Goal: Information Seeking & Learning: Learn about a topic

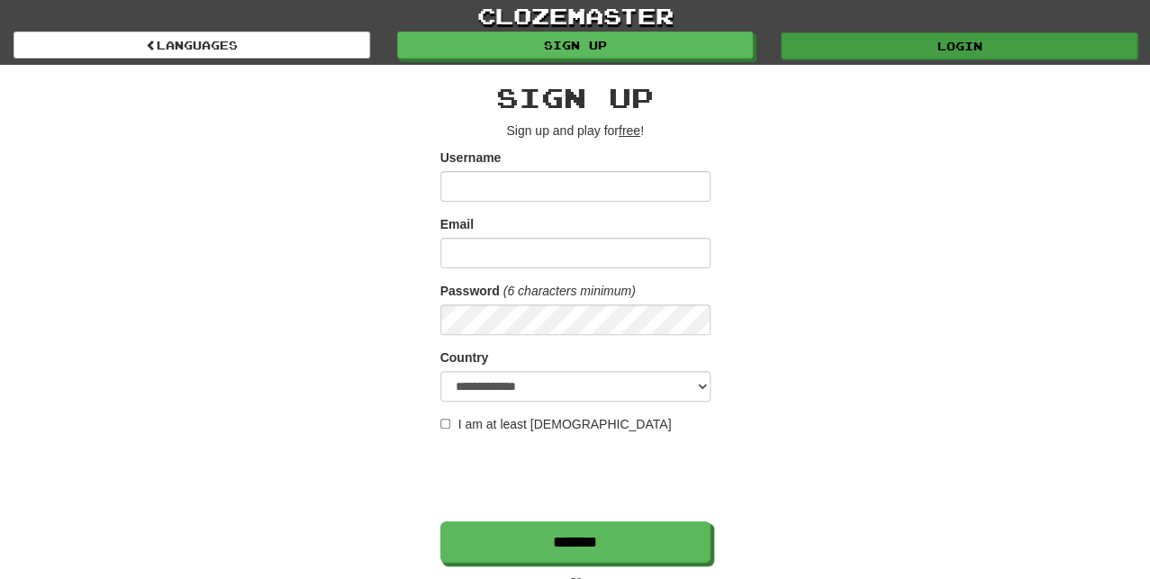
click at [1013, 47] on link "Login" at bounding box center [959, 45] width 357 height 27
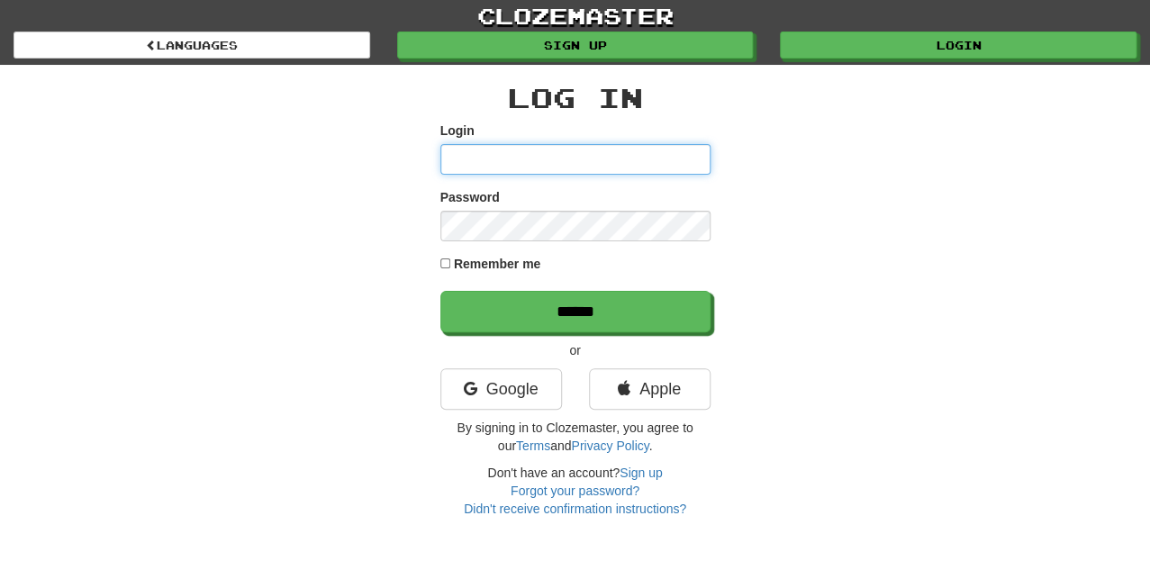
type input "*********"
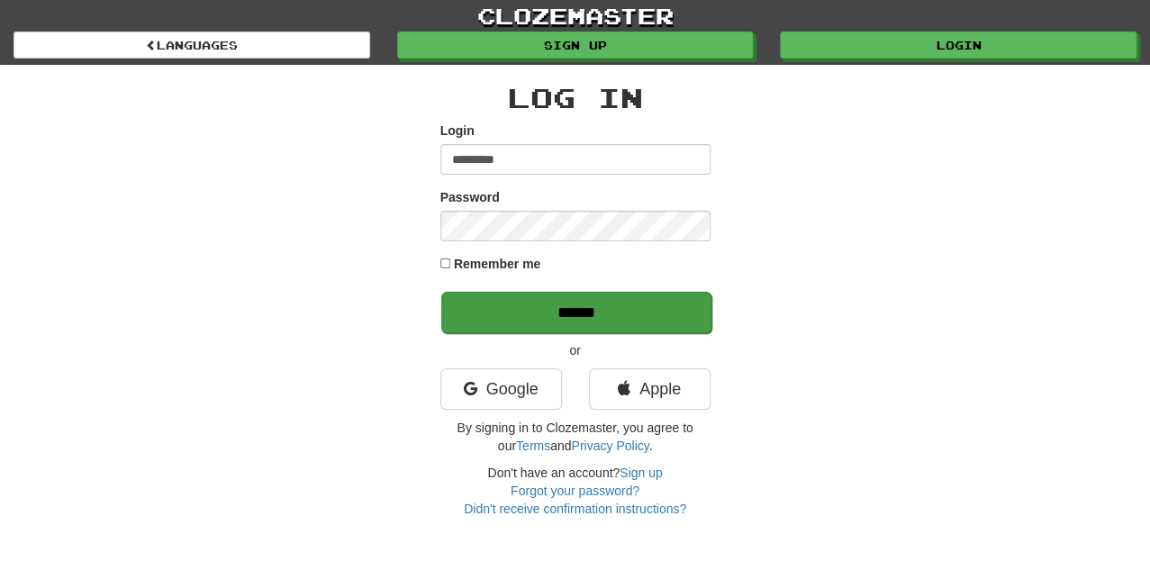
click at [546, 304] on input "******" at bounding box center [576, 312] width 270 height 41
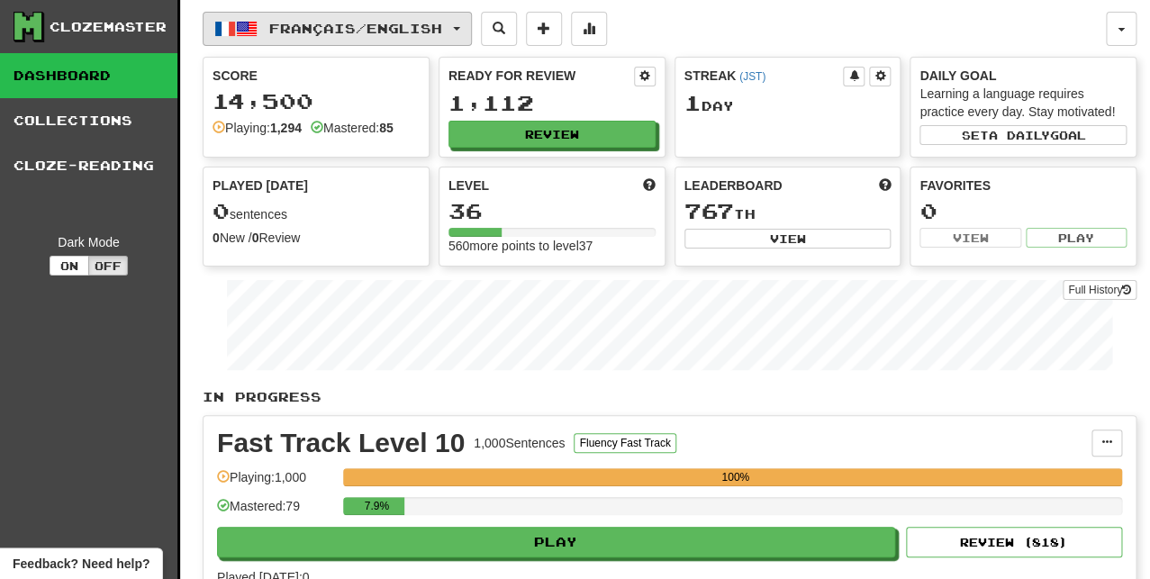
click at [339, 35] on span "Français / English" at bounding box center [355, 28] width 173 height 15
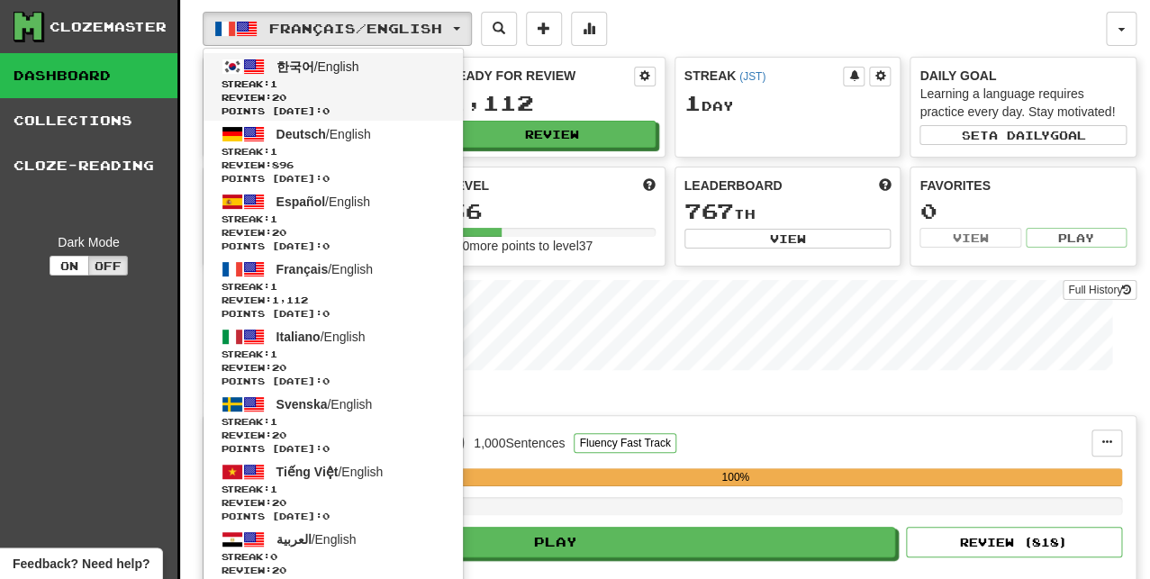
click at [313, 61] on span "한국어 / English" at bounding box center [318, 66] width 83 height 14
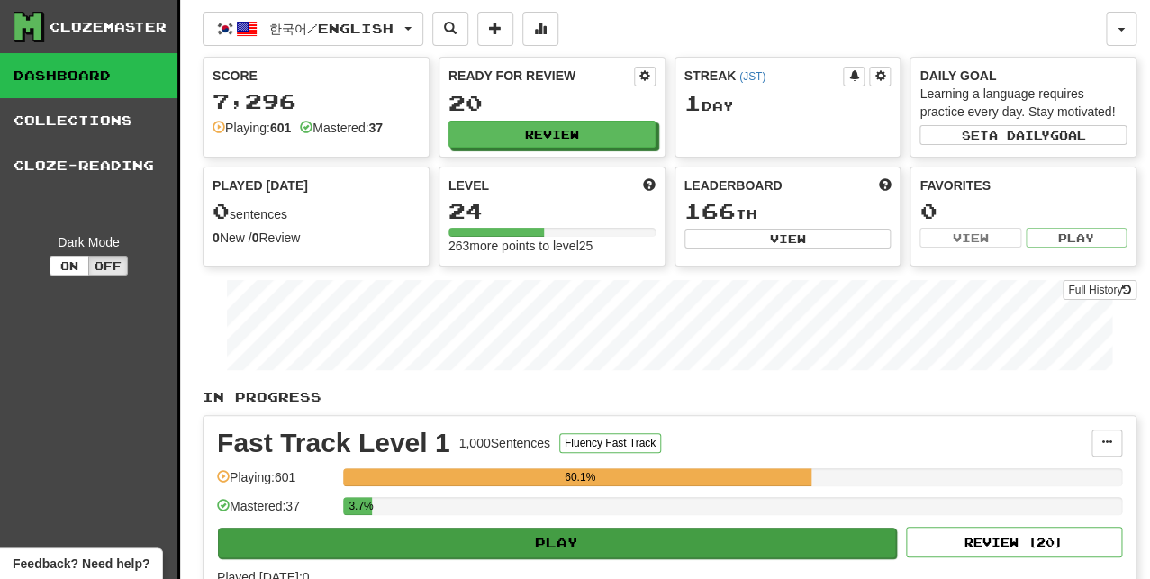
click at [614, 529] on button "Play" at bounding box center [557, 543] width 678 height 31
select select "**"
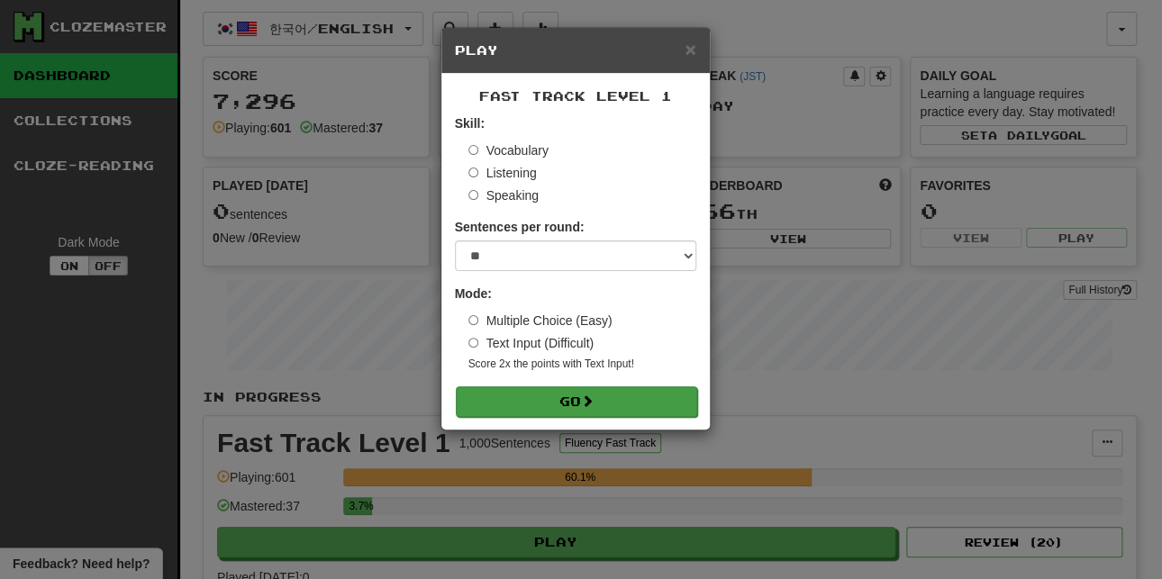
click at [641, 391] on button "Go" at bounding box center [576, 401] width 241 height 31
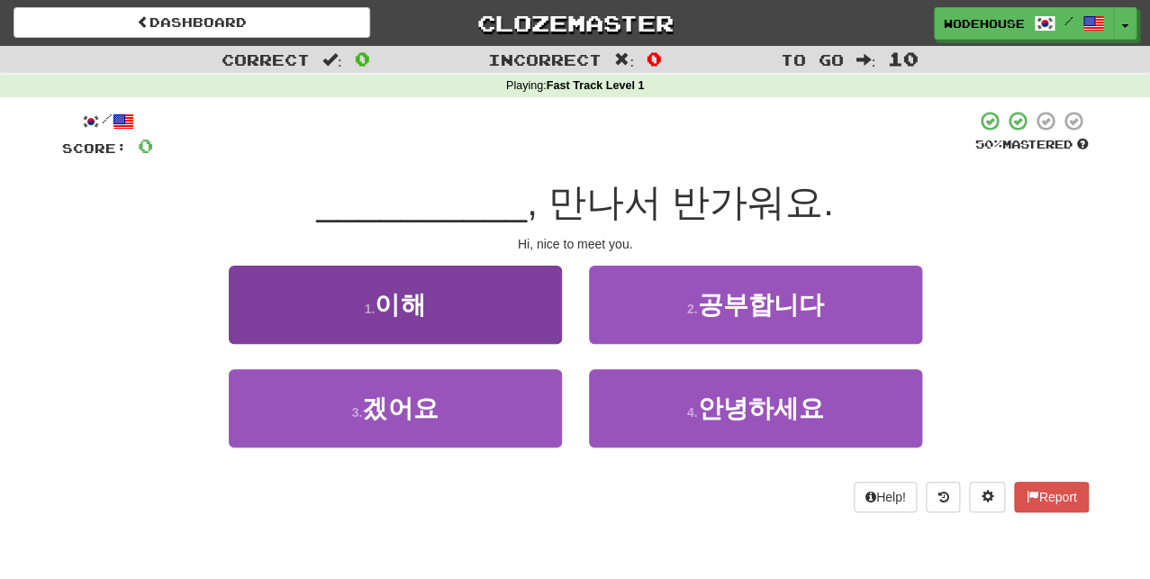
click at [474, 329] on button "1 . 이해" at bounding box center [395, 305] width 333 height 78
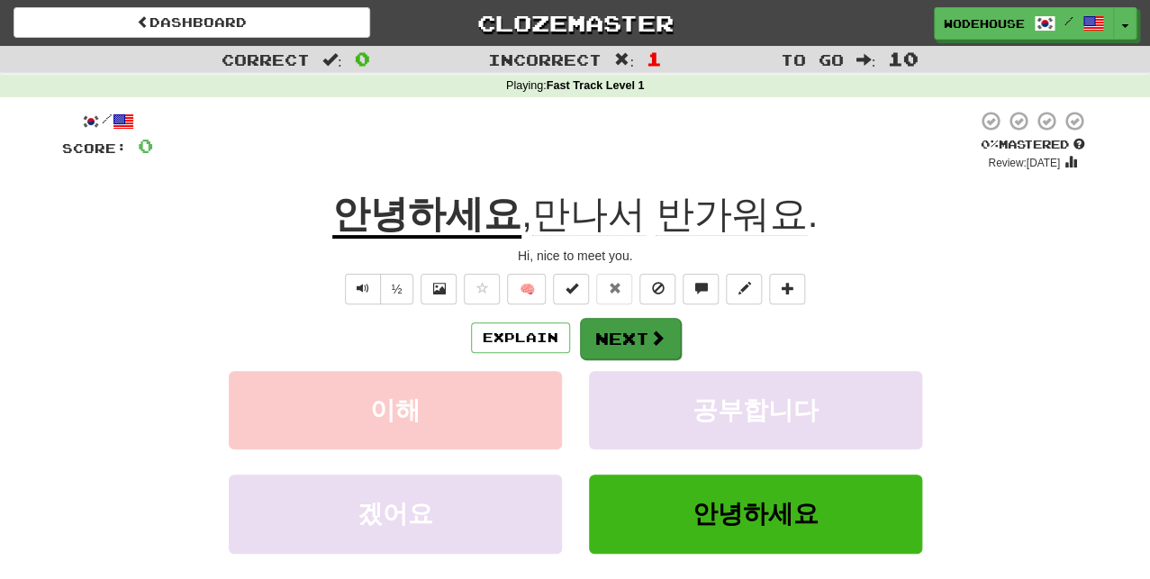
click at [642, 346] on button "Next" at bounding box center [630, 338] width 101 height 41
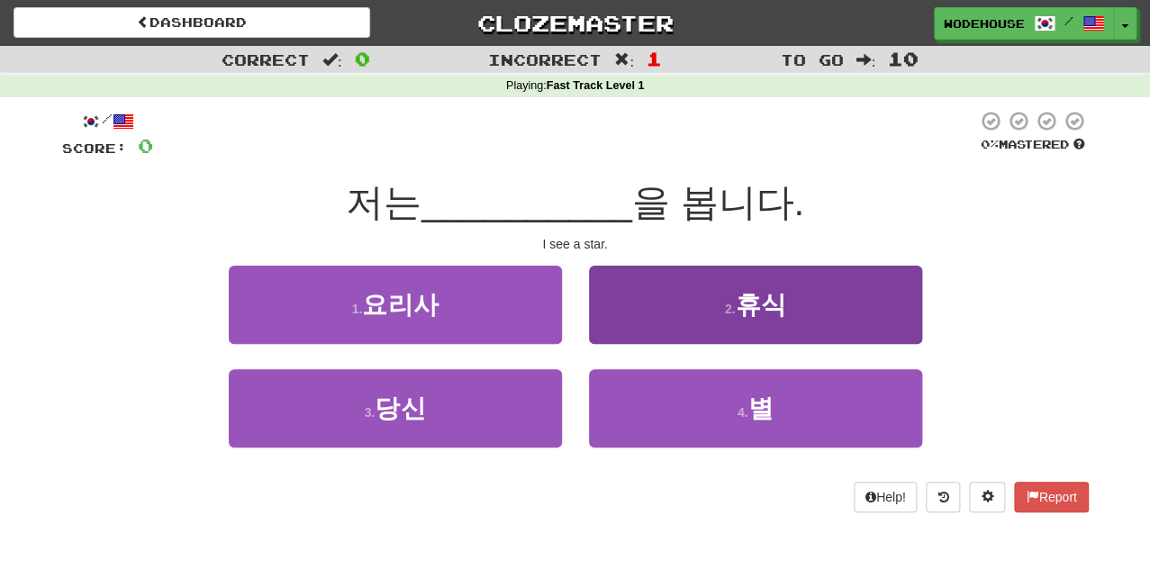
click at [633, 314] on button "2 . 휴식" at bounding box center [755, 305] width 333 height 78
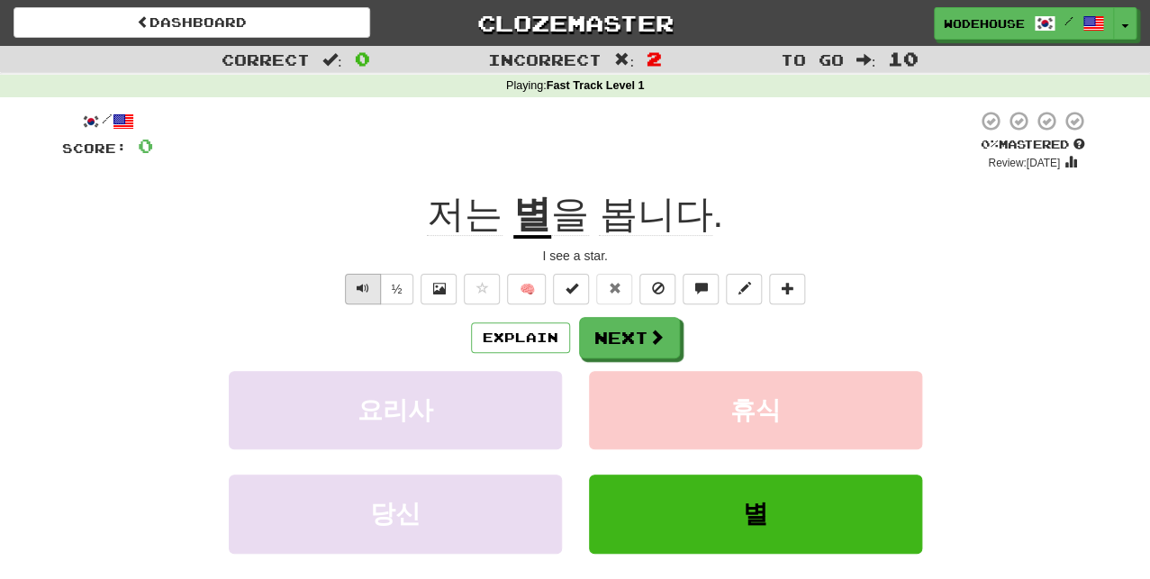
click at [349, 279] on button "Text-to-speech controls" at bounding box center [363, 289] width 36 height 31
click at [359, 282] on span "Text-to-speech controls" at bounding box center [363, 288] width 13 height 13
click at [652, 341] on span at bounding box center [657, 338] width 16 height 16
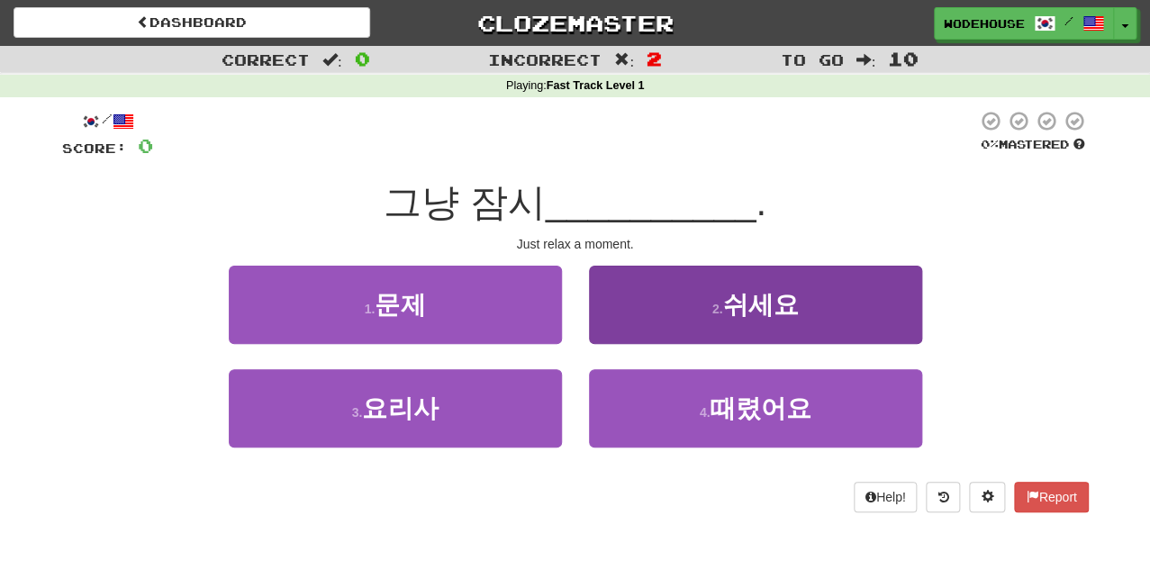
click at [715, 313] on button "2 . 쉬세요" at bounding box center [755, 305] width 333 height 78
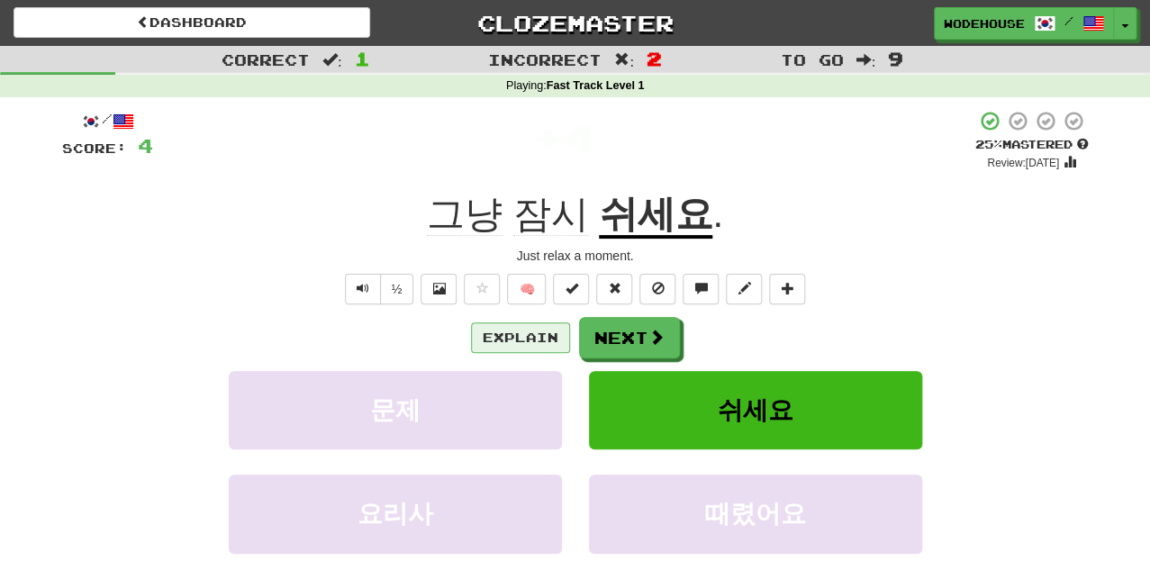
click at [533, 342] on button "Explain" at bounding box center [520, 337] width 99 height 31
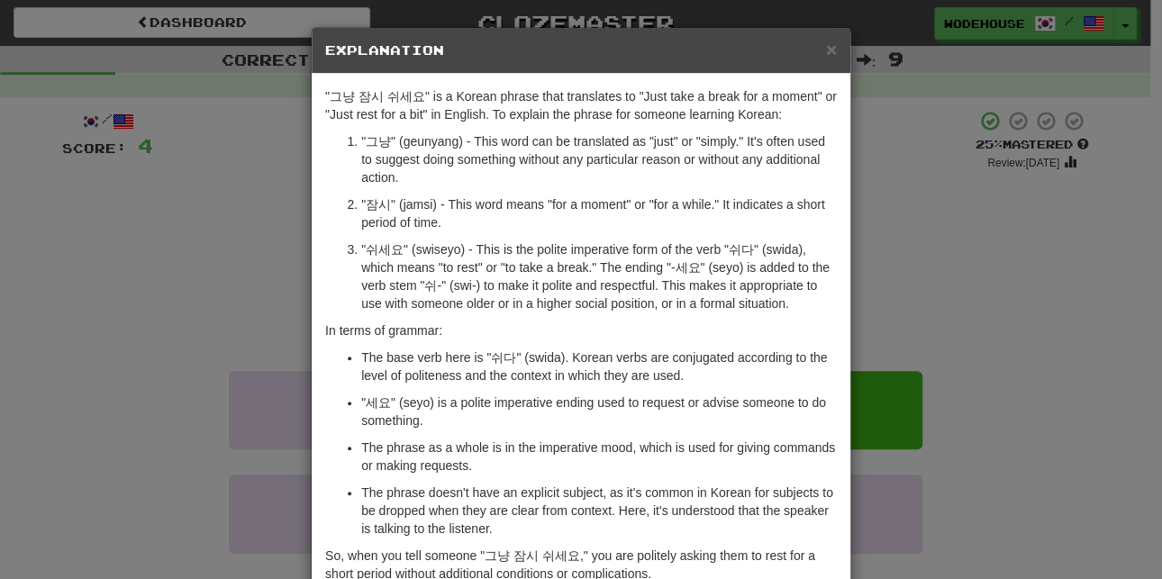
click at [996, 266] on div "× Explanation "그냥 잠시 쉬세요" is a Korean phrase that translates to "Just take a br…" at bounding box center [581, 289] width 1162 height 579
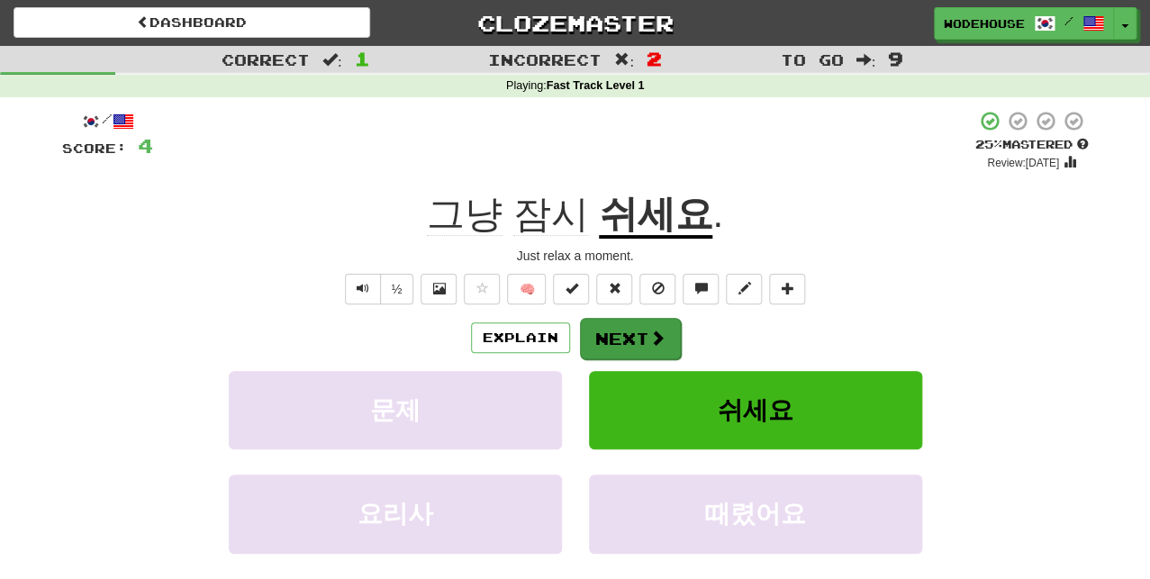
click at [607, 332] on button "Next" at bounding box center [630, 338] width 101 height 41
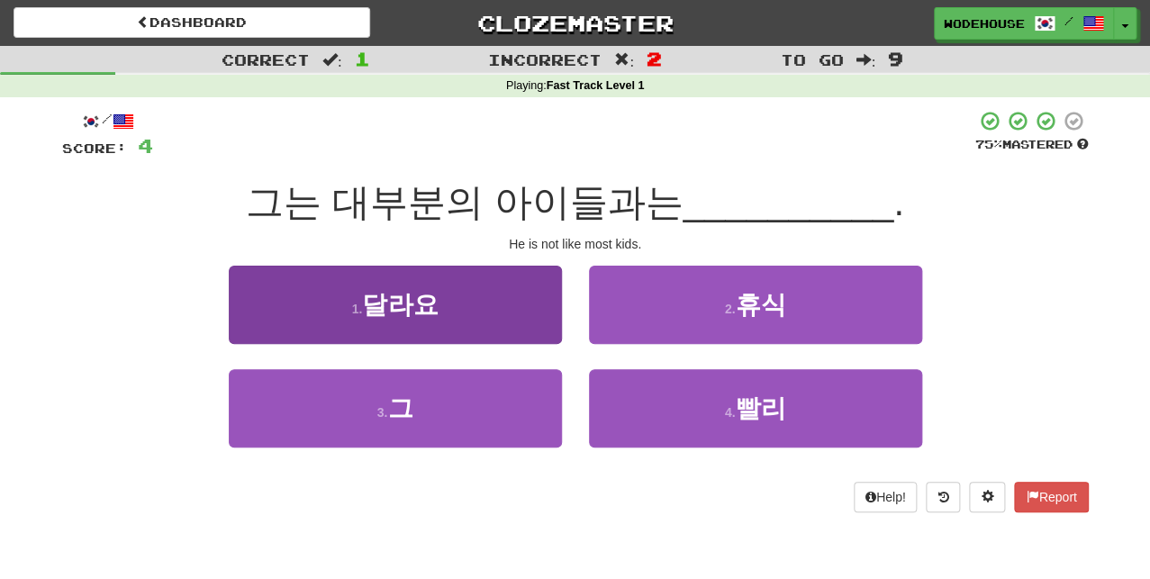
click at [526, 318] on button "1 . 달라요" at bounding box center [395, 305] width 333 height 78
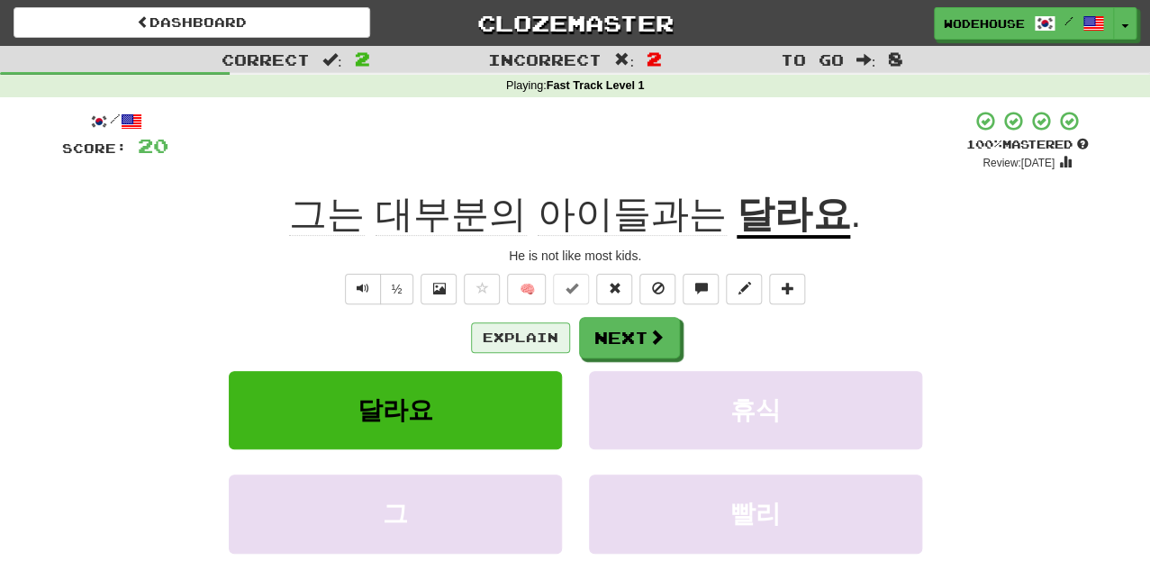
click at [487, 335] on button "Explain" at bounding box center [520, 337] width 99 height 31
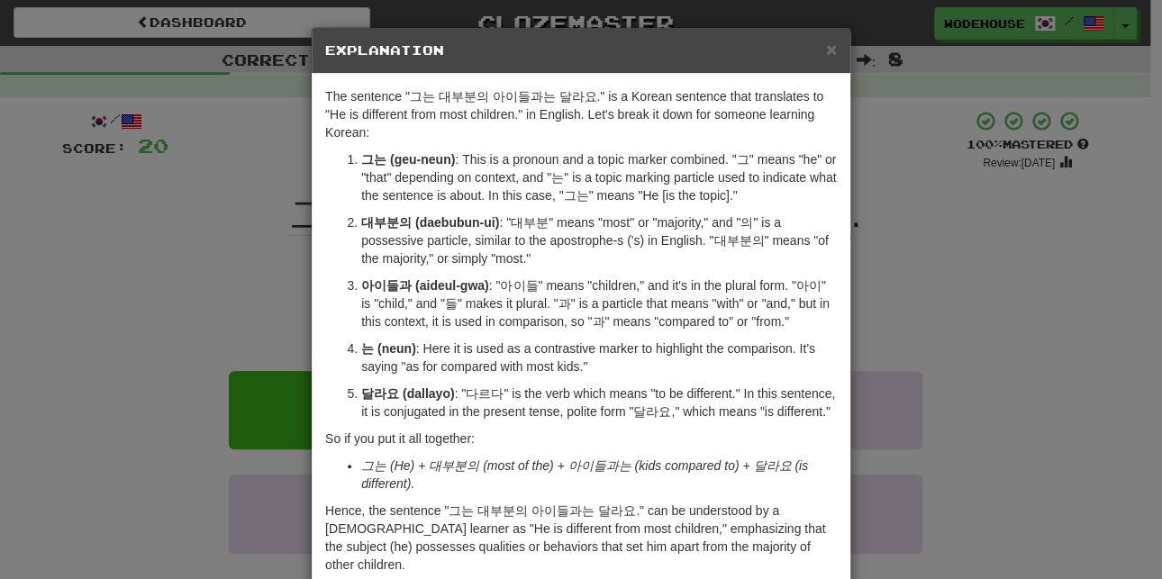
click at [156, 272] on div "× Explanation The sentence "그는 대부분의 아이들과는 달라요." is a Korean sentence that trans…" at bounding box center [581, 289] width 1162 height 579
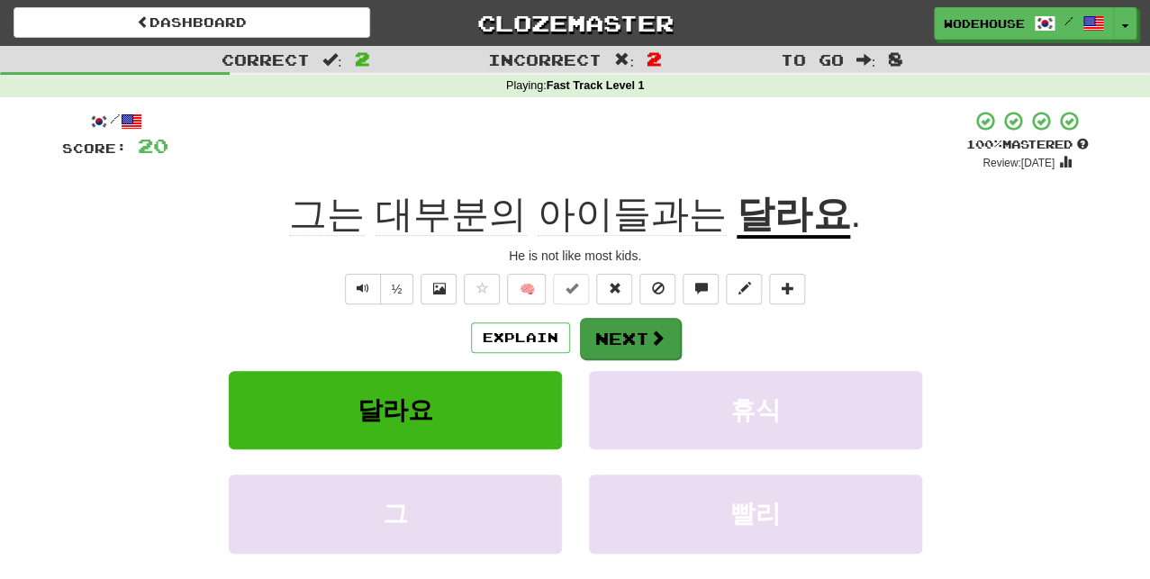
click at [631, 340] on button "Next" at bounding box center [630, 338] width 101 height 41
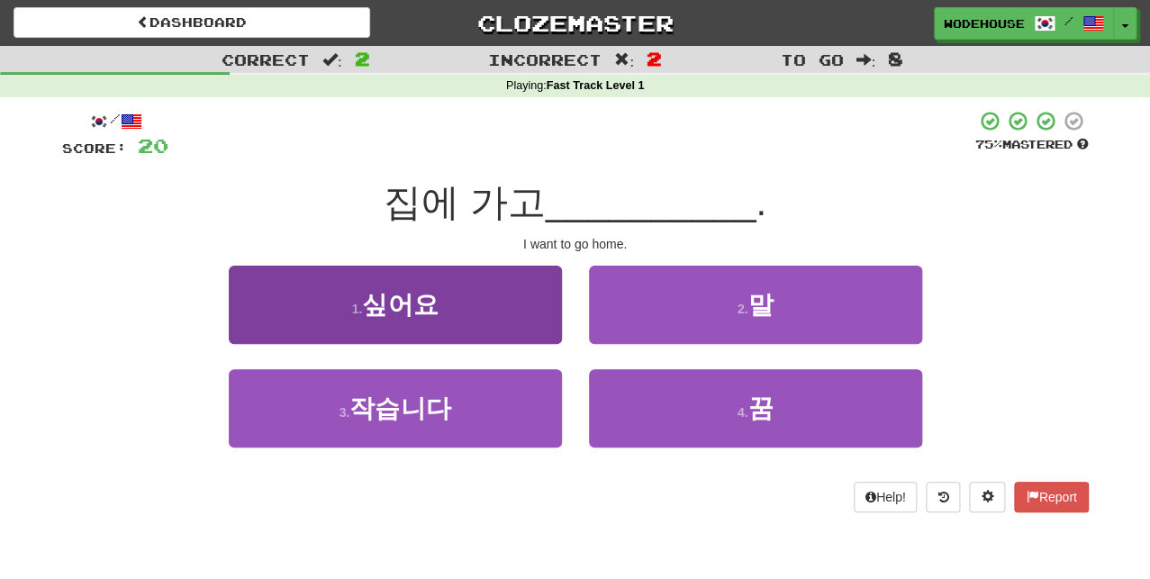
click at [359, 321] on button "1 . 싶어요" at bounding box center [395, 305] width 333 height 78
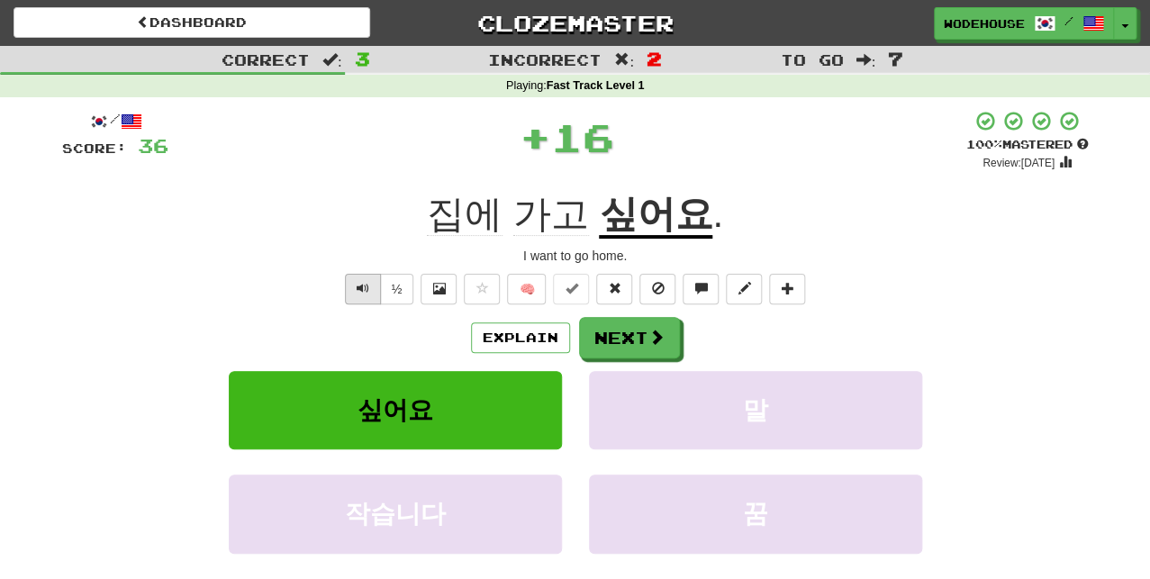
click at [354, 285] on button "Text-to-speech controls" at bounding box center [363, 289] width 36 height 31
click at [366, 282] on span "Text-to-speech controls" at bounding box center [363, 288] width 13 height 13
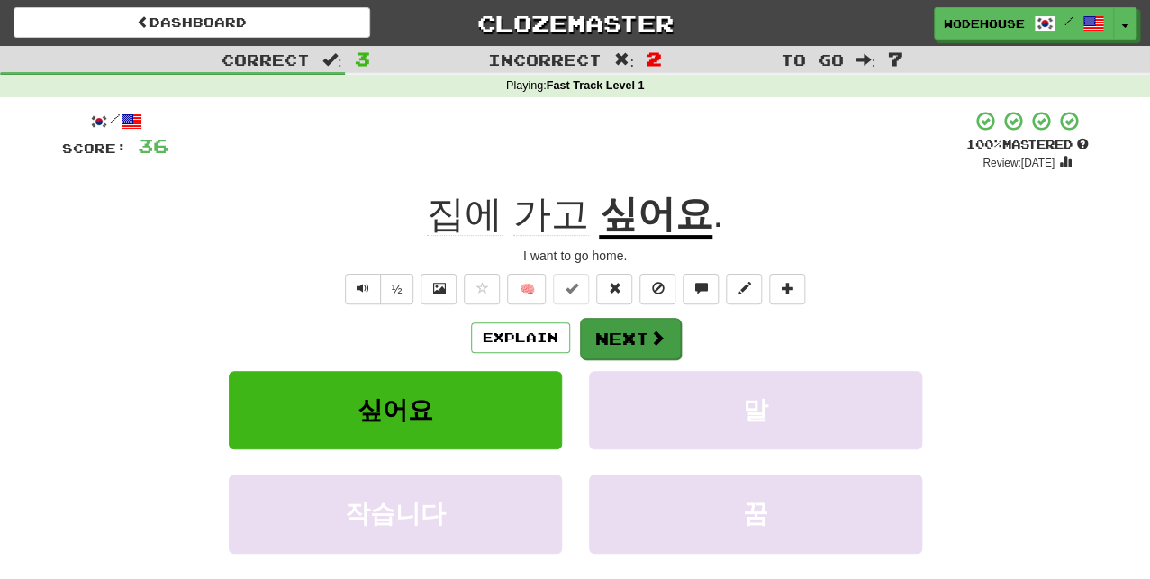
click at [657, 337] on span at bounding box center [657, 338] width 16 height 16
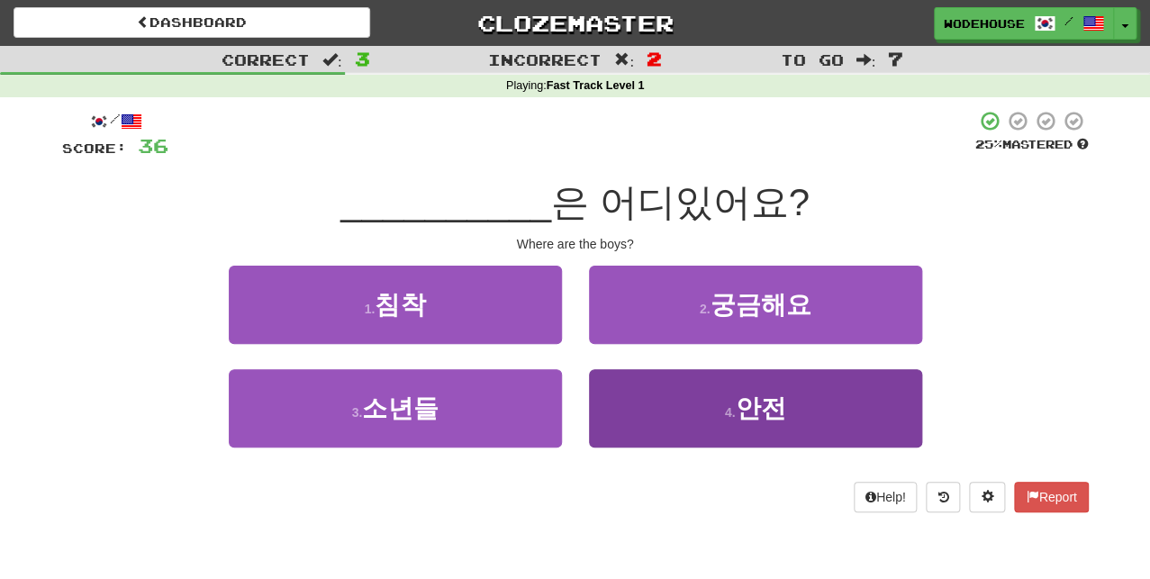
click at [682, 414] on button "4 . 안전" at bounding box center [755, 408] width 333 height 78
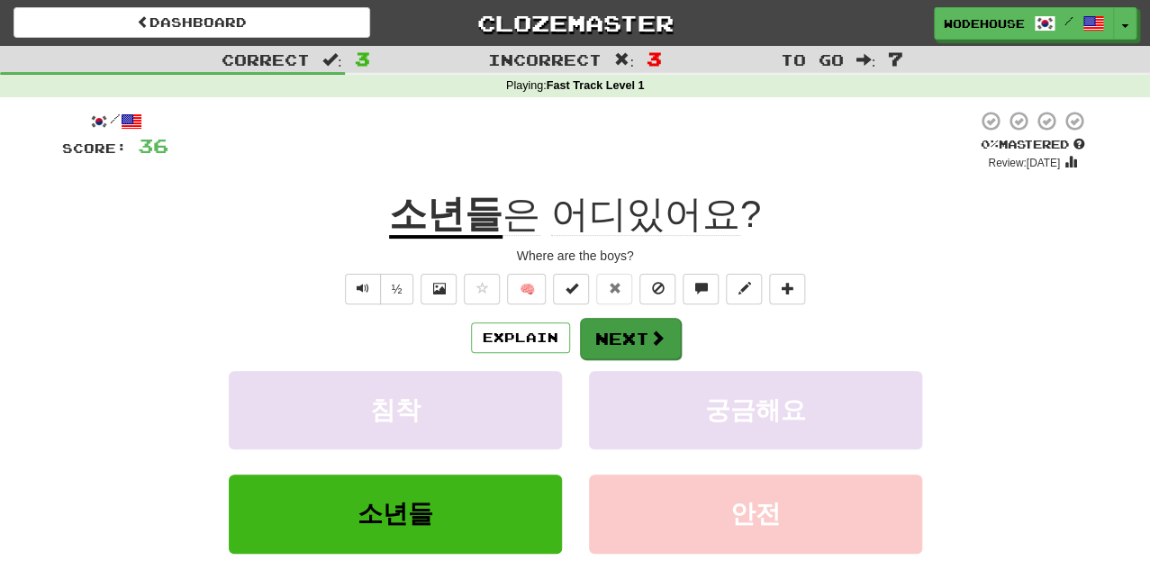
click at [595, 330] on button "Next" at bounding box center [630, 338] width 101 height 41
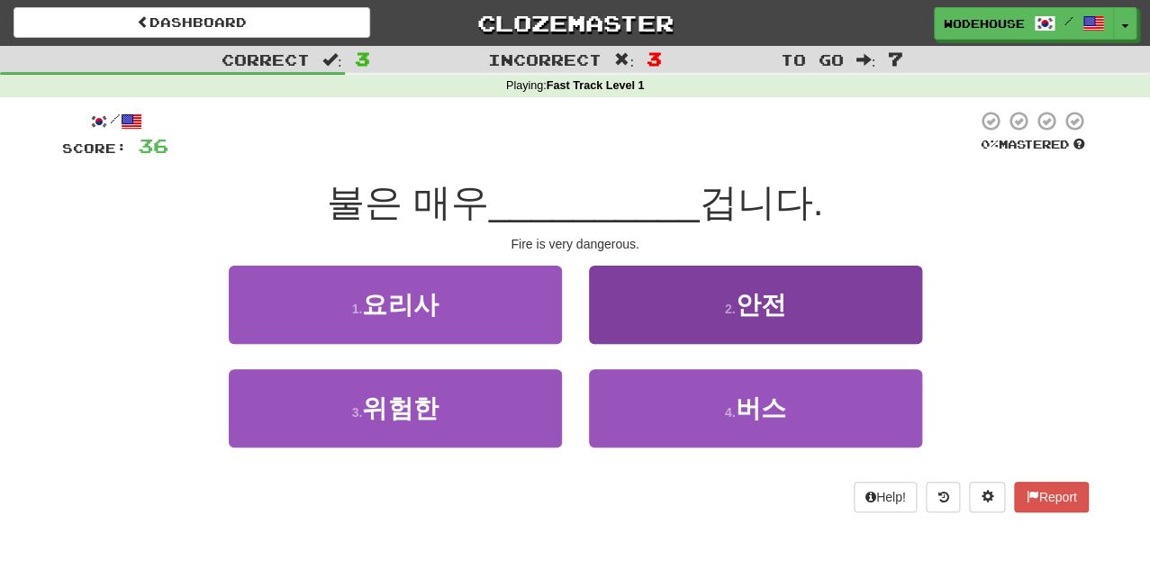
click at [756, 293] on span "안전" at bounding box center [760, 305] width 50 height 28
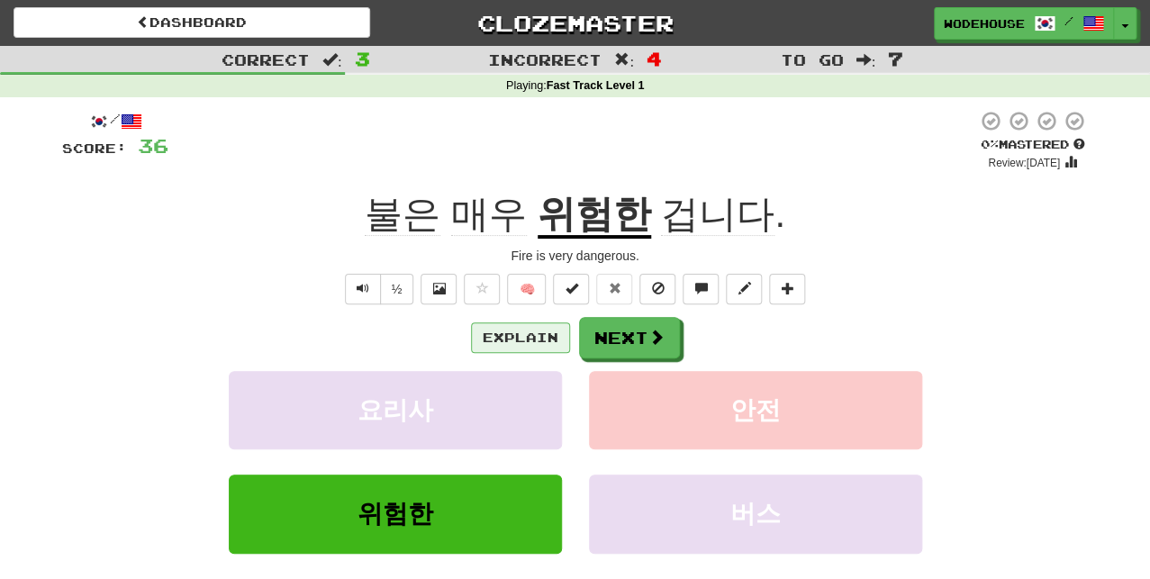
click at [516, 341] on button "Explain" at bounding box center [520, 337] width 99 height 31
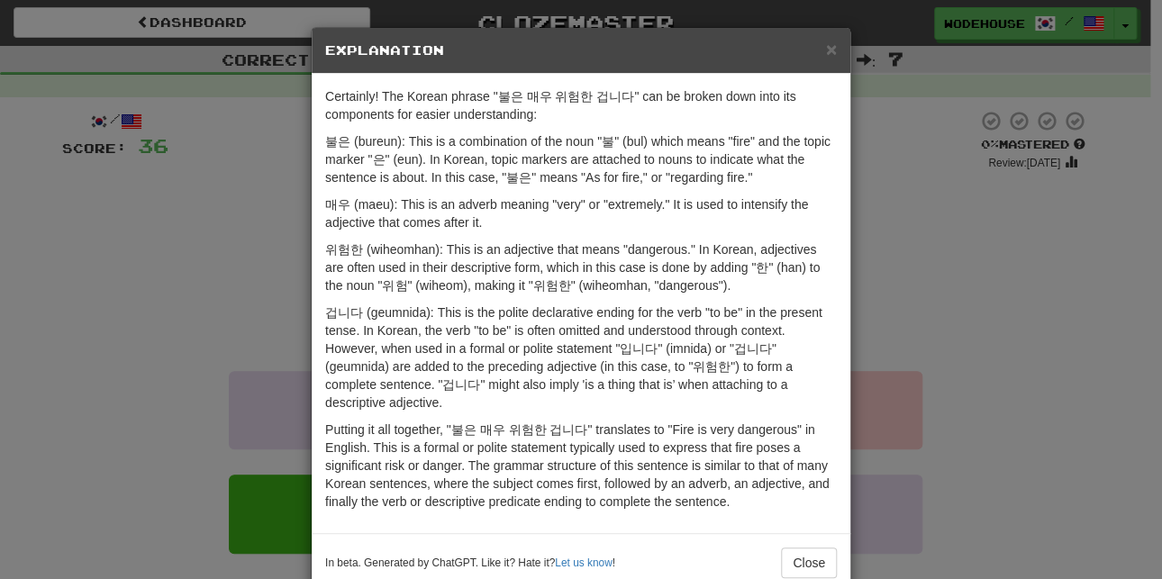
click at [97, 338] on div "× Explanation Certainly! The Korean phrase "불은 매우 위험한 겁니다" can be broken down i…" at bounding box center [581, 289] width 1162 height 579
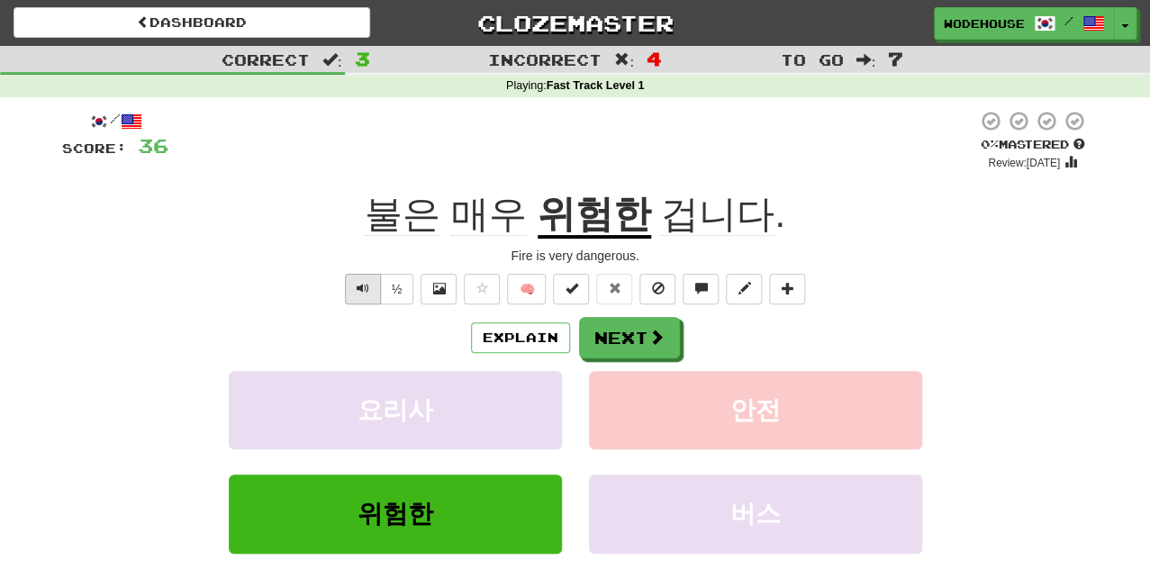
click at [355, 288] on button "Text-to-speech controls" at bounding box center [363, 289] width 36 height 31
click at [529, 329] on button "Explain" at bounding box center [520, 337] width 99 height 31
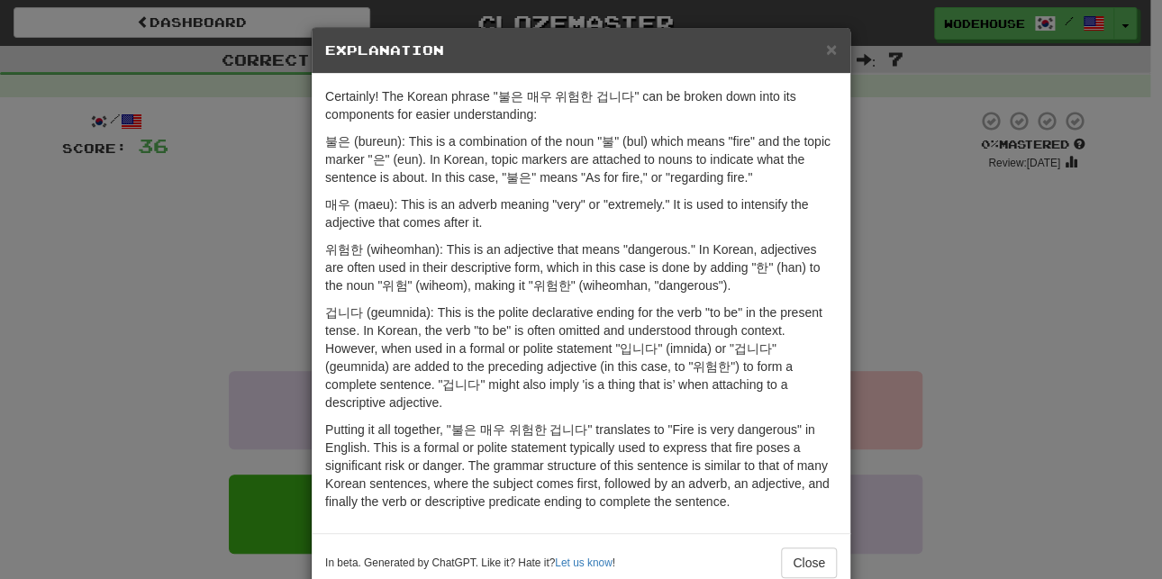
click at [190, 342] on div "× Explanation Certainly! The Korean phrase "불은 매우 위험한 겁니다" can be broken down i…" at bounding box center [581, 289] width 1162 height 579
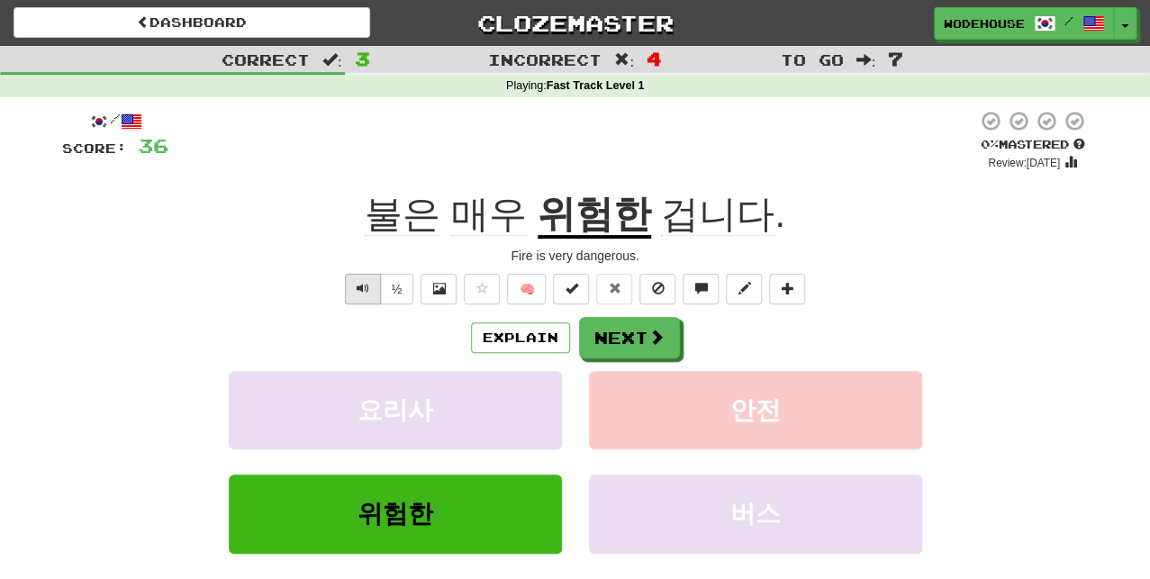
click at [371, 291] on button "Text-to-speech controls" at bounding box center [363, 289] width 36 height 31
click at [368, 291] on span "Text-to-speech controls" at bounding box center [363, 288] width 13 height 13
click at [623, 332] on button "Next" at bounding box center [630, 338] width 101 height 41
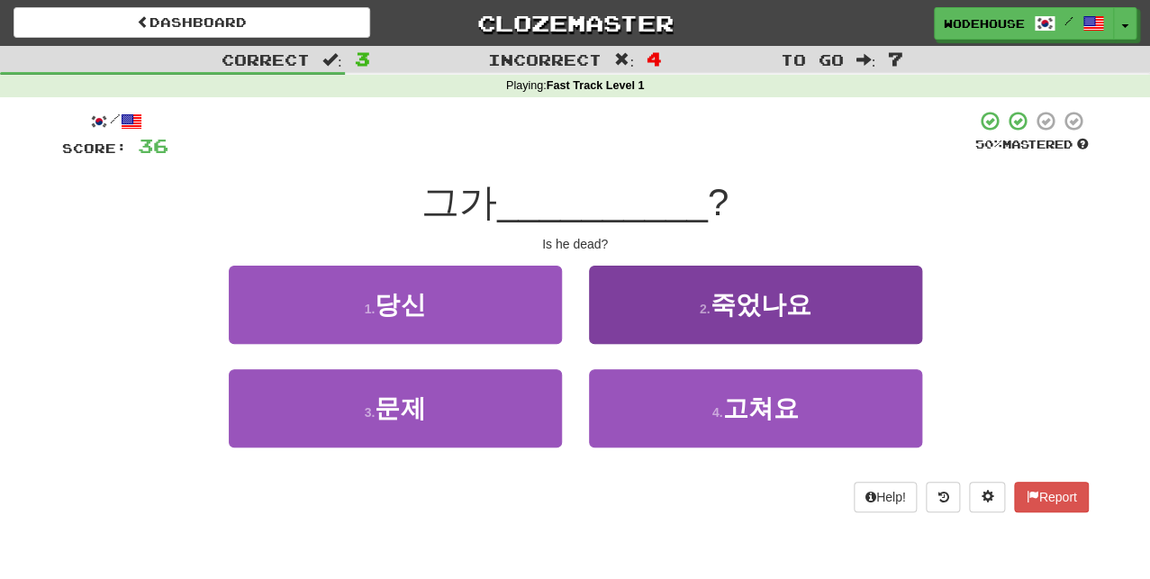
click at [796, 291] on span "죽었나요" at bounding box center [760, 305] width 101 height 28
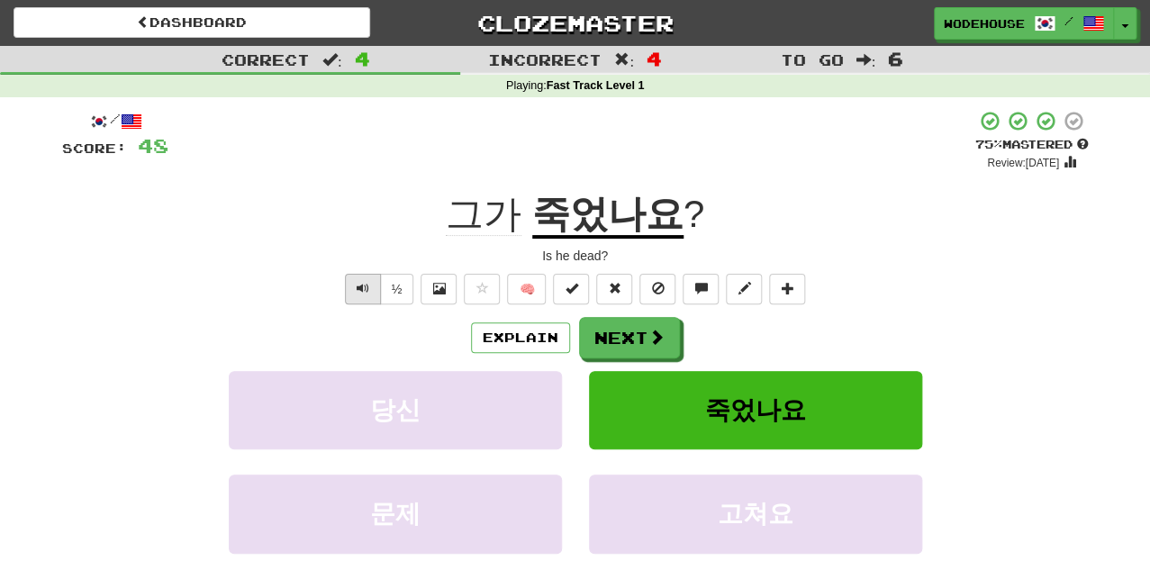
click at [361, 284] on span "Text-to-speech controls" at bounding box center [363, 288] width 13 height 13
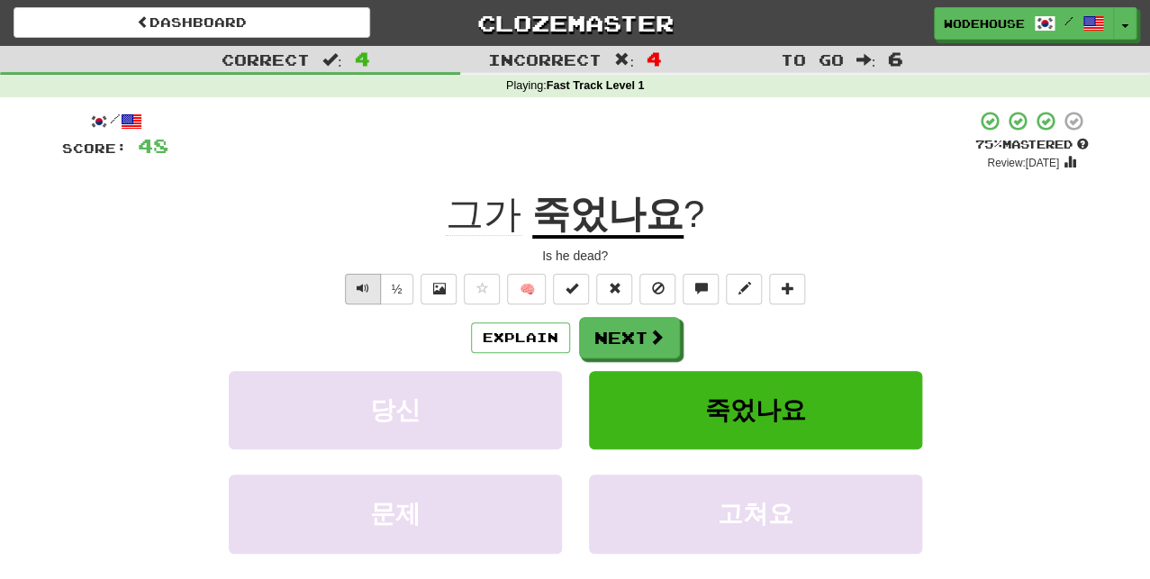
click at [361, 284] on span "Text-to-speech controls" at bounding box center [363, 288] width 13 height 13
click at [537, 336] on button "Explain" at bounding box center [520, 337] width 99 height 31
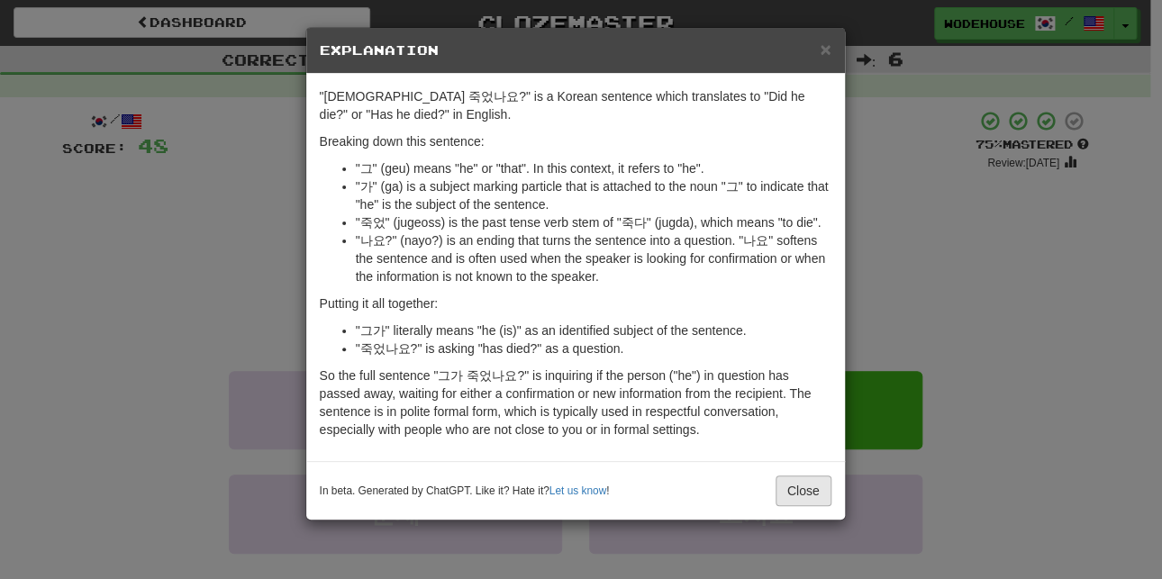
click at [814, 480] on button "Close" at bounding box center [804, 491] width 56 height 31
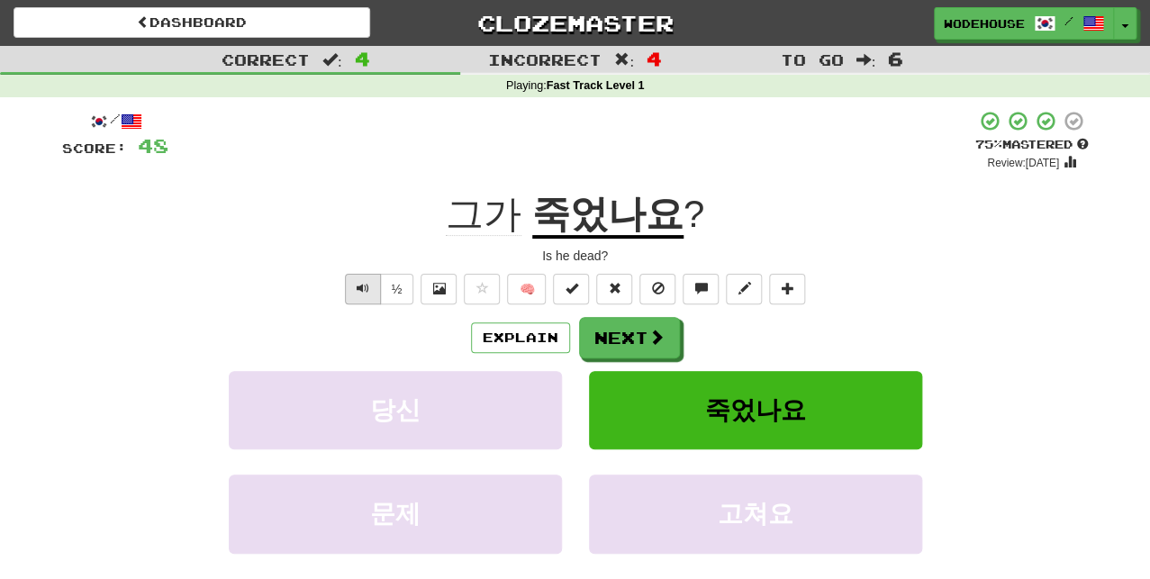
click at [357, 286] on span "Text-to-speech controls" at bounding box center [363, 288] width 13 height 13
click at [642, 343] on button "Next" at bounding box center [630, 338] width 101 height 41
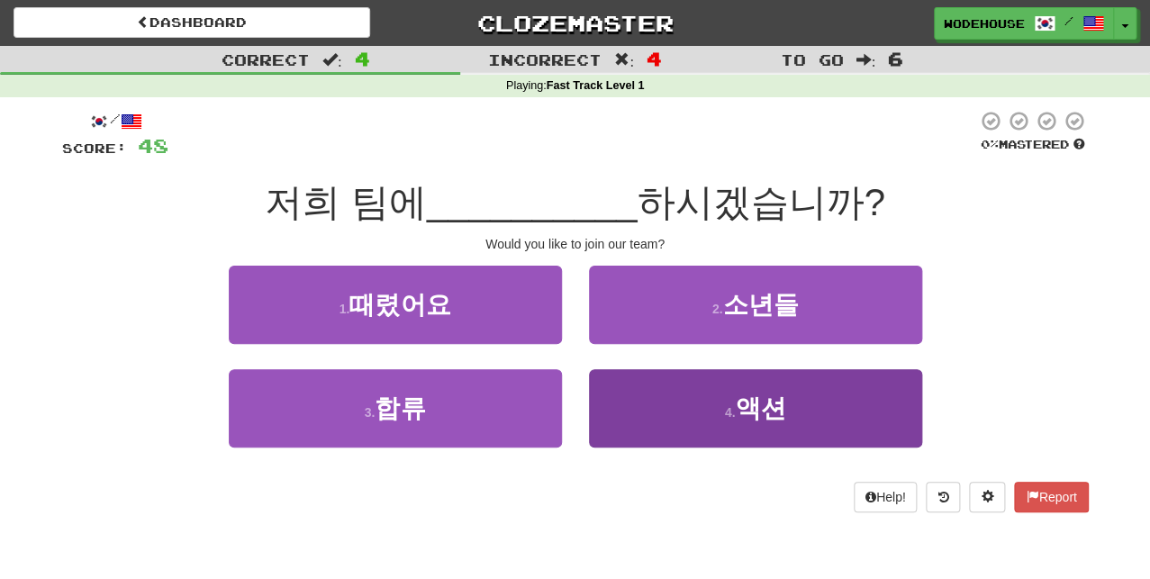
click at [744, 420] on button "4 . 액션" at bounding box center [755, 408] width 333 height 78
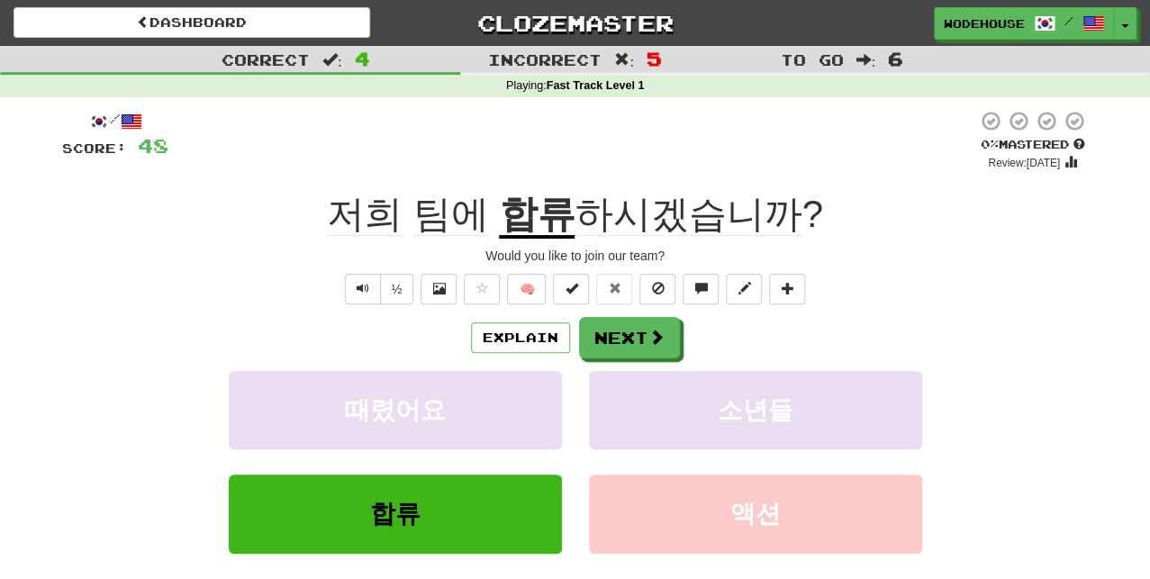
click at [470, 327] on div "Explain Next" at bounding box center [575, 337] width 1027 height 41
click at [495, 336] on button "Explain" at bounding box center [520, 337] width 99 height 31
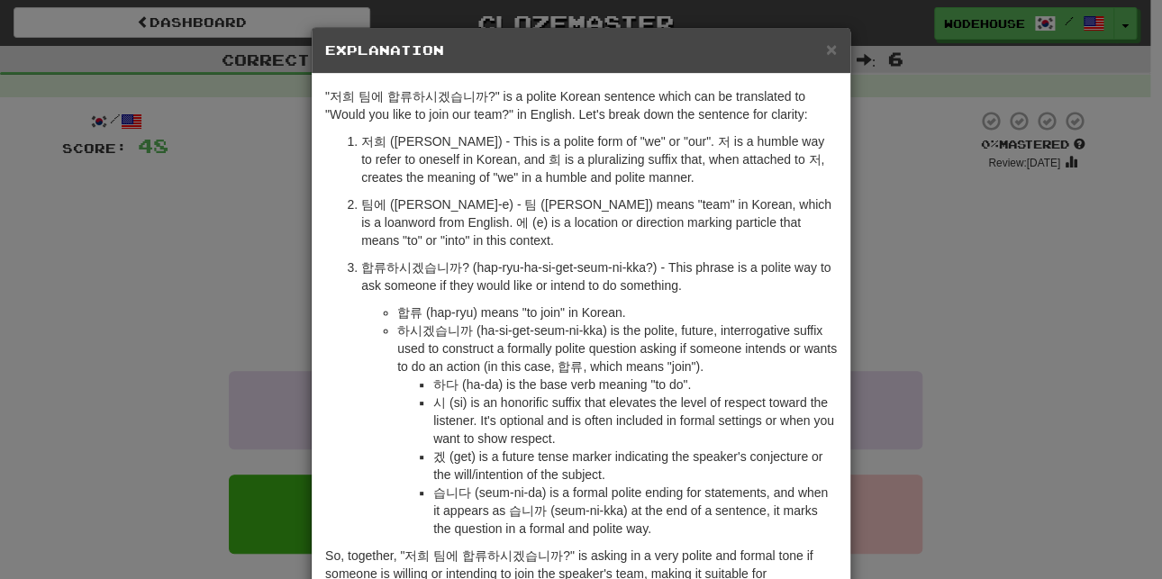
click at [234, 366] on div "× Explanation "저희 팀에 합류하시겠습니까?" is a polite Korean sentence which can be transl…" at bounding box center [581, 289] width 1162 height 579
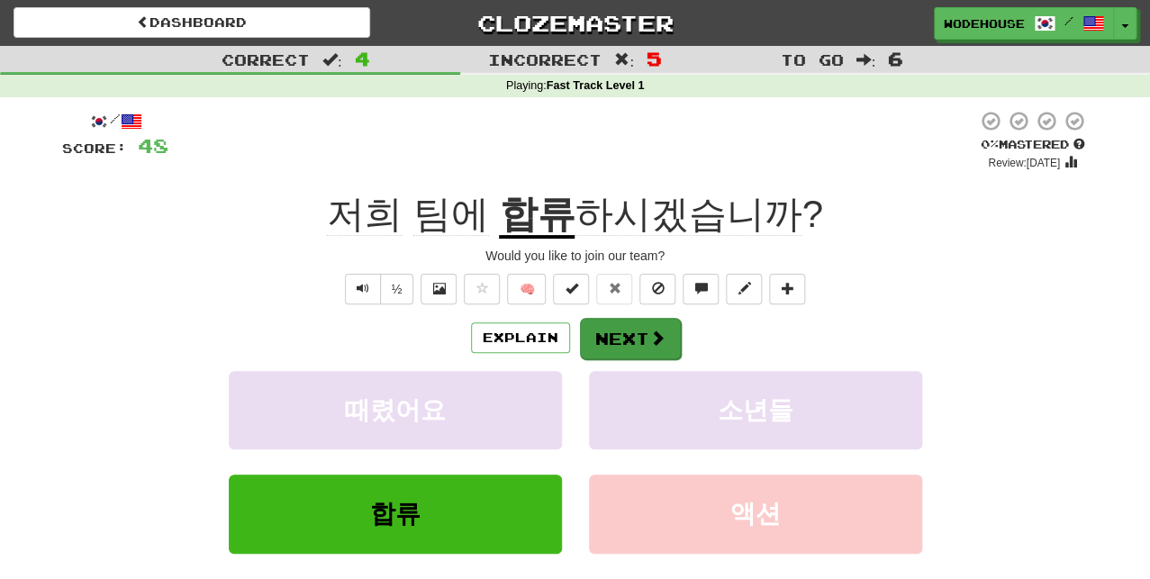
click at [666, 341] on button "Next" at bounding box center [630, 338] width 101 height 41
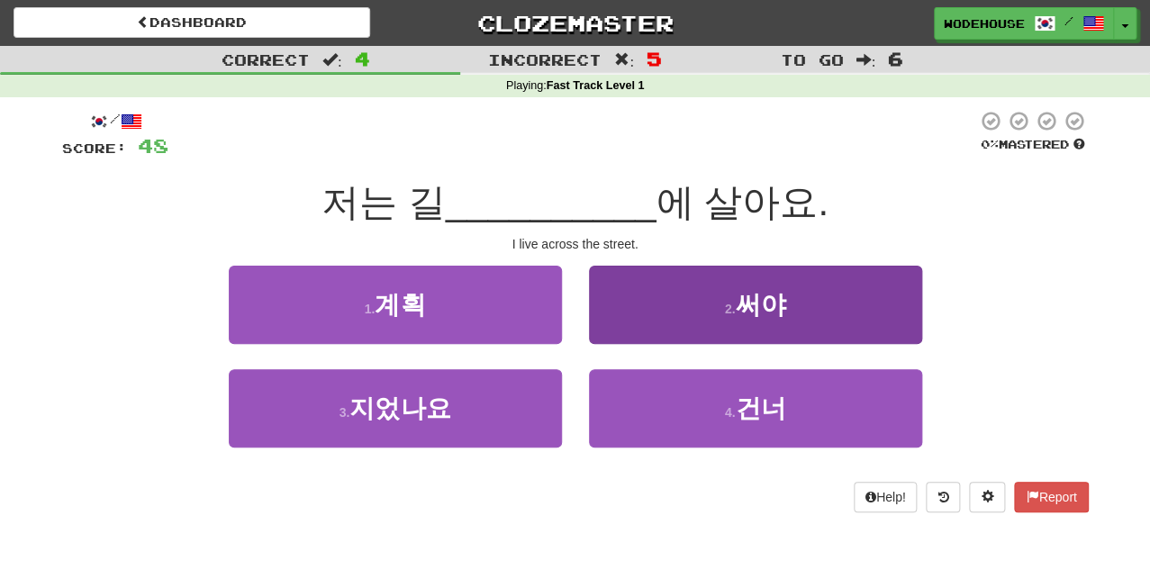
click at [801, 330] on button "2 . 써야" at bounding box center [755, 305] width 333 height 78
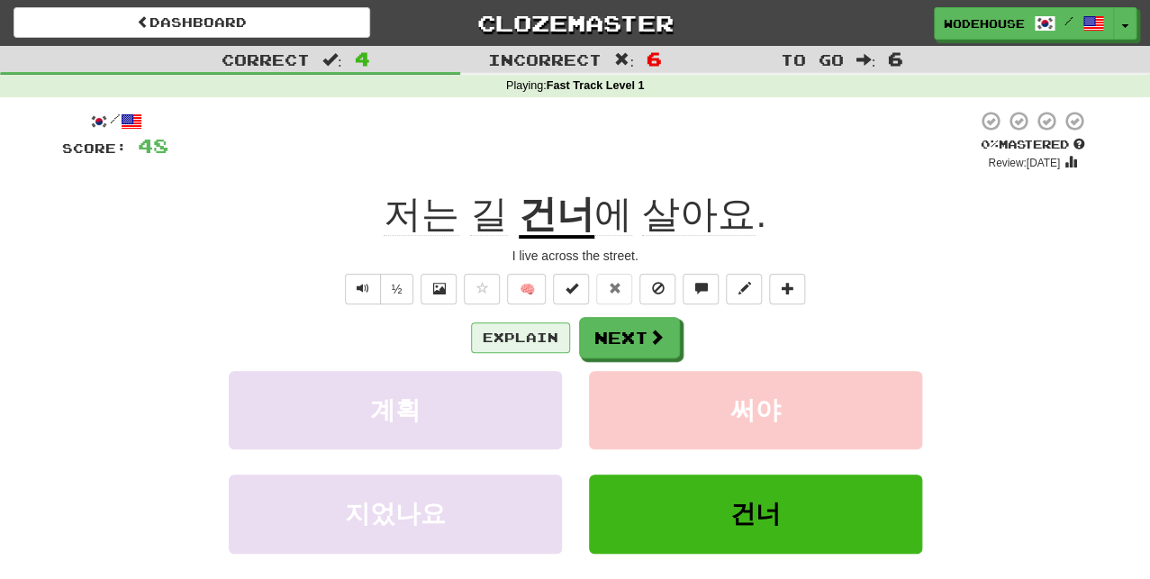
click at [533, 329] on button "Explain" at bounding box center [520, 337] width 99 height 31
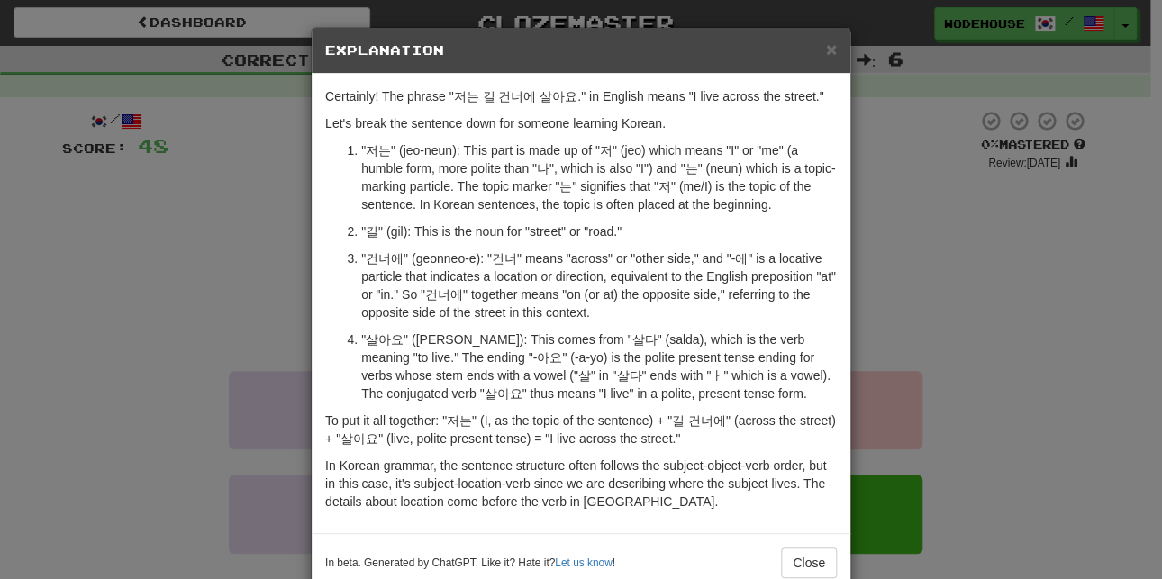
click at [168, 295] on div "× Explanation Certainly! The phrase "저는 길 건너에 살아요." in English means "I live ac…" at bounding box center [581, 289] width 1162 height 579
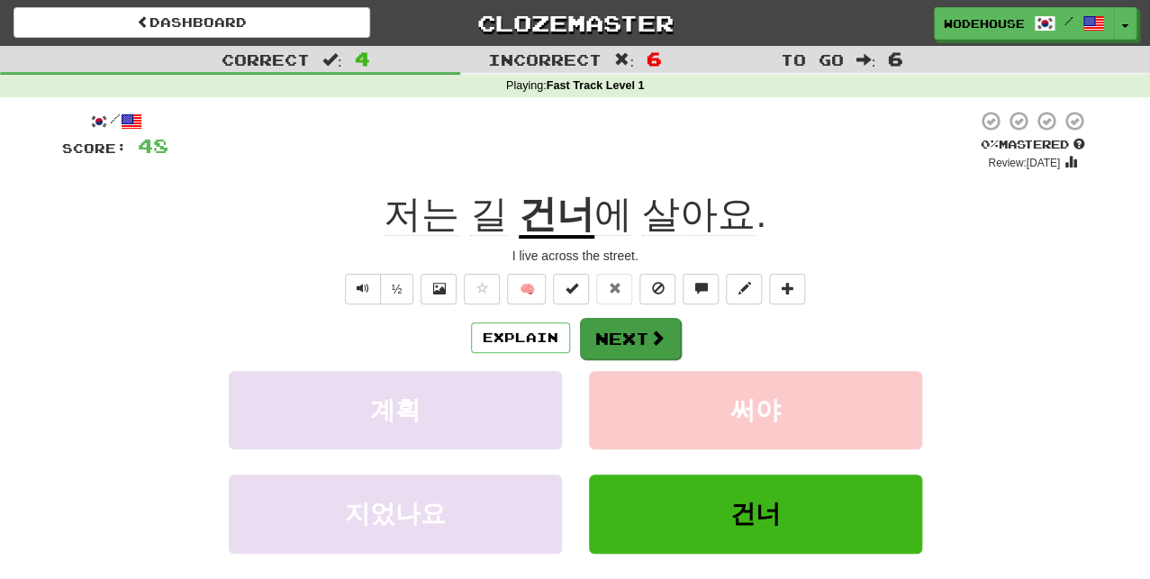
click at [660, 340] on span at bounding box center [657, 338] width 16 height 16
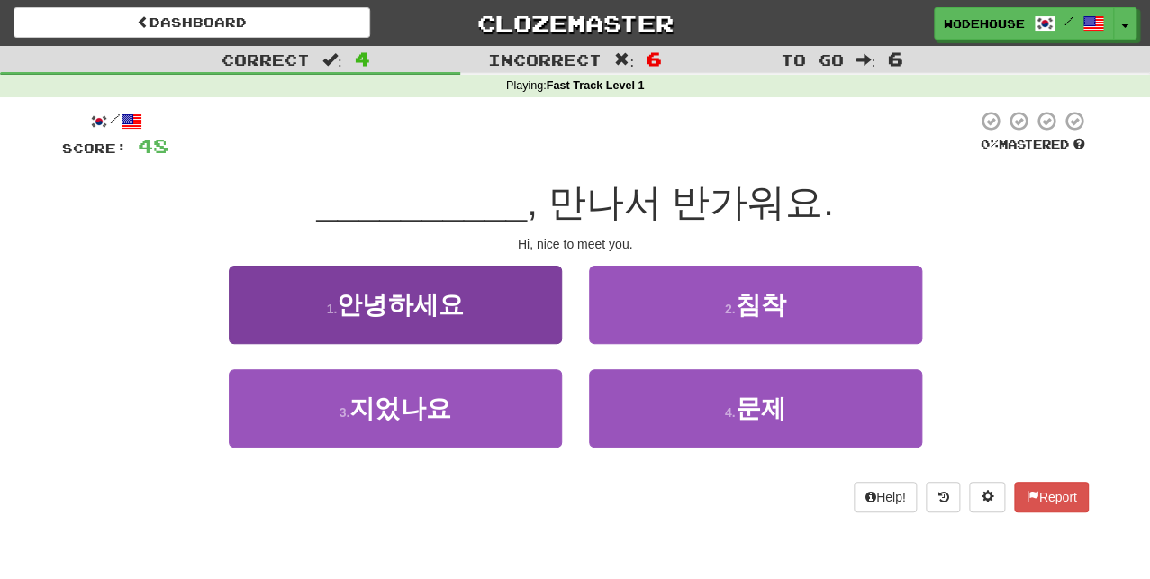
click at [377, 305] on span "안녕하세요" at bounding box center [400, 305] width 126 height 28
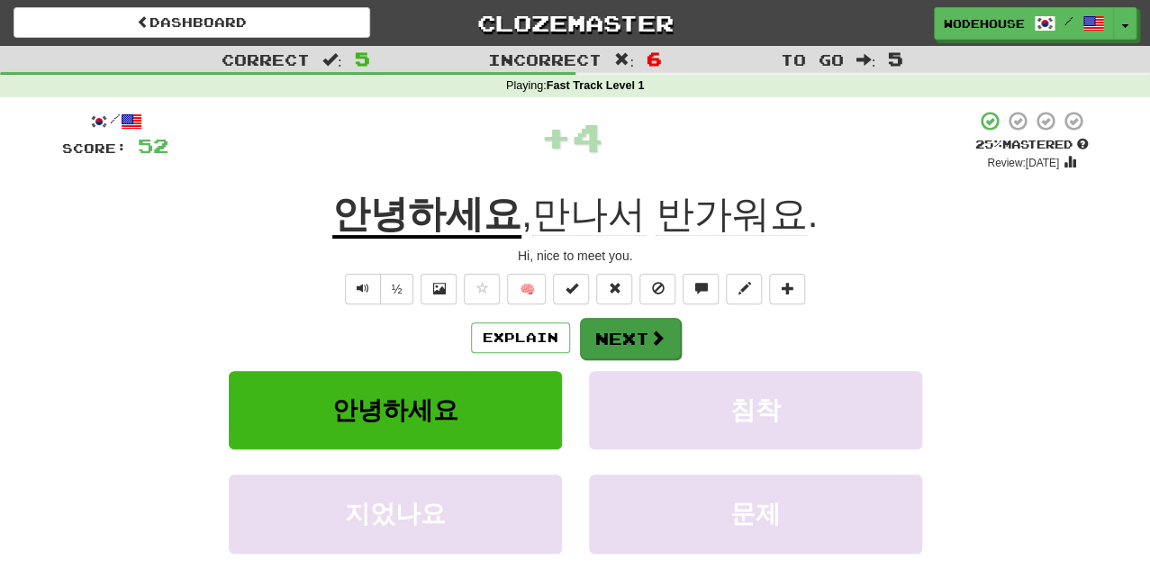
click at [656, 338] on span at bounding box center [657, 338] width 16 height 16
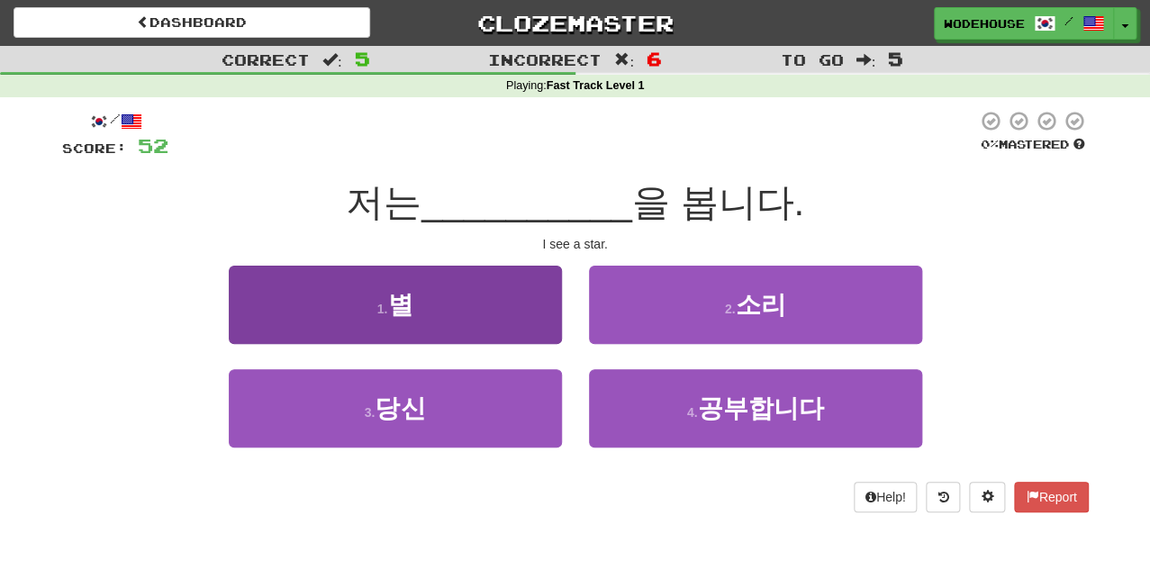
click at [460, 312] on button "1 . 별" at bounding box center [395, 305] width 333 height 78
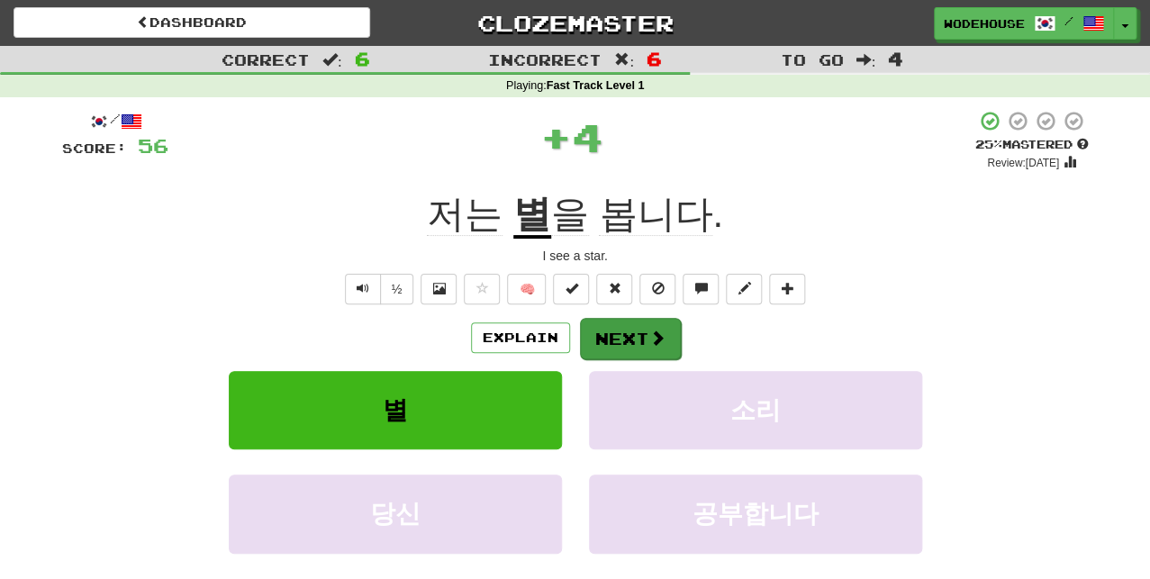
click at [638, 339] on button "Next" at bounding box center [630, 338] width 101 height 41
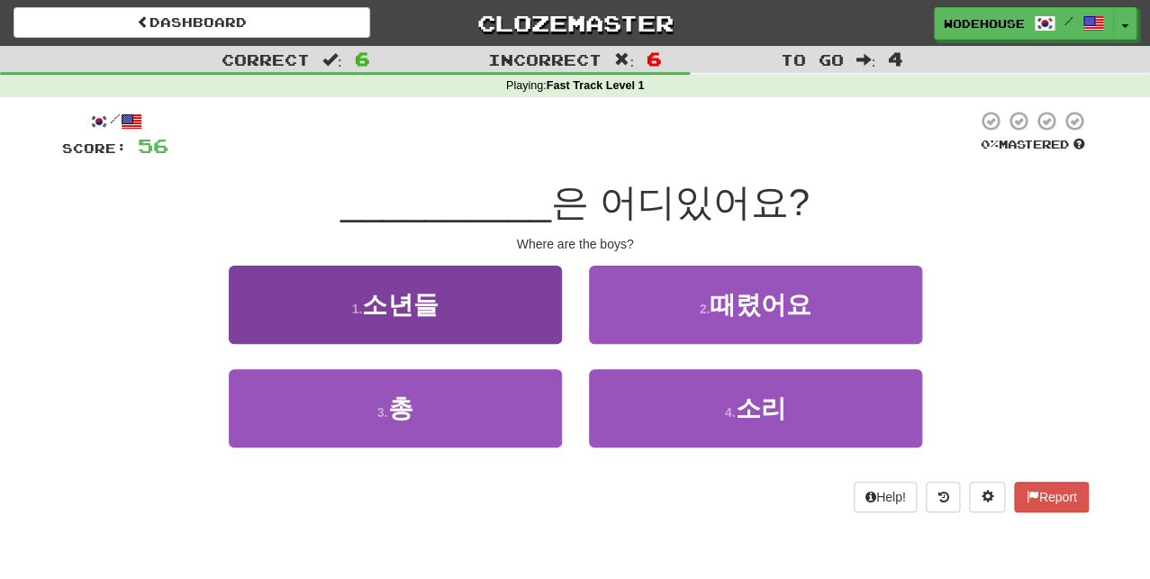
click at [531, 330] on button "1 . 소년들" at bounding box center [395, 305] width 333 height 78
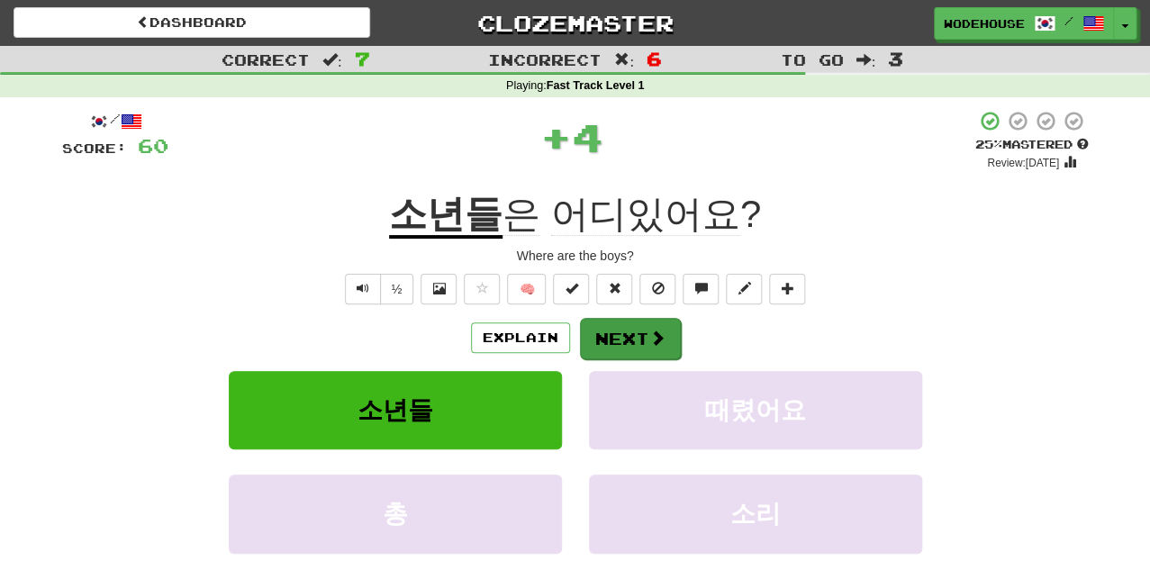
click at [622, 328] on button "Next" at bounding box center [630, 338] width 101 height 41
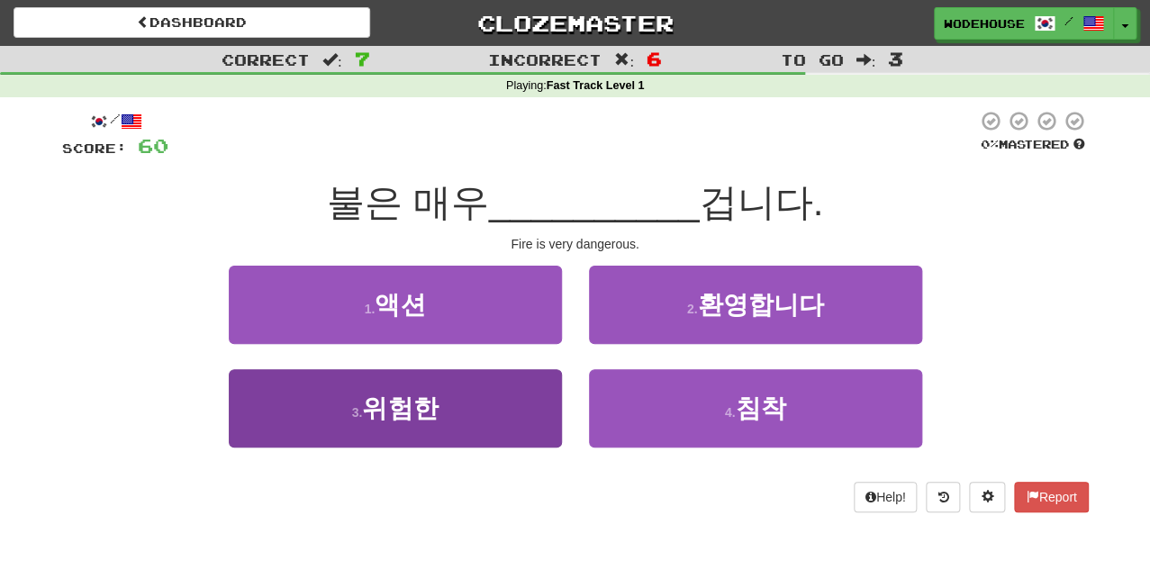
click at [466, 398] on button "3 . 위험한" at bounding box center [395, 408] width 333 height 78
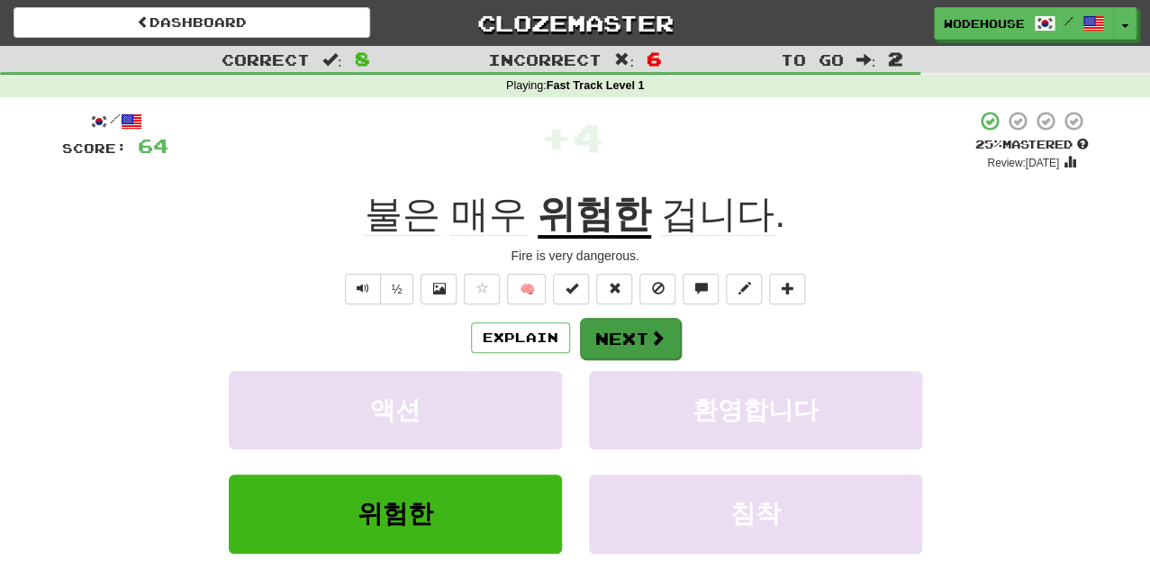
click at [656, 322] on button "Next" at bounding box center [630, 338] width 101 height 41
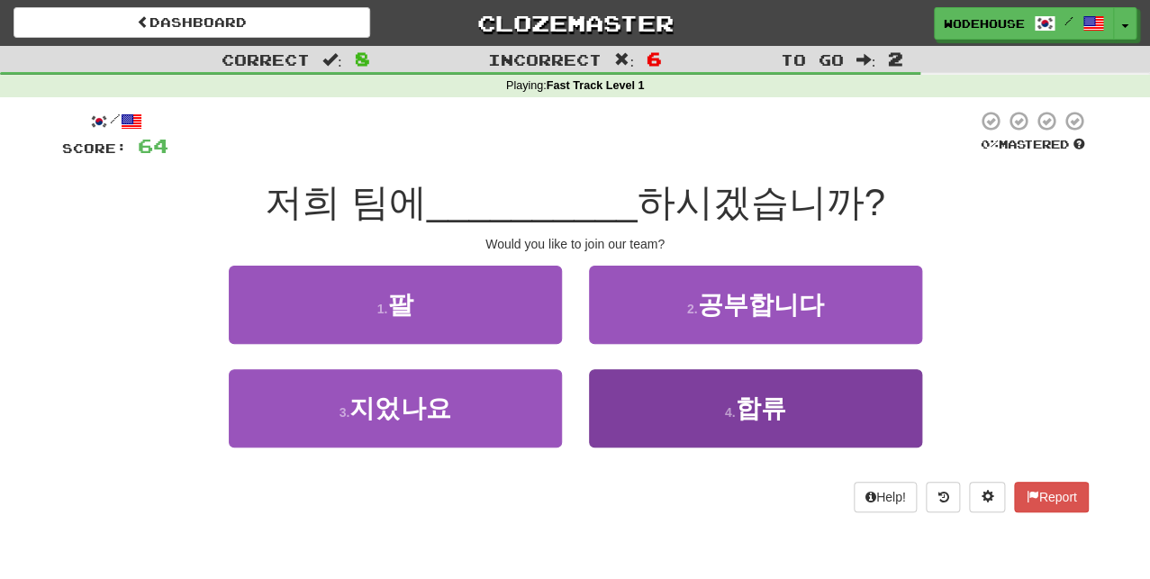
click at [726, 412] on small "4 ." at bounding box center [730, 412] width 11 height 14
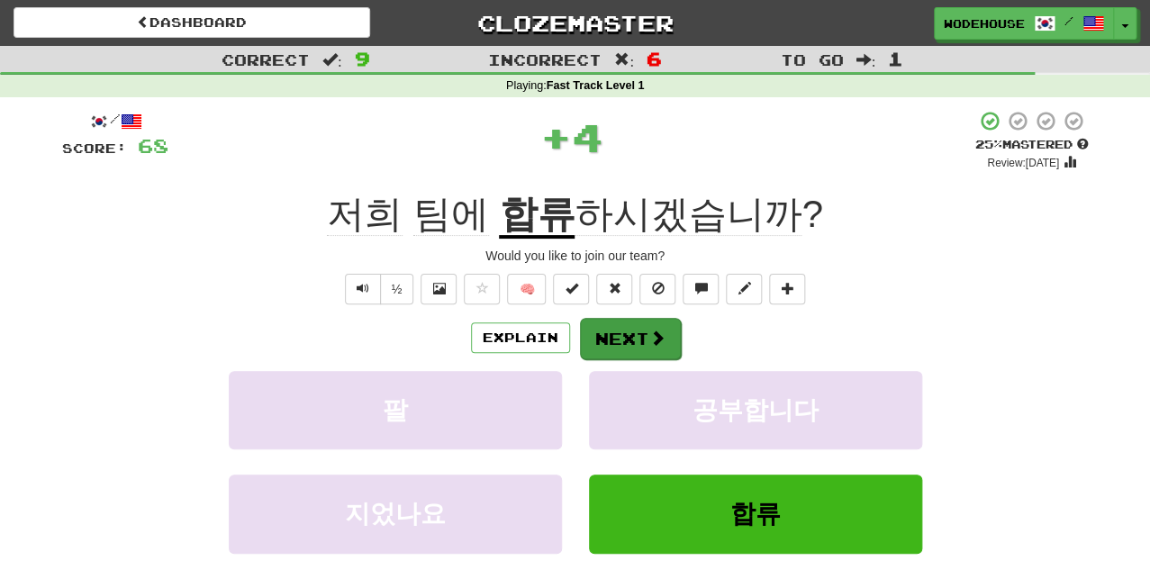
click at [630, 337] on button "Next" at bounding box center [630, 338] width 101 height 41
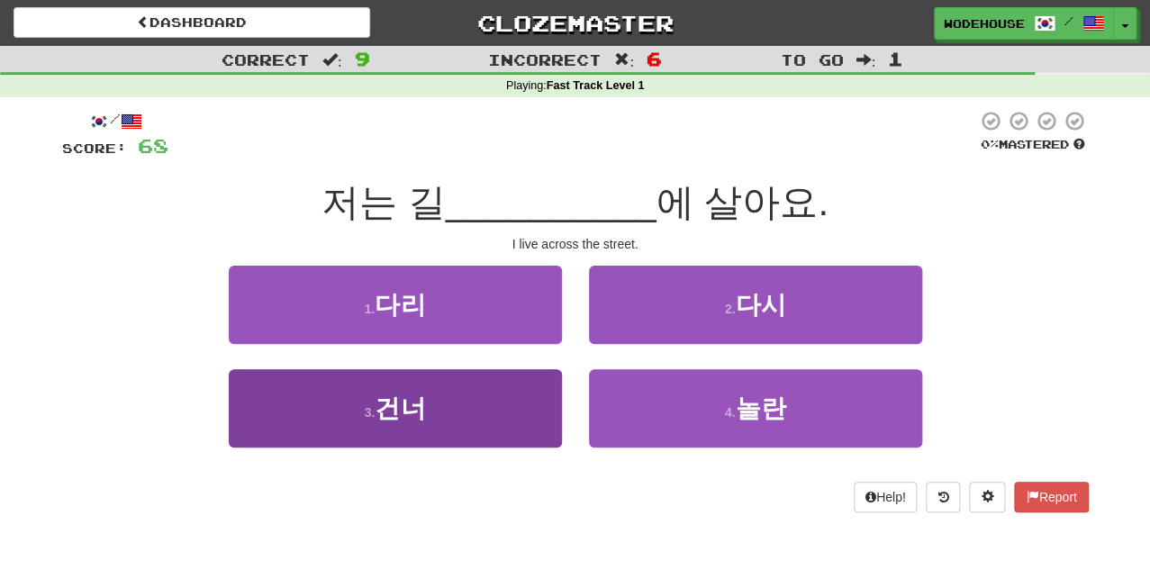
click at [468, 426] on button "3 . 건너" at bounding box center [395, 408] width 333 height 78
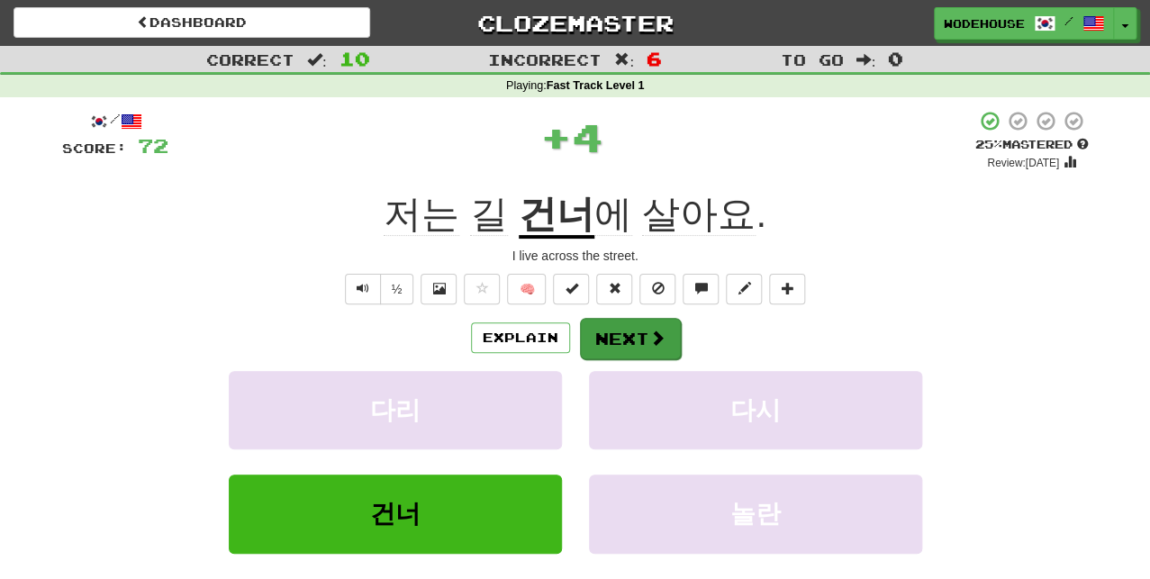
click at [603, 336] on button "Next" at bounding box center [630, 338] width 101 height 41
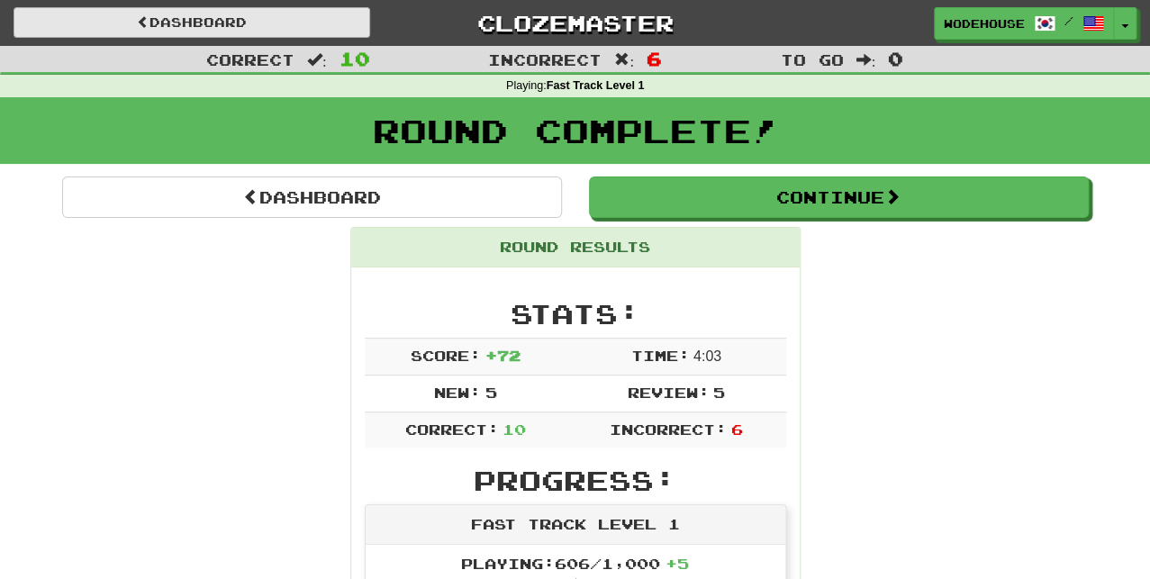
click at [203, 27] on link "Dashboard" at bounding box center [192, 22] width 357 height 31
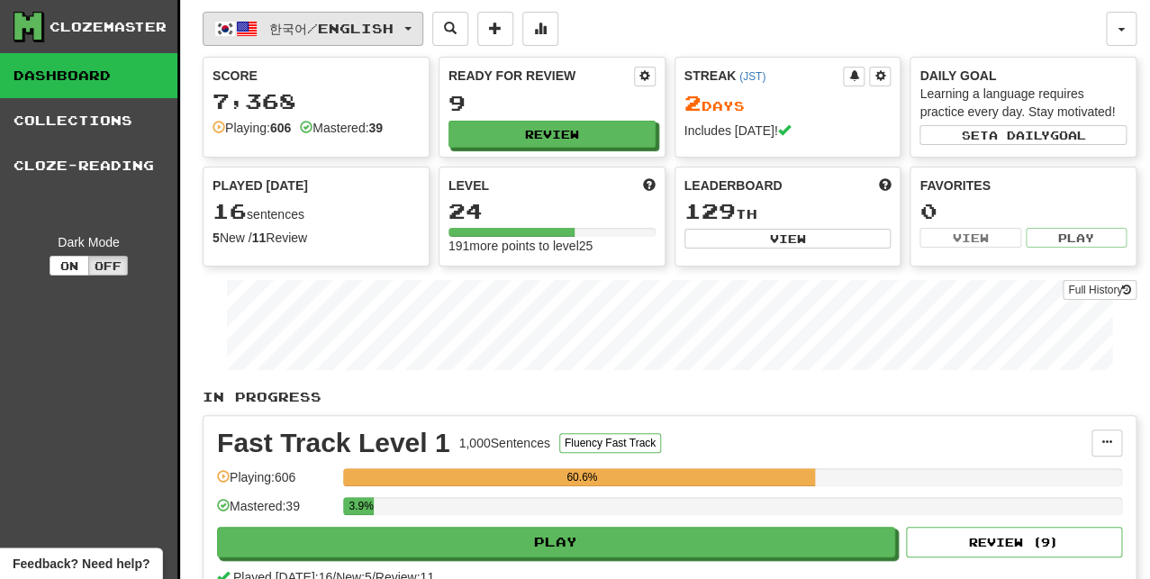
click at [368, 32] on span "한국어 / English" at bounding box center [331, 28] width 124 height 15
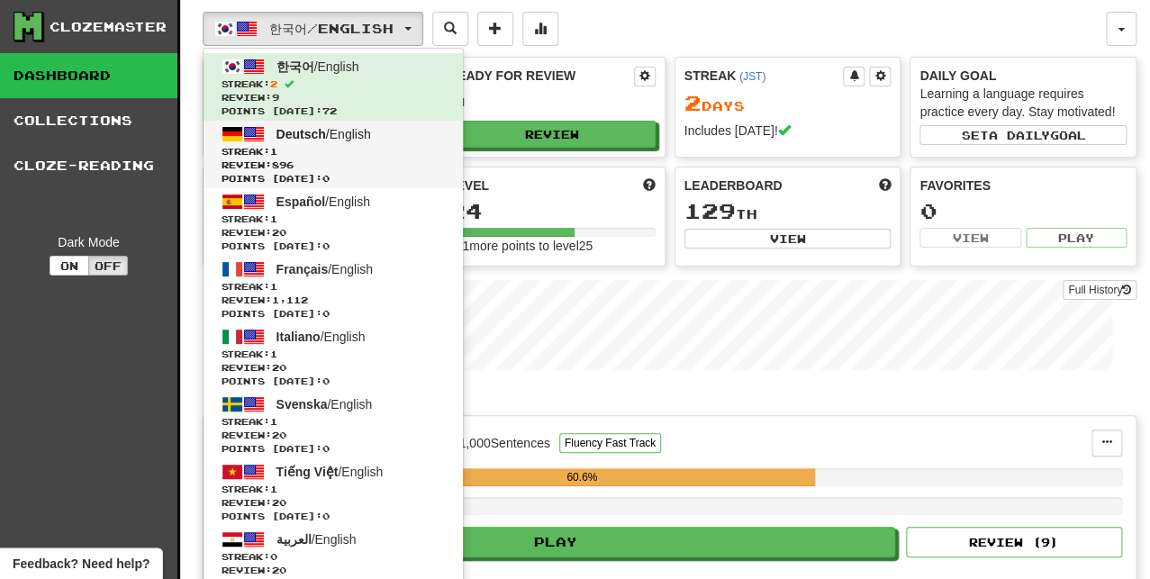
click at [334, 136] on span "Deutsch / English" at bounding box center [324, 134] width 95 height 14
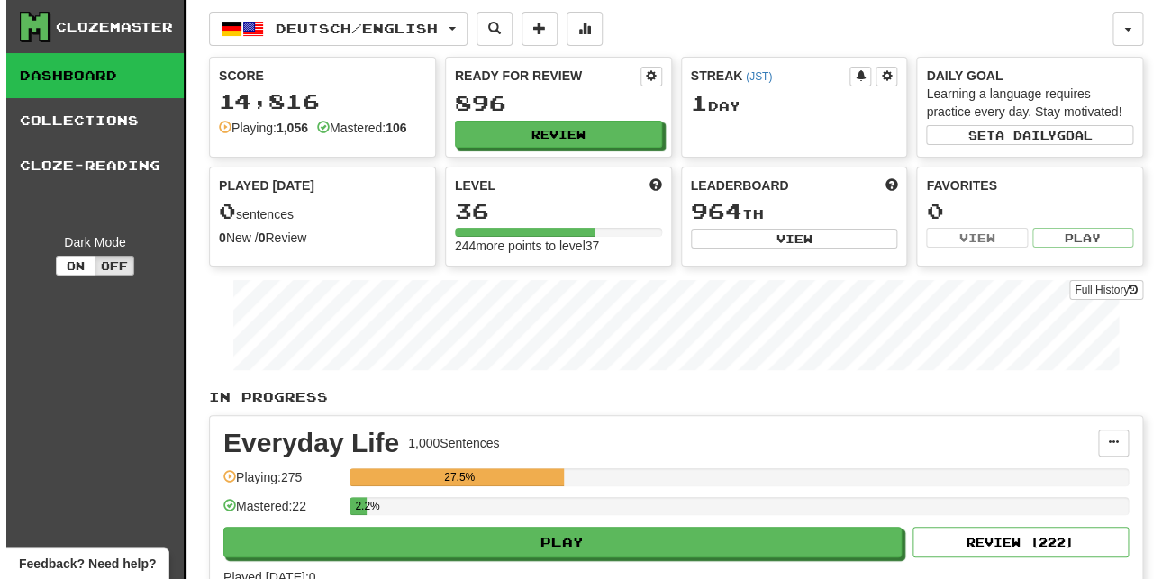
scroll to position [3, 0]
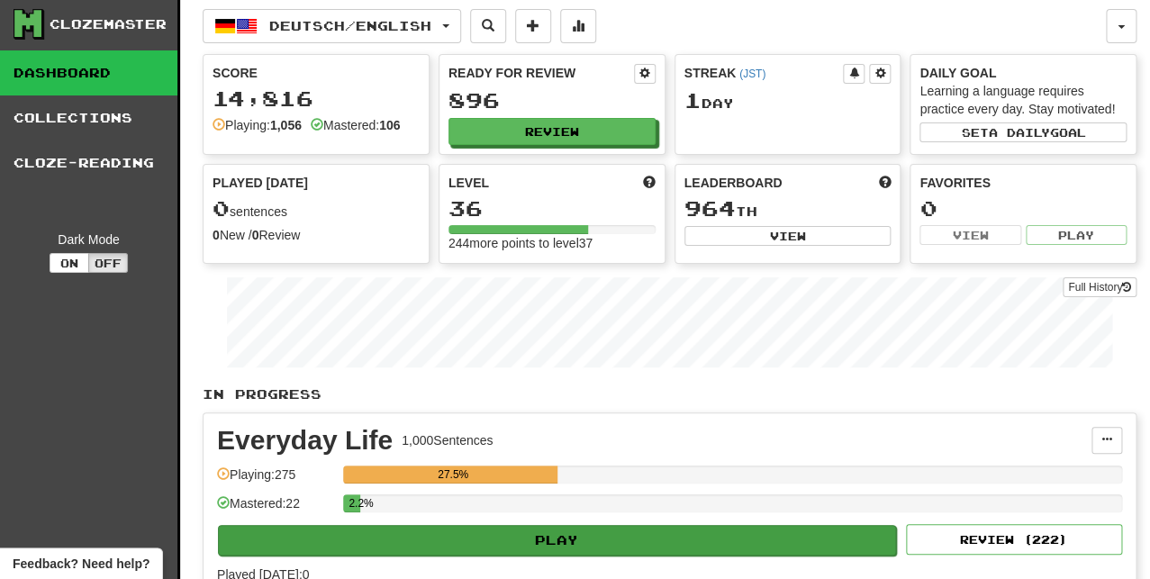
click at [616, 533] on button "Play" at bounding box center [557, 540] width 678 height 31
select select "**"
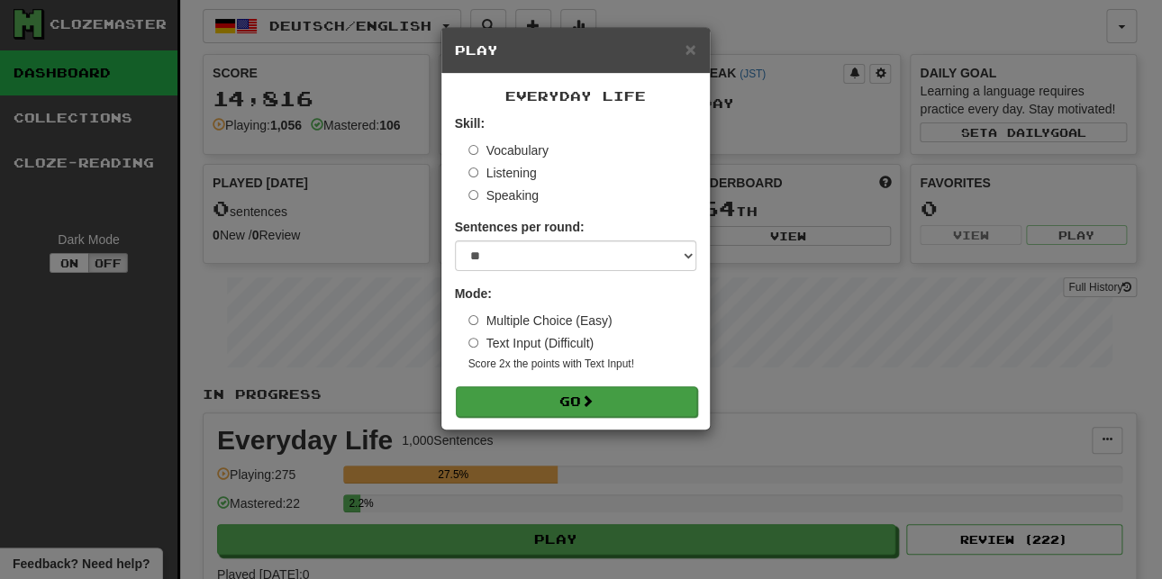
click at [599, 392] on button "Go" at bounding box center [576, 401] width 241 height 31
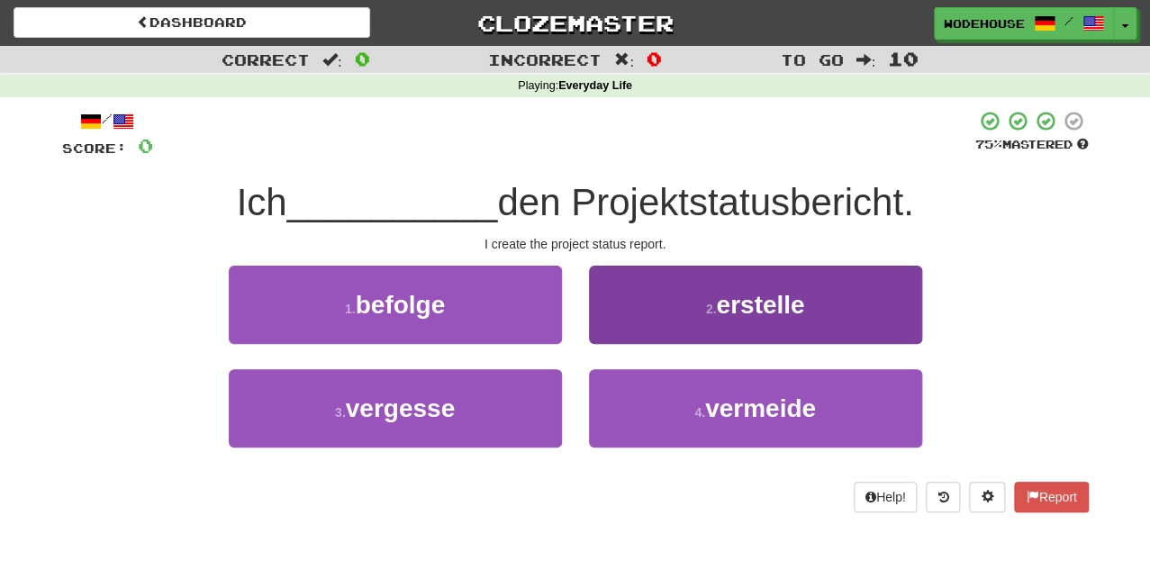
click at [717, 291] on span "erstelle" at bounding box center [760, 305] width 88 height 28
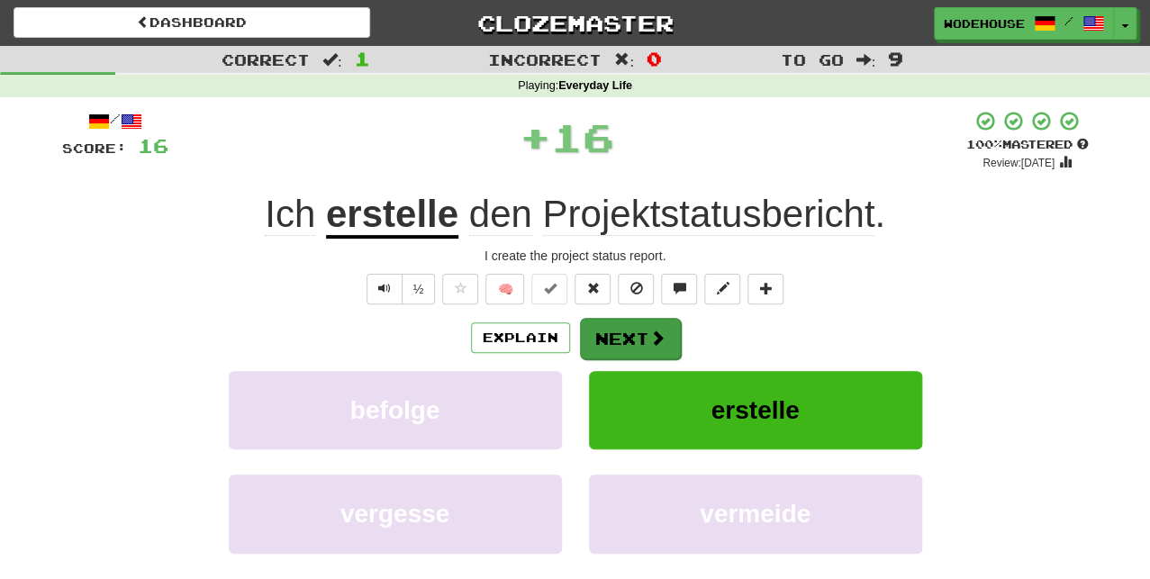
click at [631, 339] on button "Next" at bounding box center [630, 338] width 101 height 41
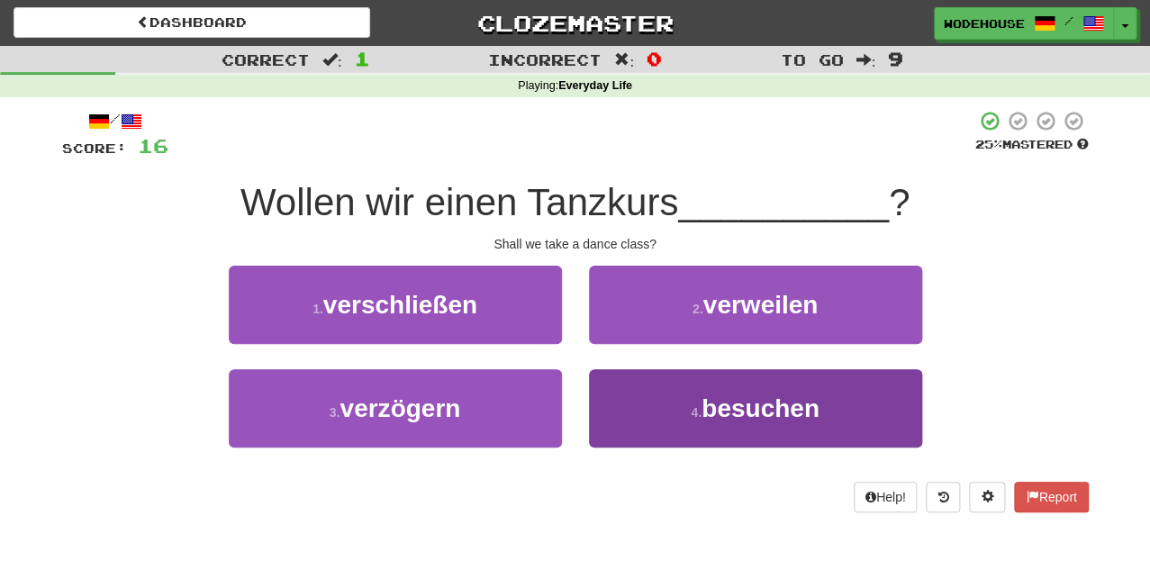
click at [666, 420] on button "4 . besuchen" at bounding box center [755, 408] width 333 height 78
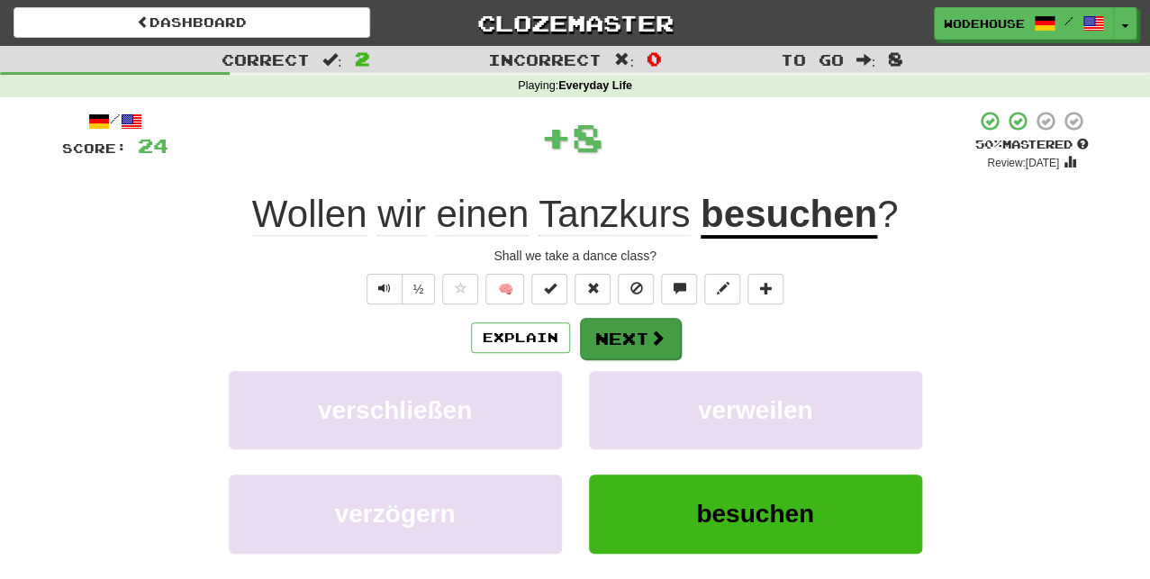
click at [650, 330] on span at bounding box center [657, 338] width 16 height 16
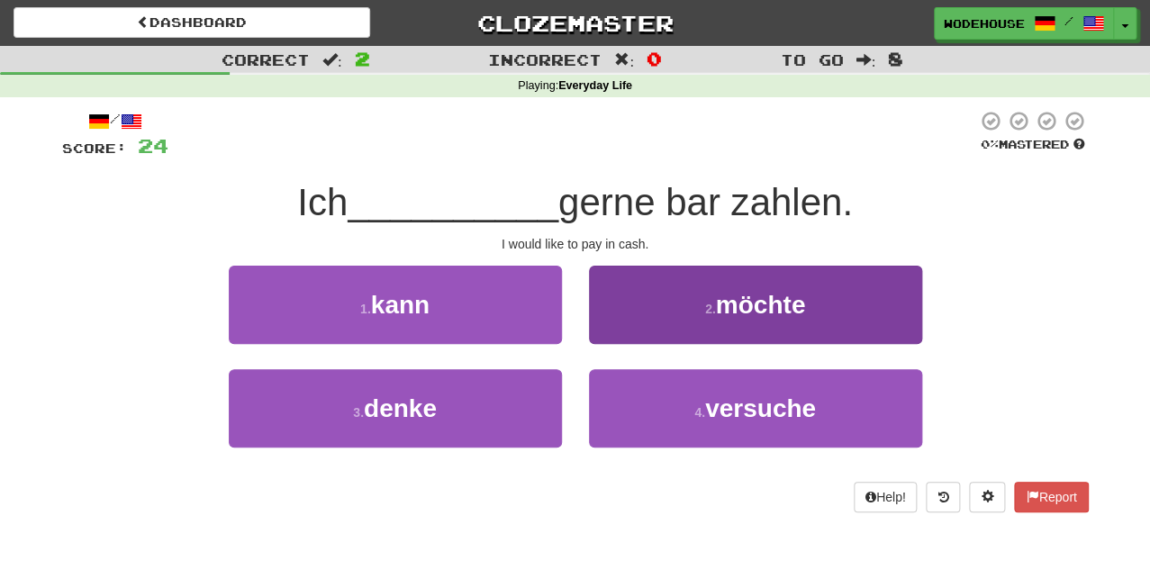
click at [646, 330] on button "2 . möchte" at bounding box center [755, 305] width 333 height 78
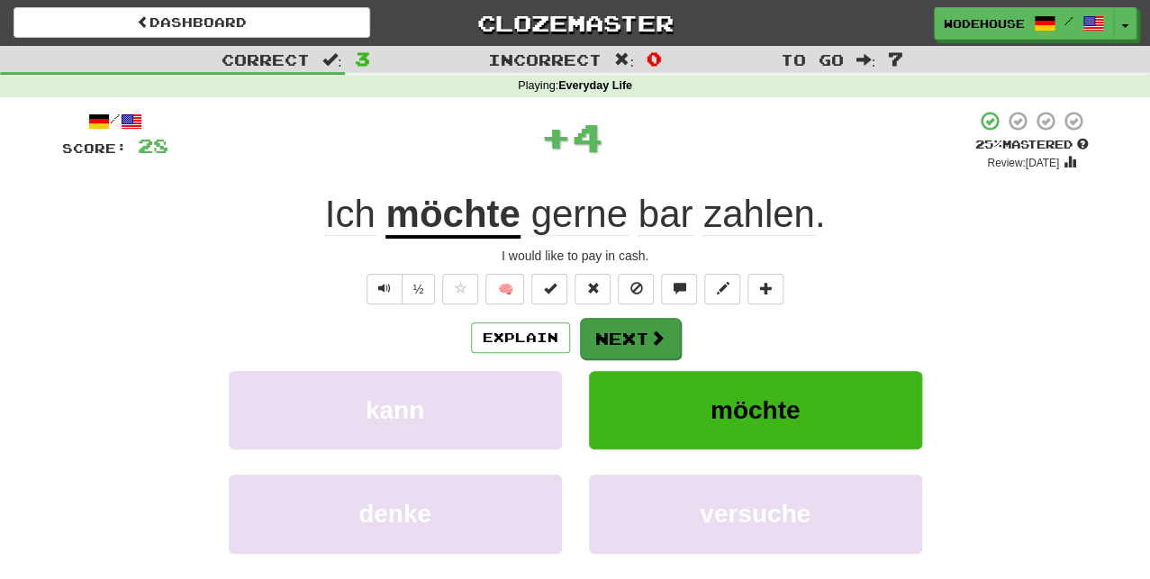
click at [639, 334] on button "Next" at bounding box center [630, 338] width 101 height 41
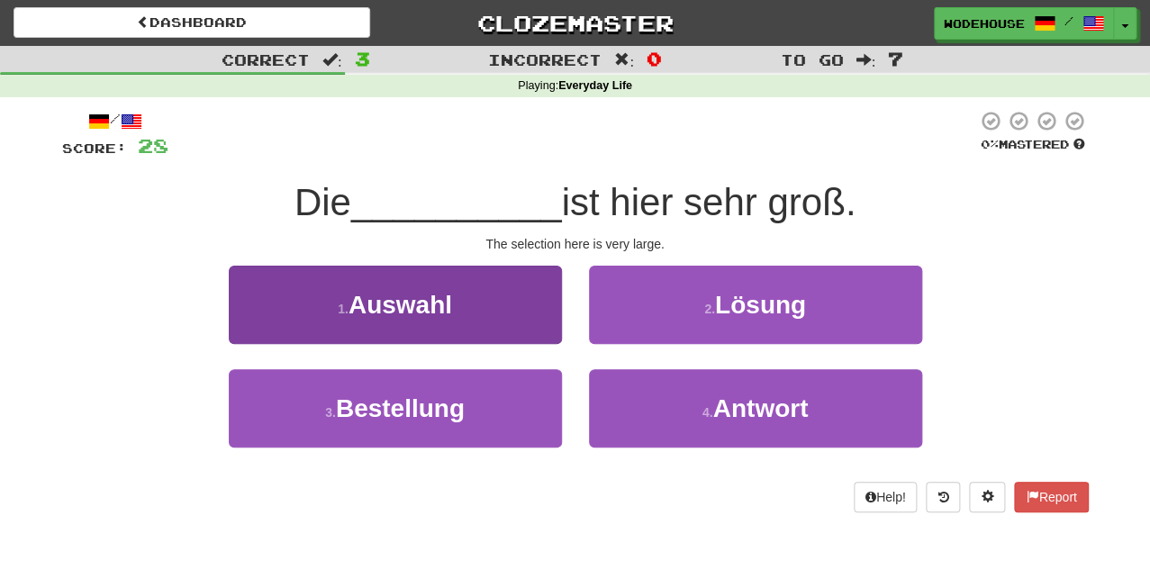
click at [517, 328] on button "1 . Auswahl" at bounding box center [395, 305] width 333 height 78
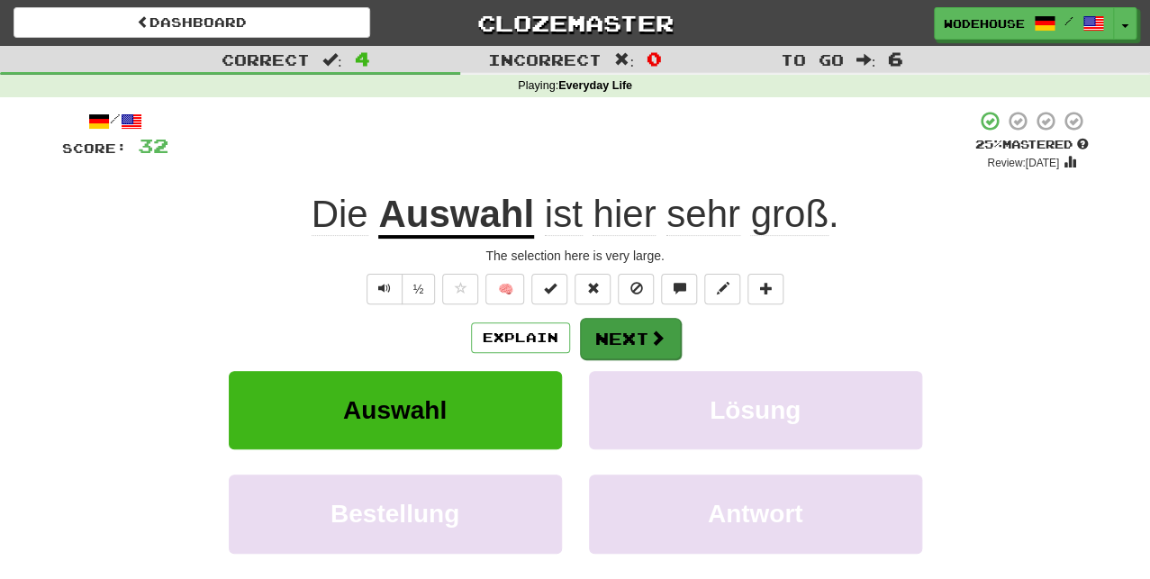
click at [658, 332] on span at bounding box center [657, 338] width 16 height 16
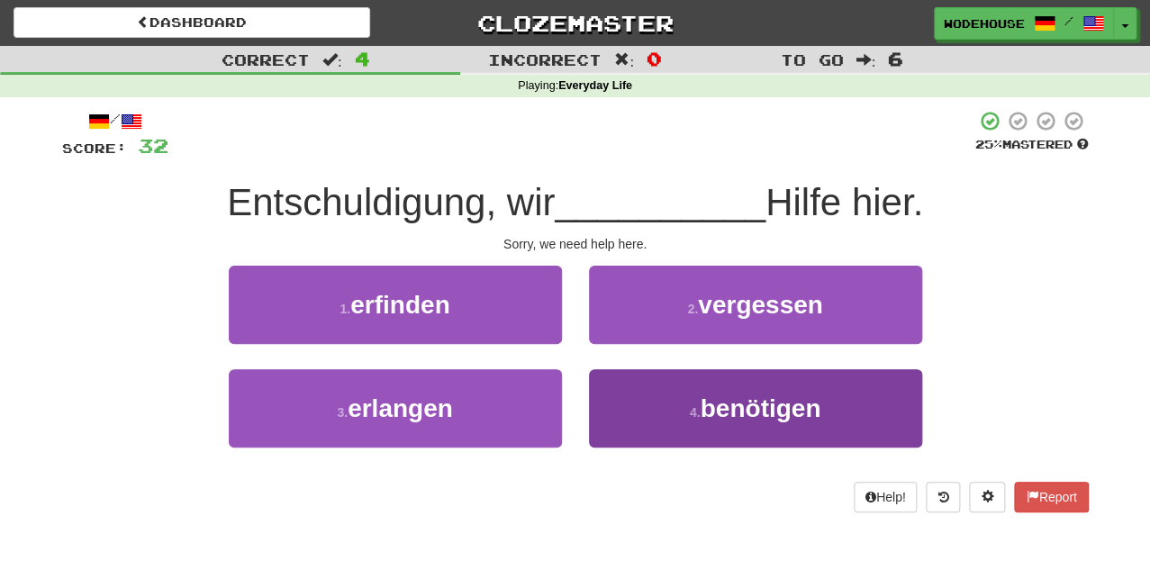
click at [654, 422] on button "4 . benötigen" at bounding box center [755, 408] width 333 height 78
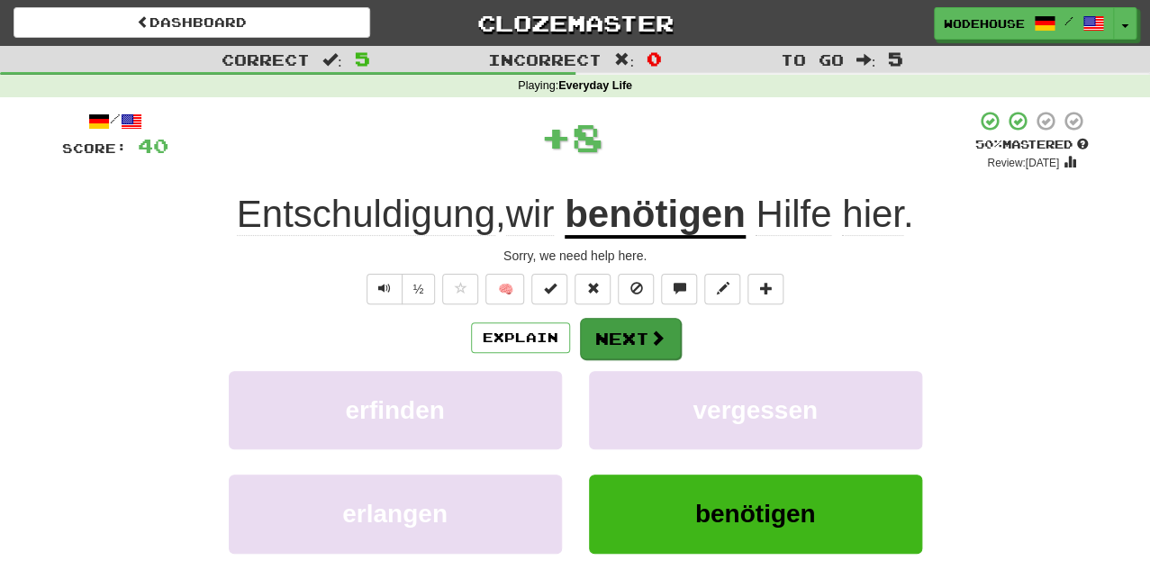
click at [654, 335] on span at bounding box center [657, 338] width 16 height 16
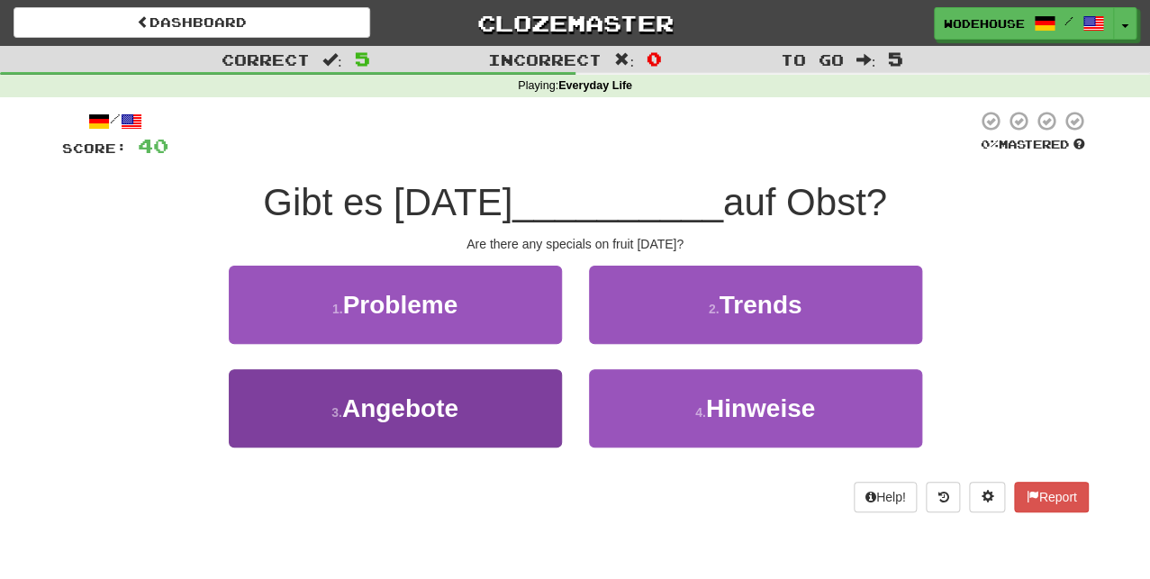
click at [463, 426] on button "3 . Angebote" at bounding box center [395, 408] width 333 height 78
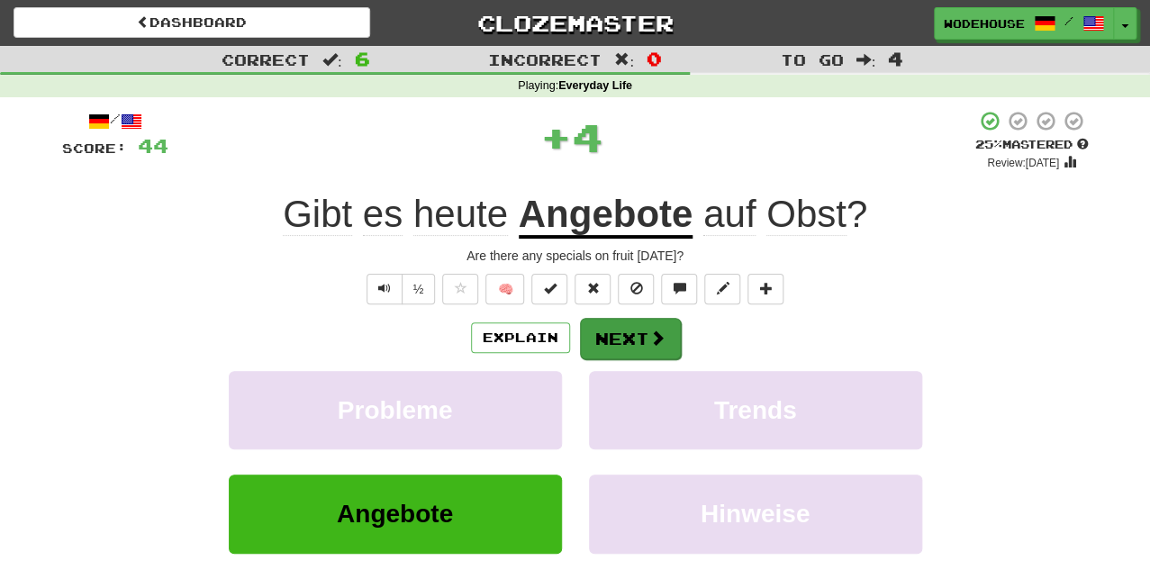
click at [604, 327] on button "Next" at bounding box center [630, 338] width 101 height 41
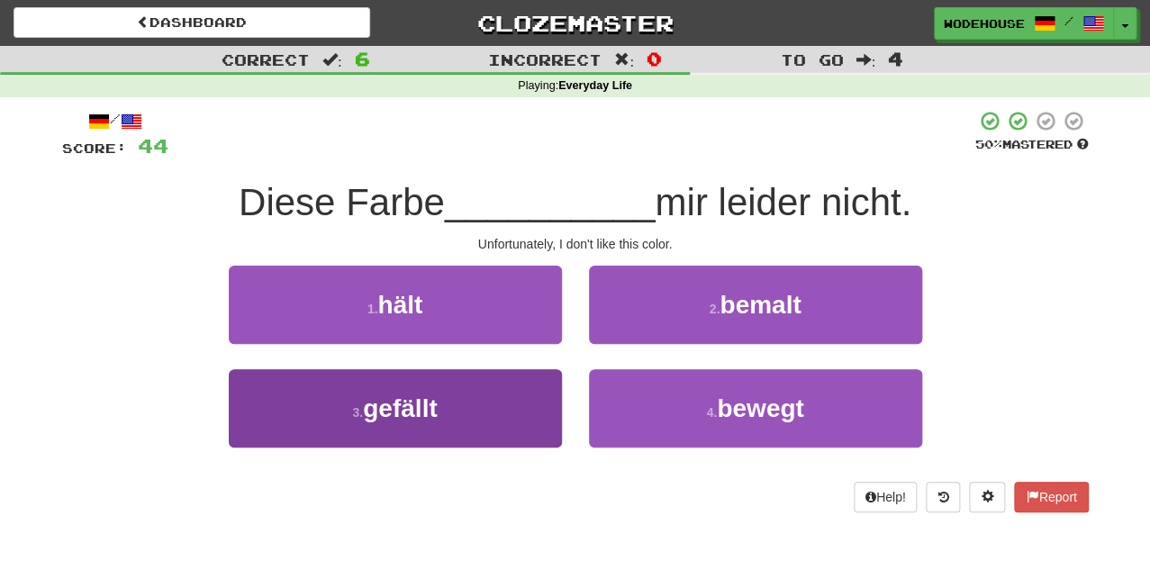
click at [474, 413] on button "3 . gefällt" at bounding box center [395, 408] width 333 height 78
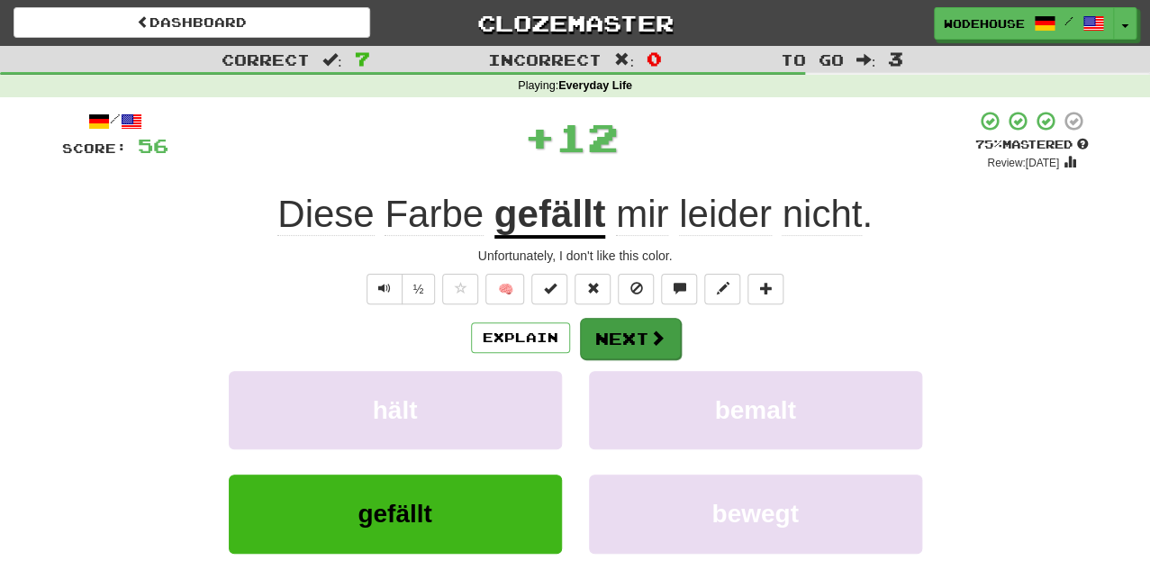
click at [642, 341] on button "Next" at bounding box center [630, 338] width 101 height 41
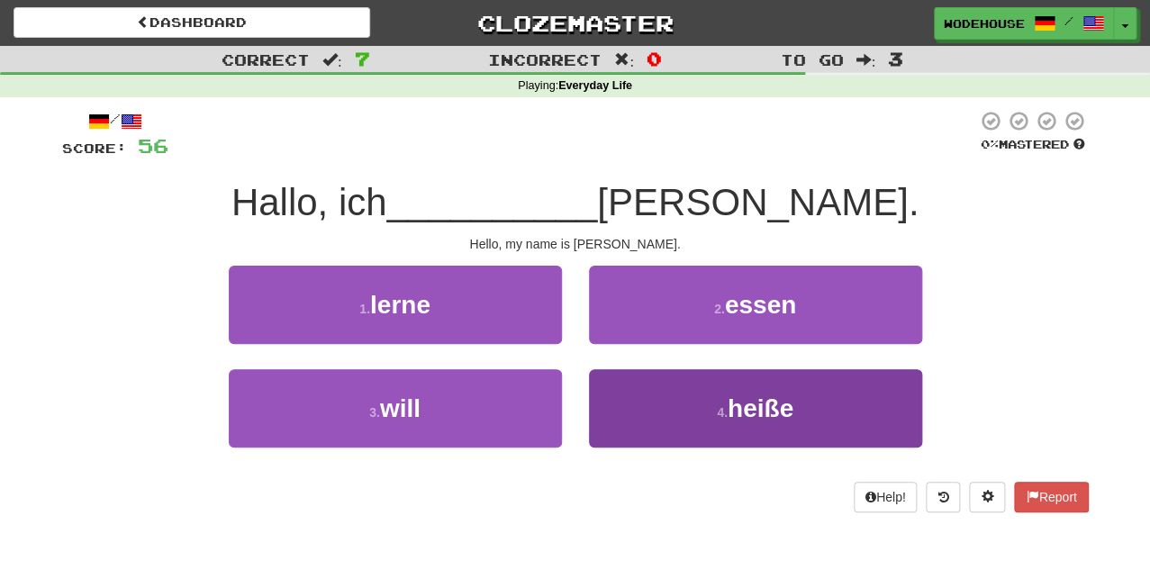
click at [629, 396] on button "4 . heiße" at bounding box center [755, 408] width 333 height 78
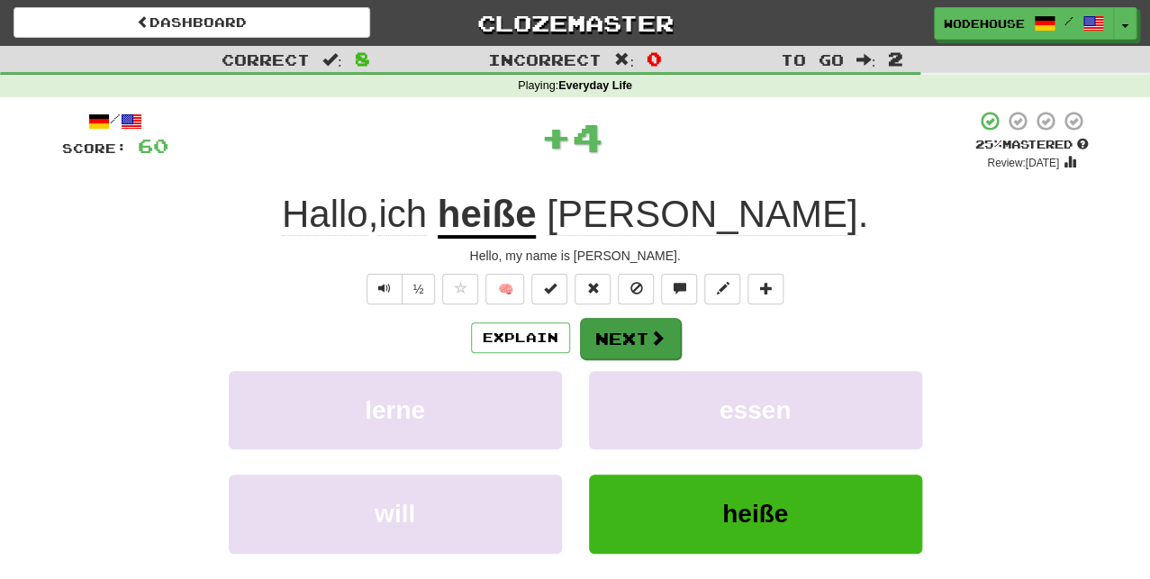
click at [650, 344] on button "Next" at bounding box center [630, 338] width 101 height 41
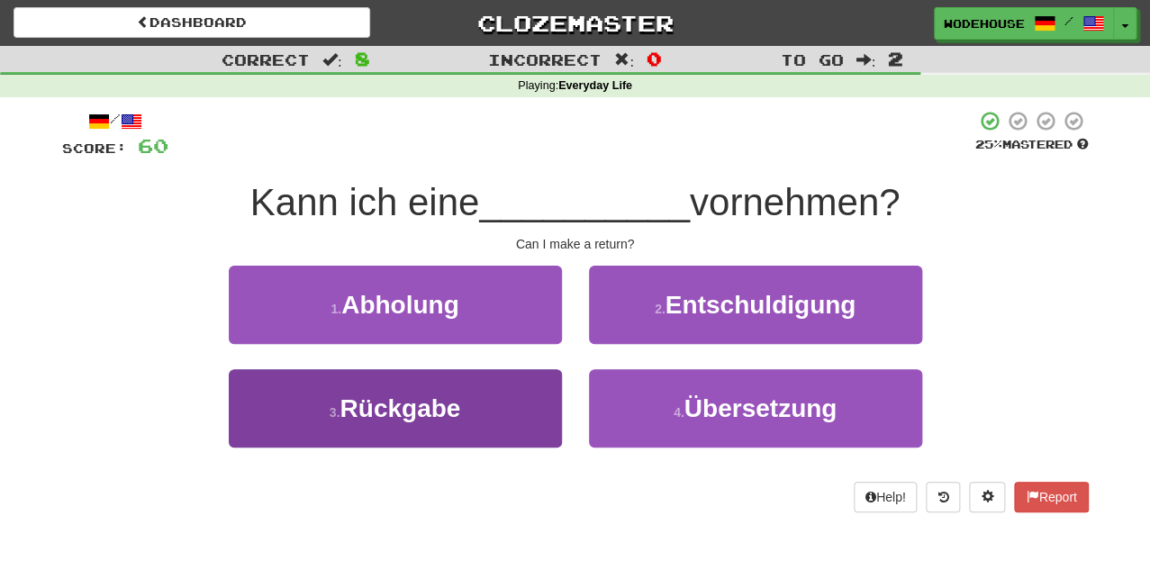
click at [458, 418] on span "Rückgabe" at bounding box center [400, 409] width 121 height 28
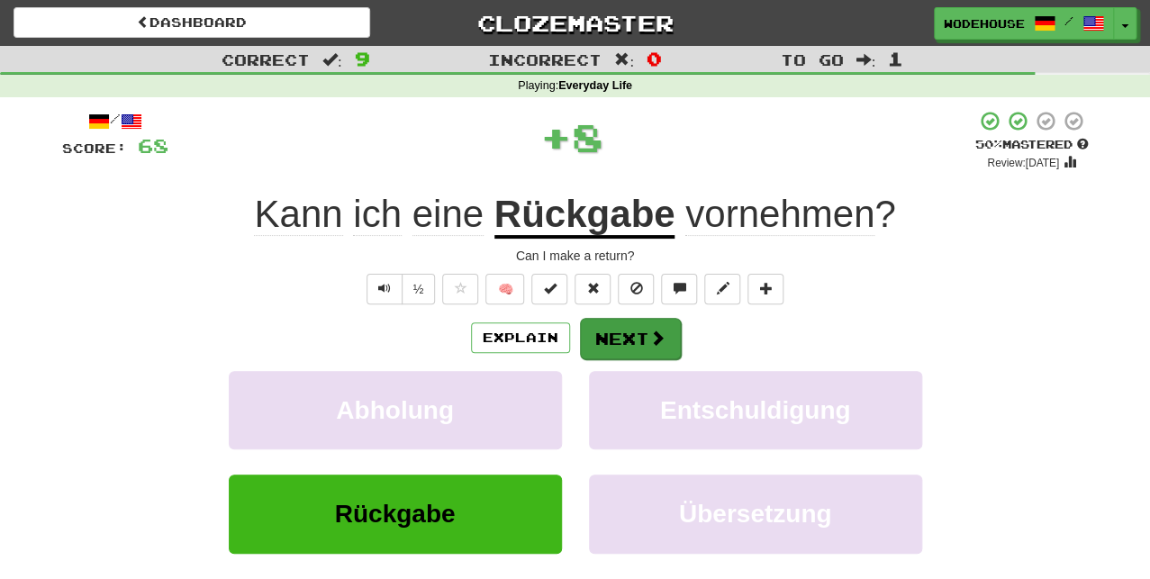
click at [640, 328] on button "Next" at bounding box center [630, 338] width 101 height 41
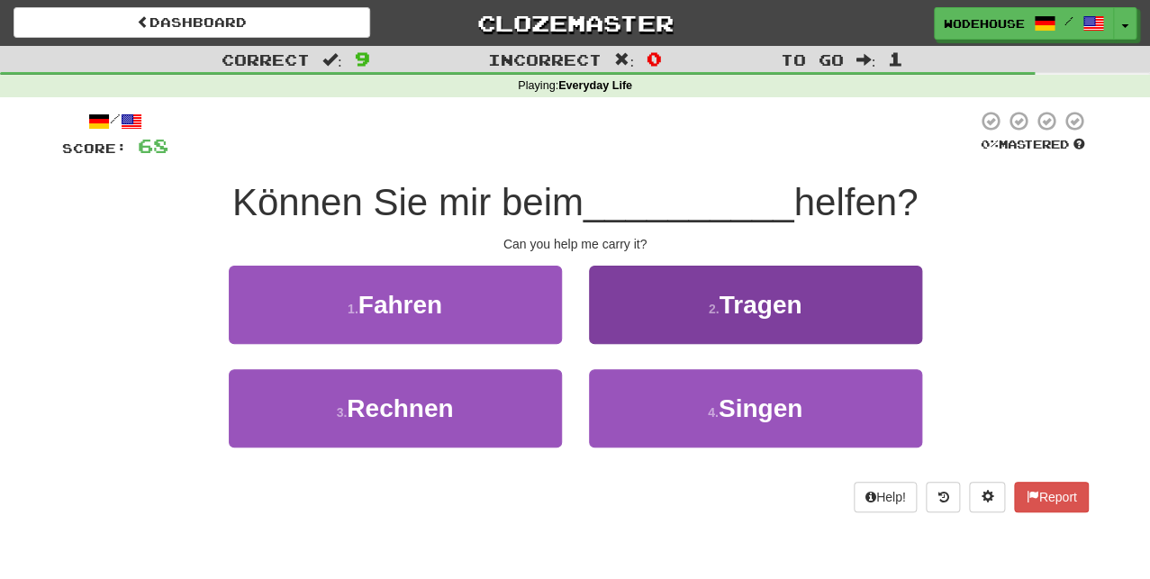
click at [645, 325] on button "2 . Tragen" at bounding box center [755, 305] width 333 height 78
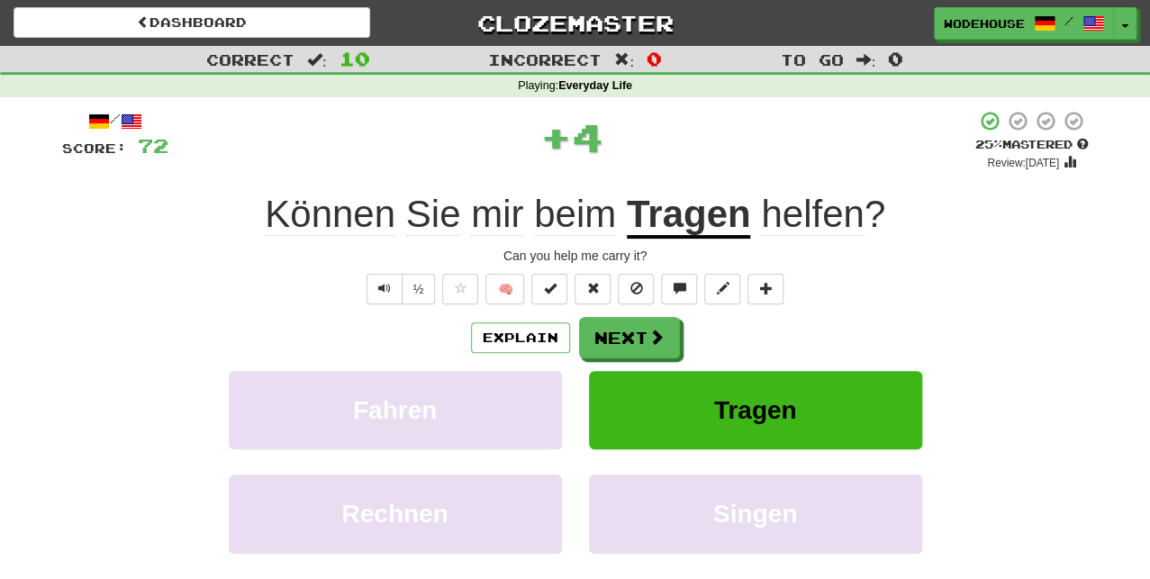
click at [645, 325] on button "Next" at bounding box center [629, 337] width 101 height 41
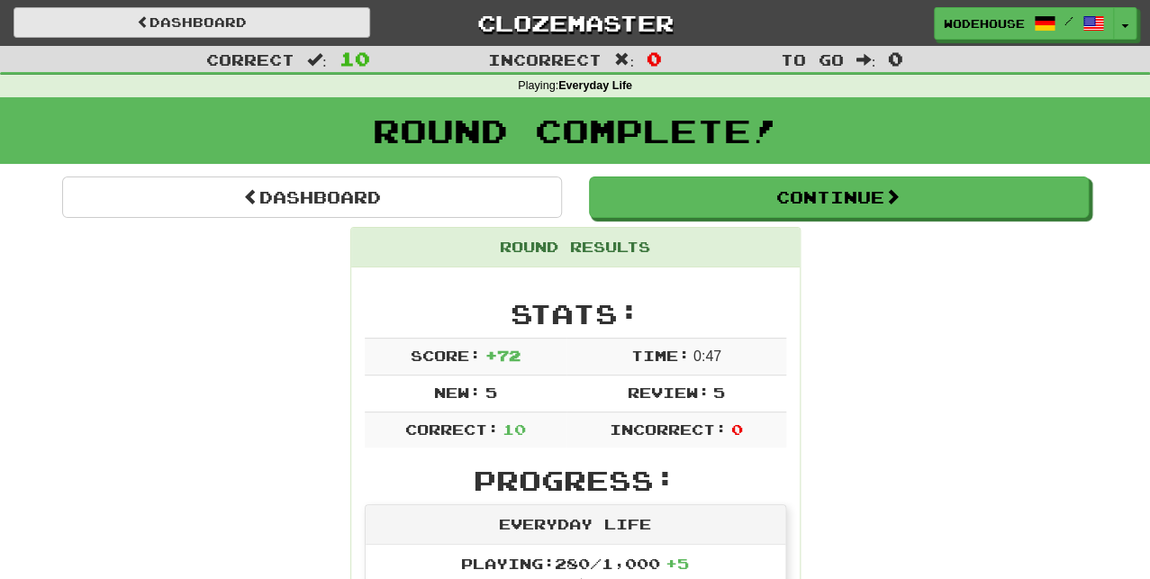
click at [189, 23] on link "Dashboard" at bounding box center [192, 22] width 357 height 31
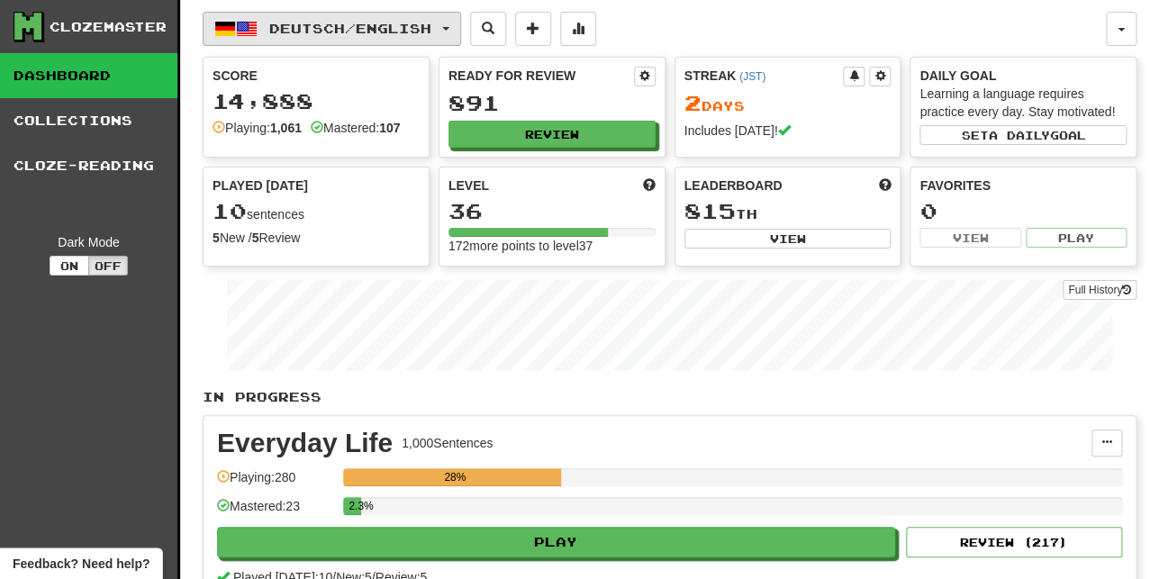
click at [306, 18] on button "Deutsch / English" at bounding box center [332, 29] width 259 height 34
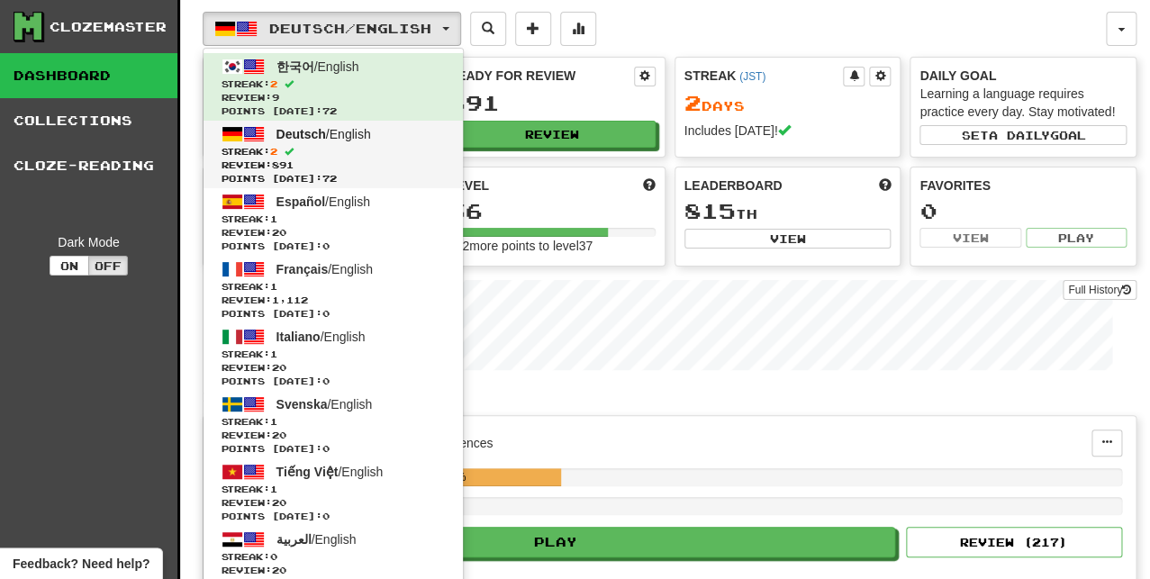
click at [324, 139] on span "Deutsch" at bounding box center [302, 134] width 50 height 14
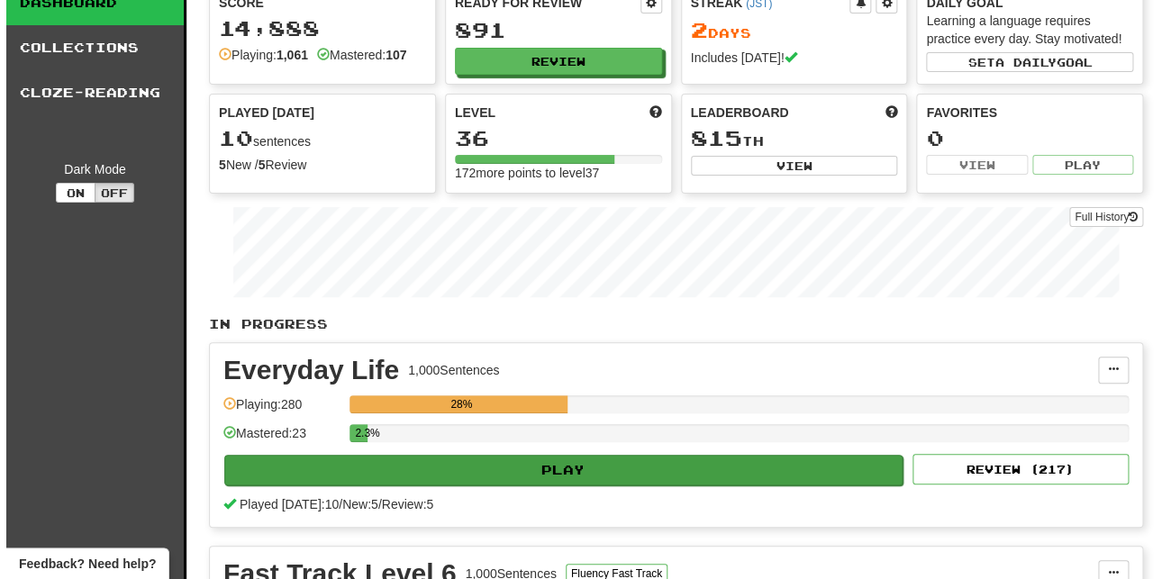
scroll to position [364, 0]
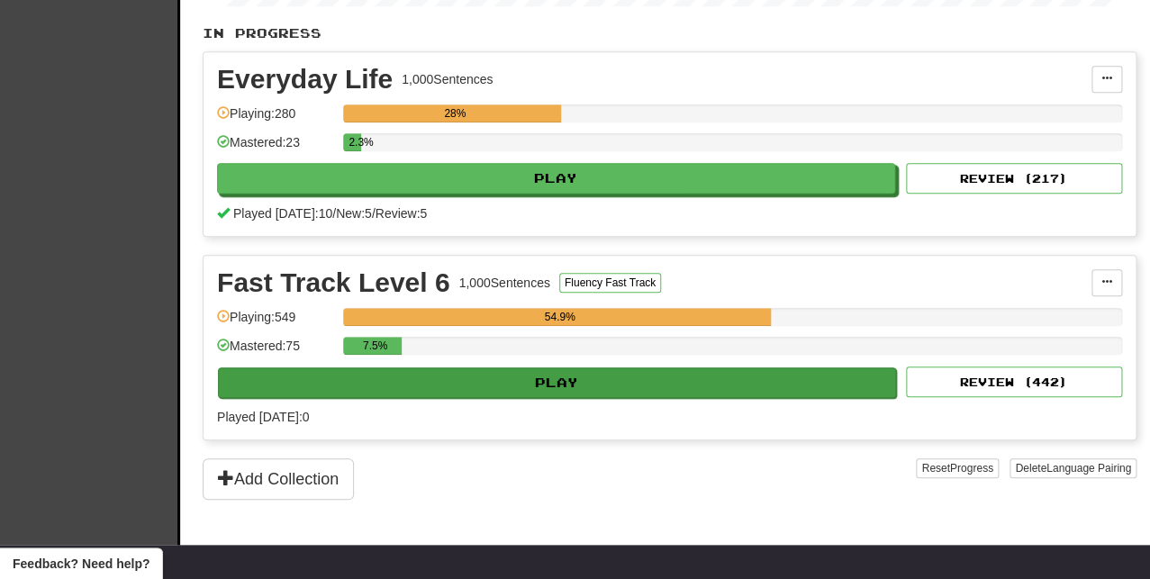
click at [509, 377] on button "Play" at bounding box center [557, 383] width 678 height 31
select select "**"
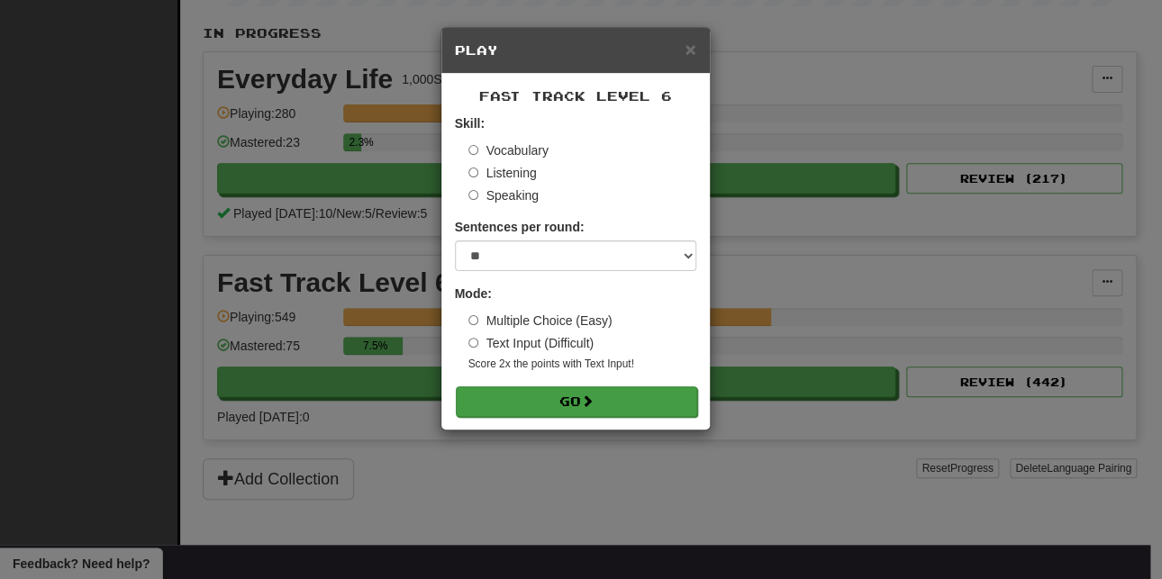
click at [566, 388] on button "Go" at bounding box center [576, 401] width 241 height 31
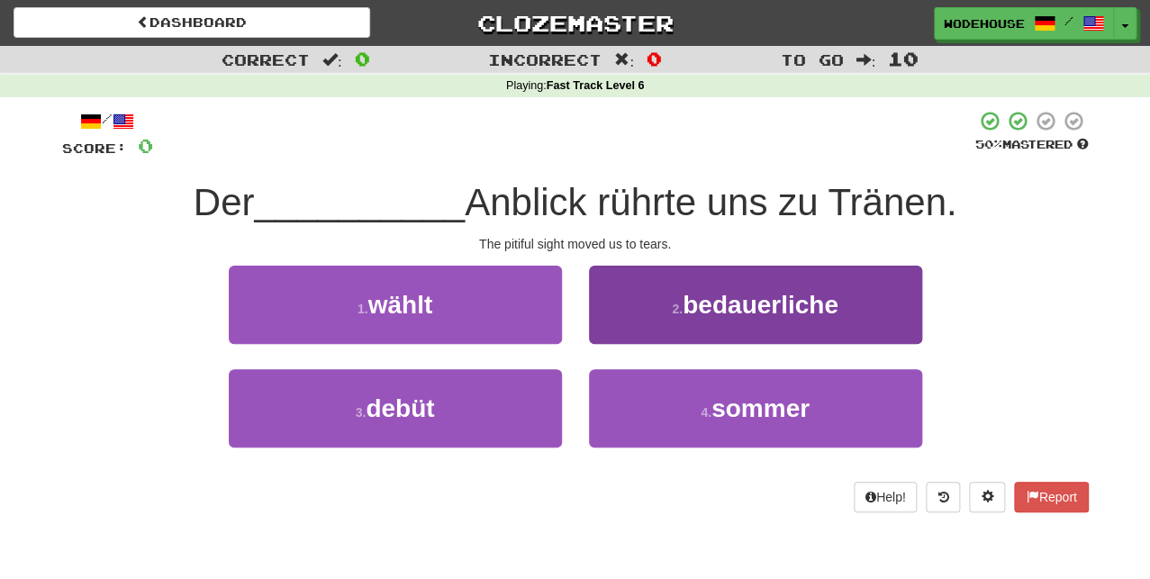
click at [791, 285] on button "2 . bedauerliche" at bounding box center [755, 305] width 333 height 78
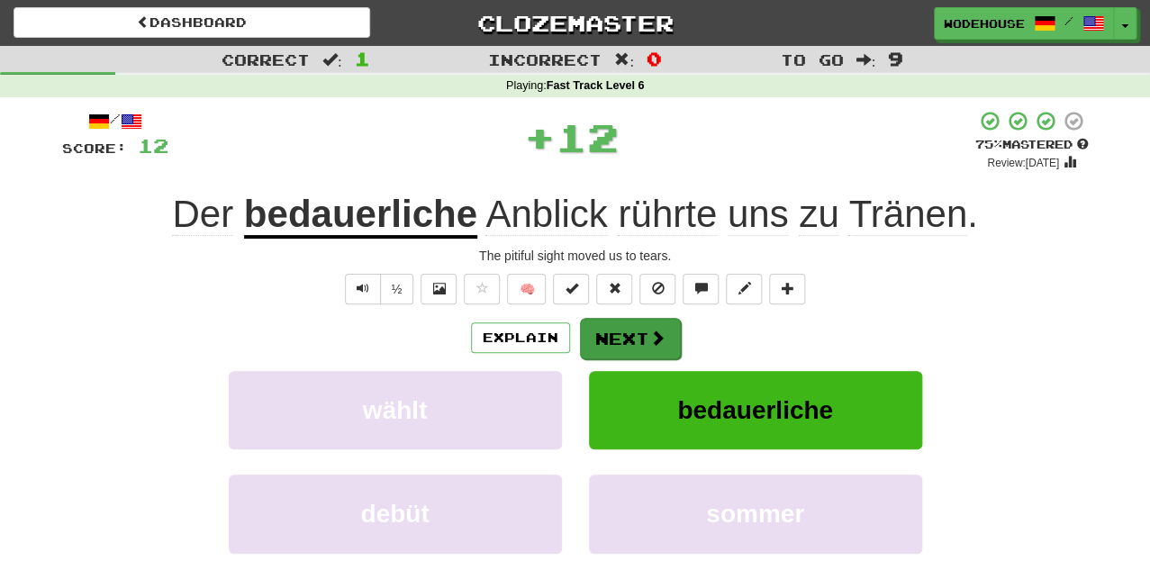
click at [658, 345] on button "Next" at bounding box center [630, 338] width 101 height 41
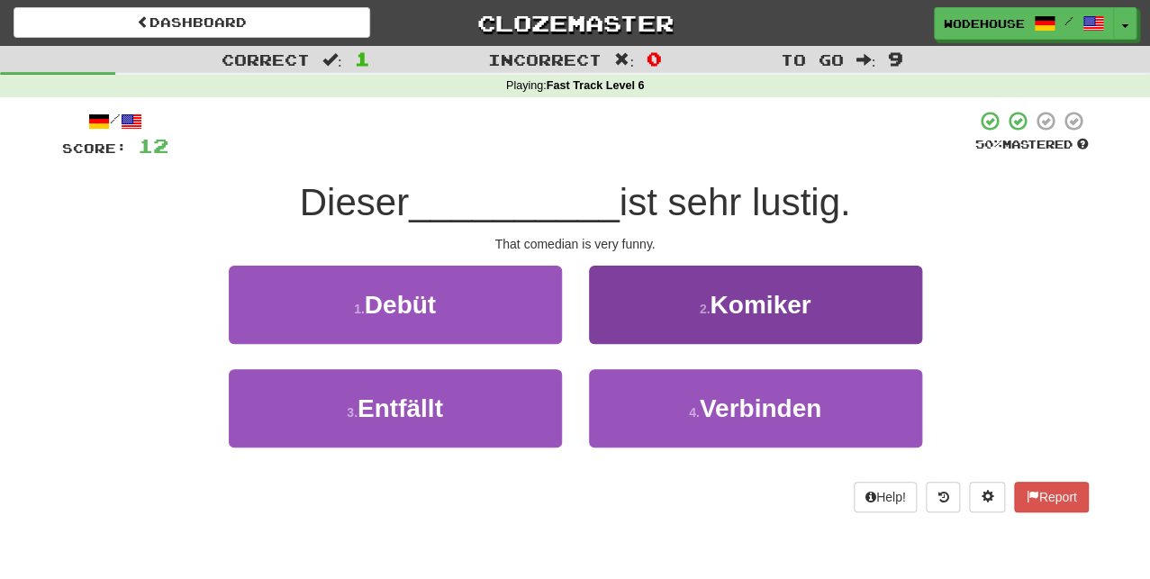
click at [657, 322] on button "2 . Komiker" at bounding box center [755, 305] width 333 height 78
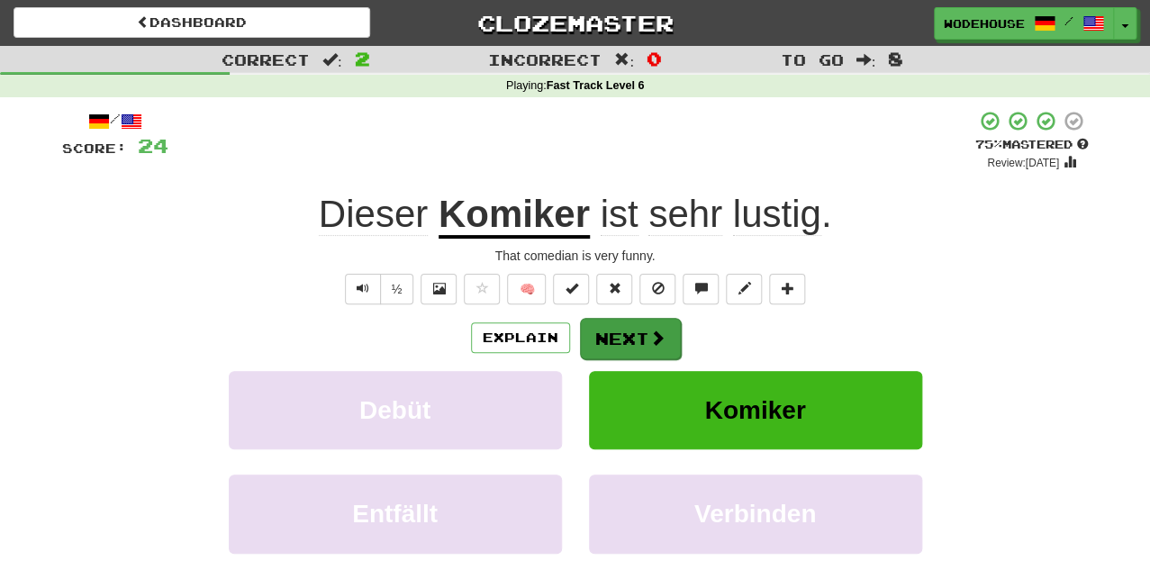
click at [640, 332] on button "Next" at bounding box center [630, 338] width 101 height 41
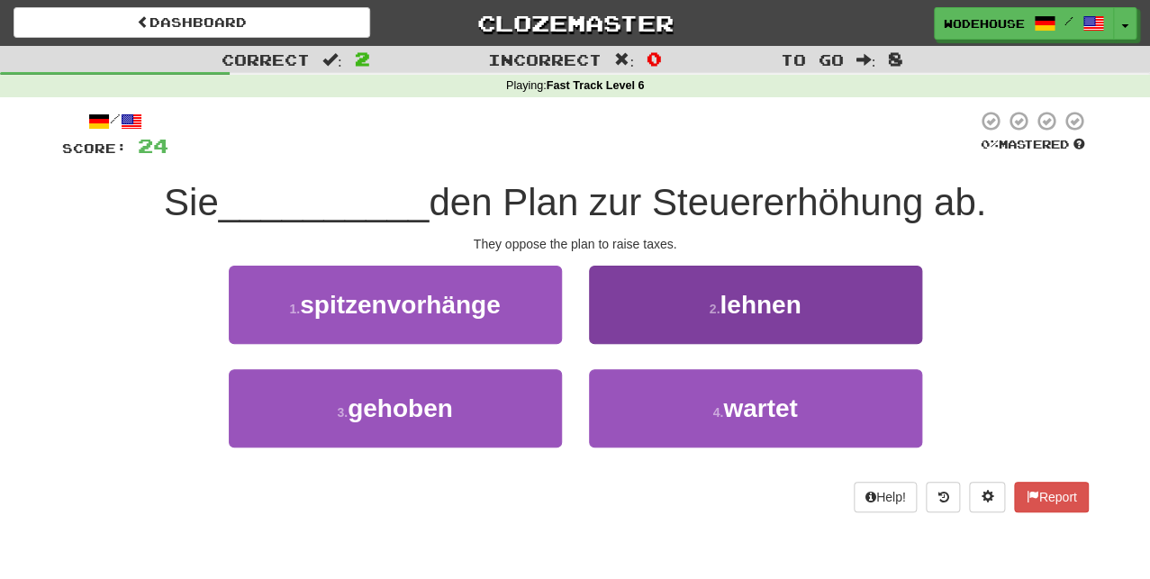
click at [670, 282] on button "2 . lehnen" at bounding box center [755, 305] width 333 height 78
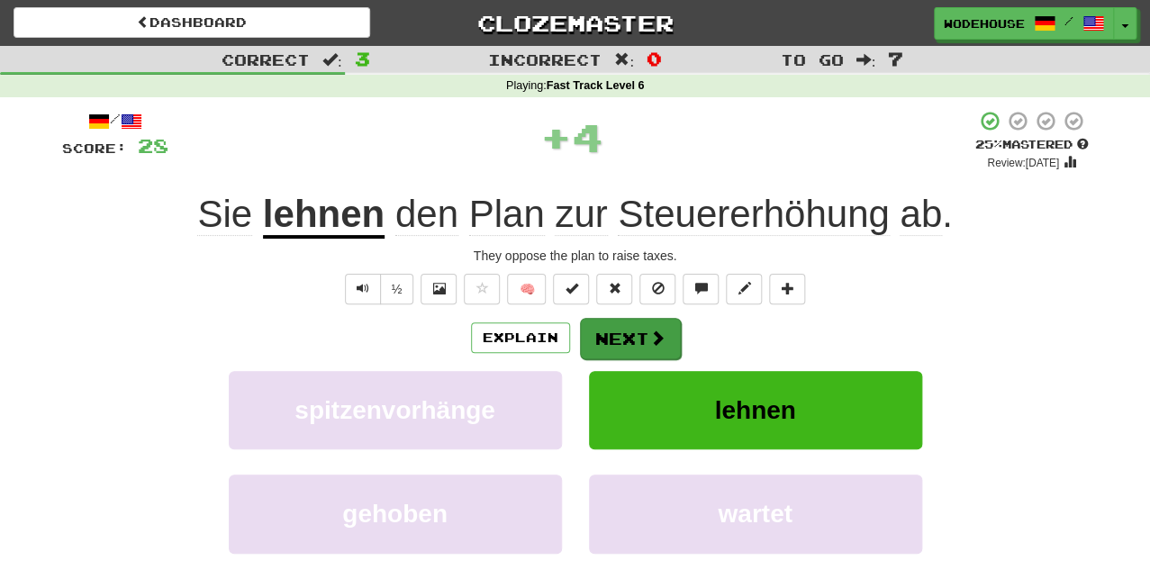
click at [635, 342] on button "Next" at bounding box center [630, 338] width 101 height 41
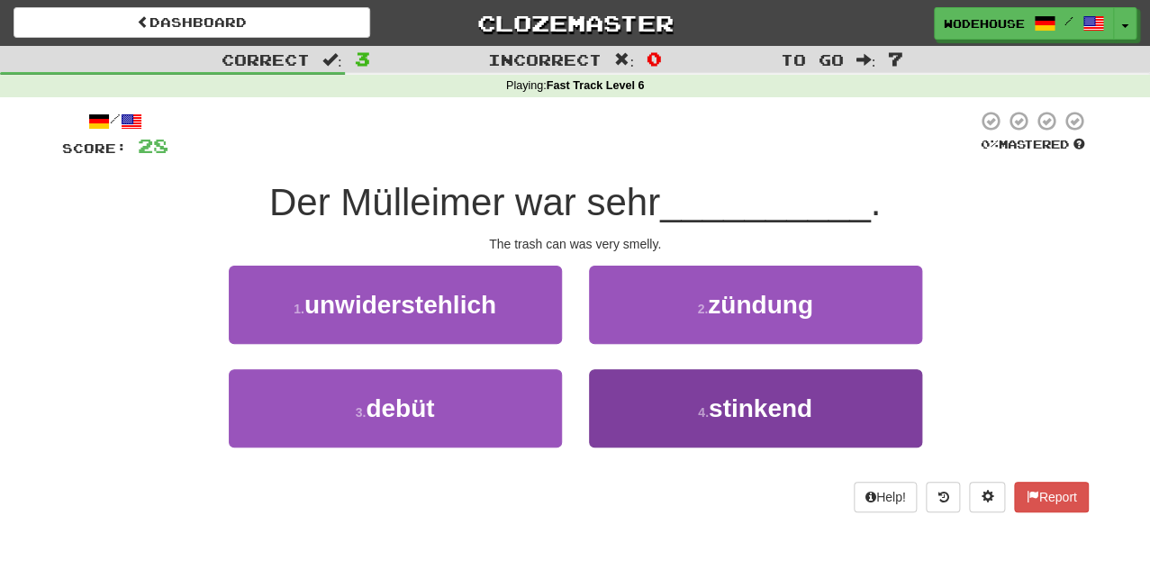
click at [644, 397] on button "4 . stinkend" at bounding box center [755, 408] width 333 height 78
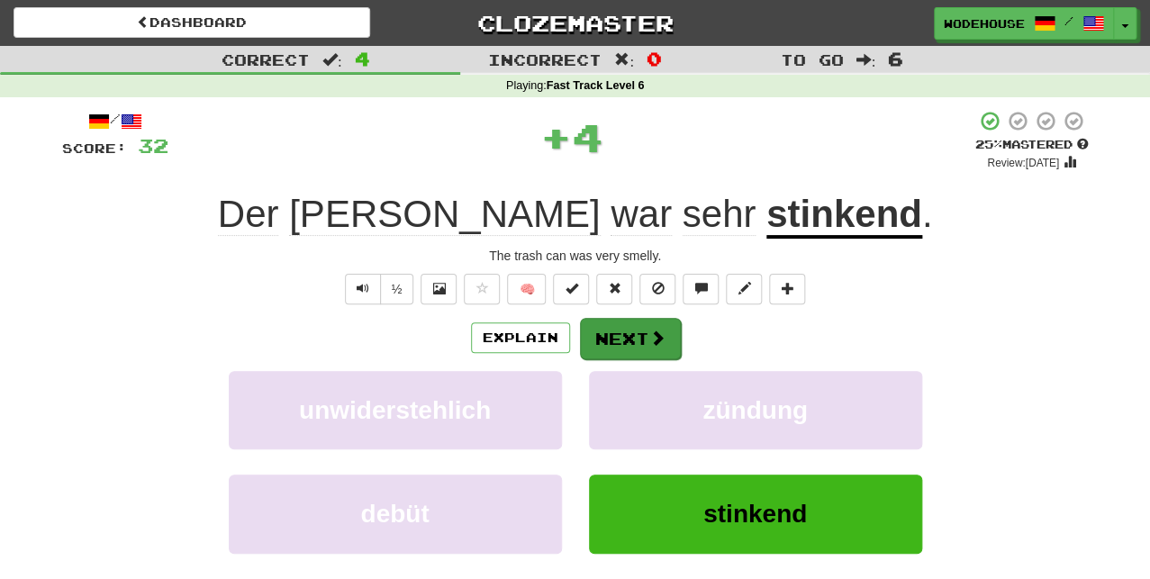
click at [642, 334] on button "Next" at bounding box center [630, 338] width 101 height 41
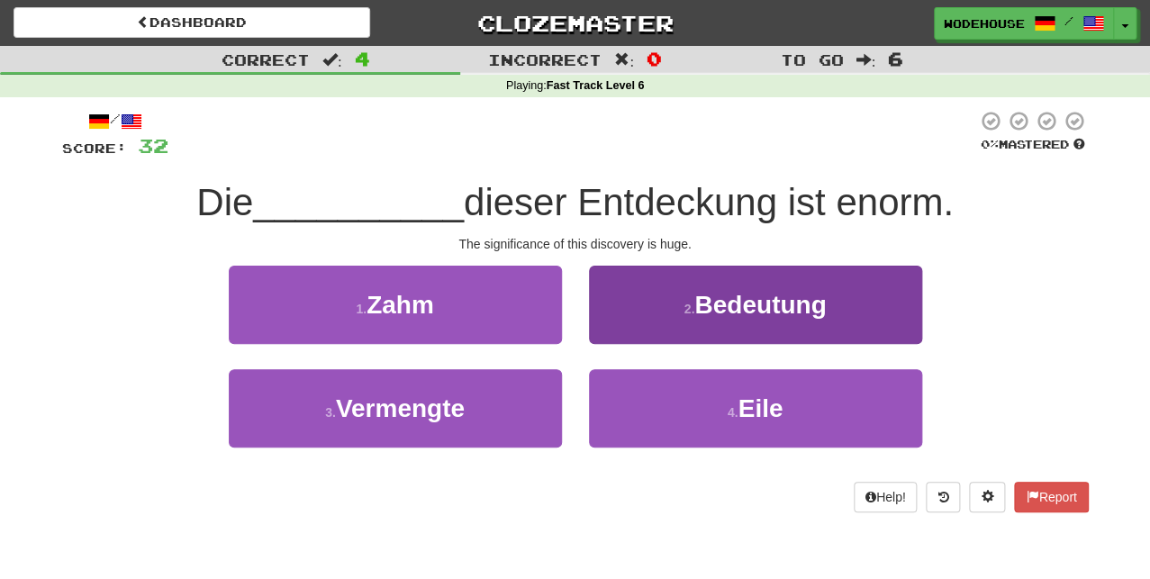
click at [645, 338] on button "2 . Bedeutung" at bounding box center [755, 305] width 333 height 78
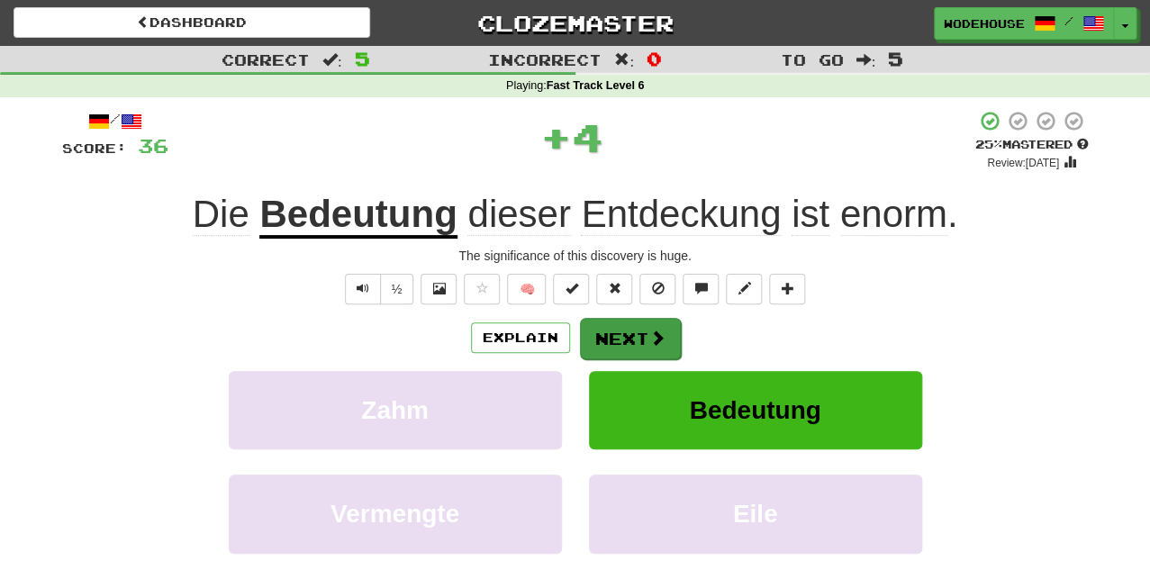
click at [645, 336] on button "Next" at bounding box center [630, 338] width 101 height 41
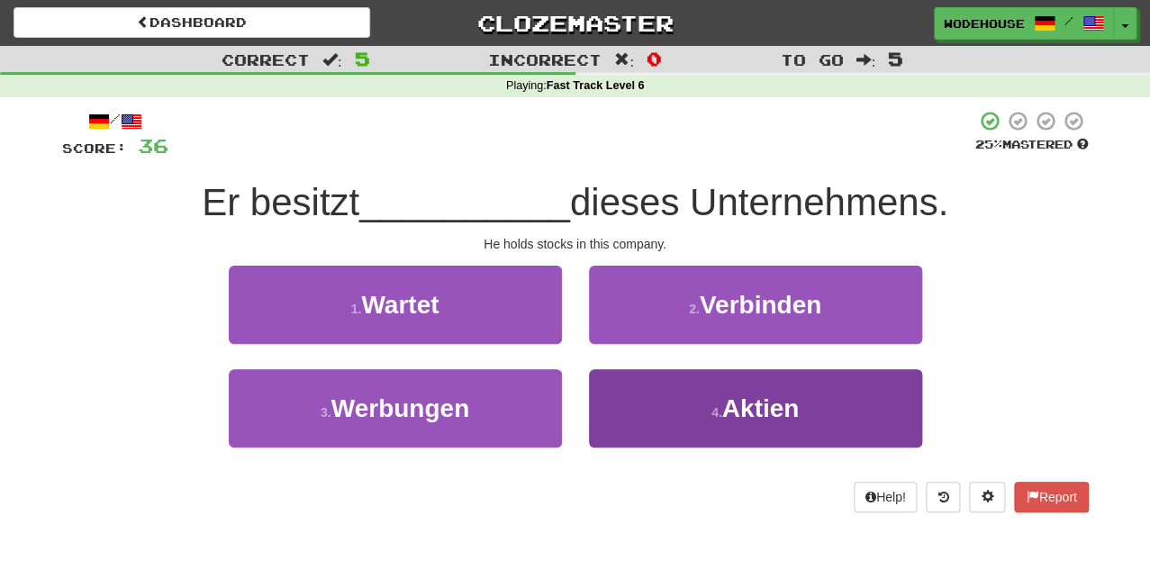
click at [633, 388] on button "4 . Aktien" at bounding box center [755, 408] width 333 height 78
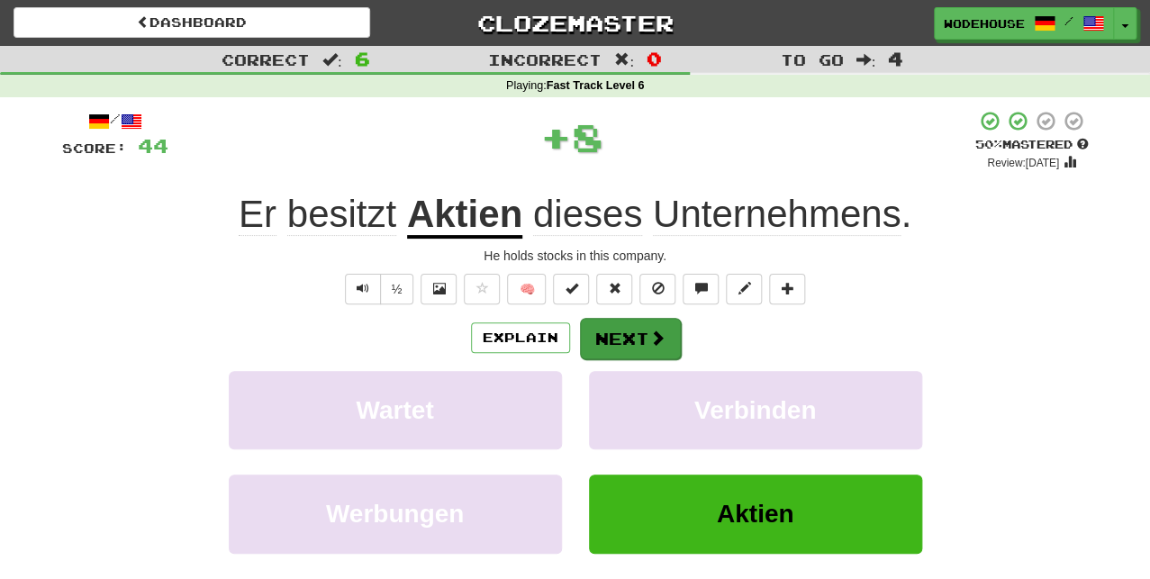
click at [631, 346] on button "Next" at bounding box center [630, 338] width 101 height 41
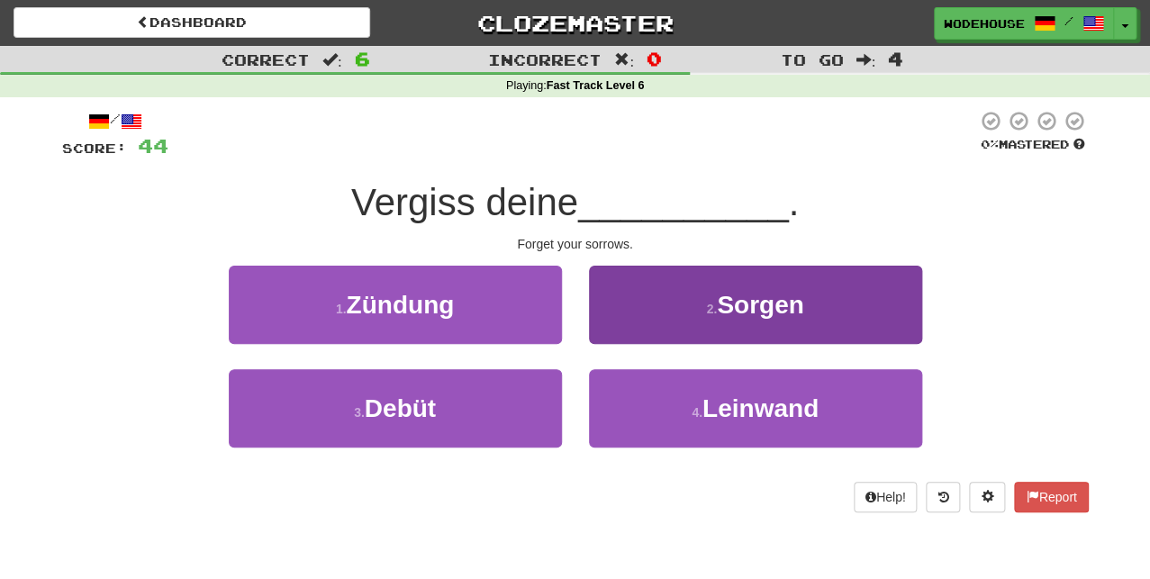
click at [640, 332] on button "2 . Sorgen" at bounding box center [755, 305] width 333 height 78
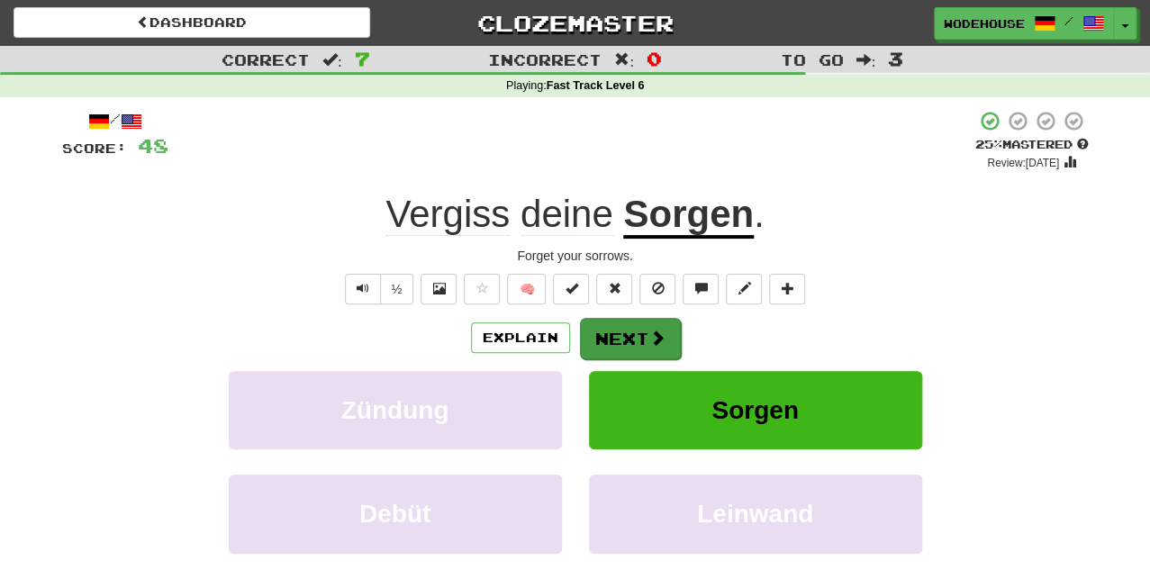
click at [622, 332] on button "Next" at bounding box center [630, 338] width 101 height 41
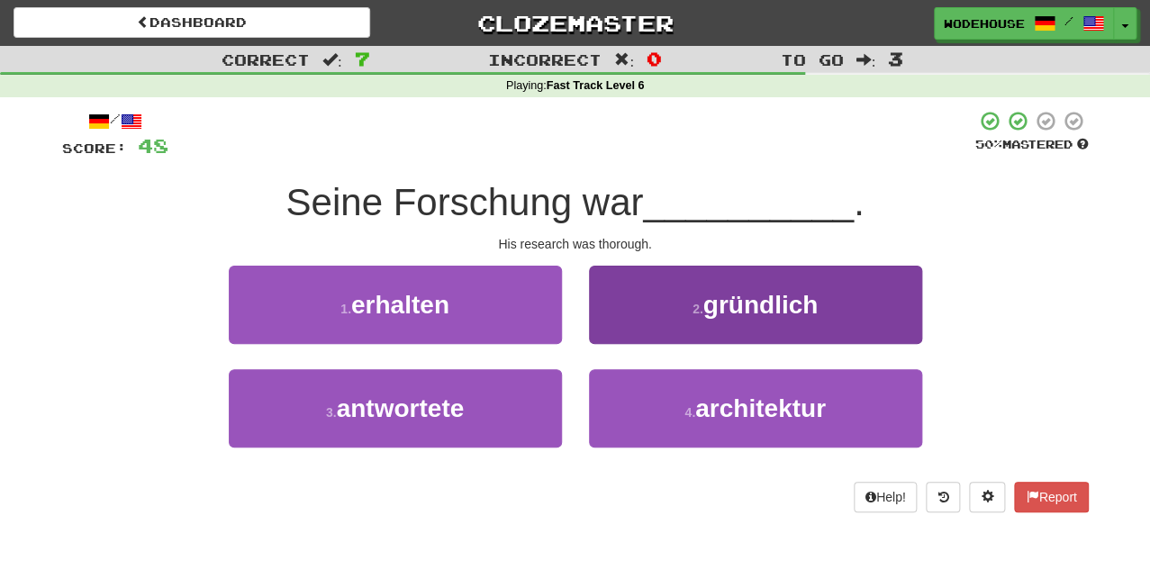
click at [631, 324] on button "2 . gründlich" at bounding box center [755, 305] width 333 height 78
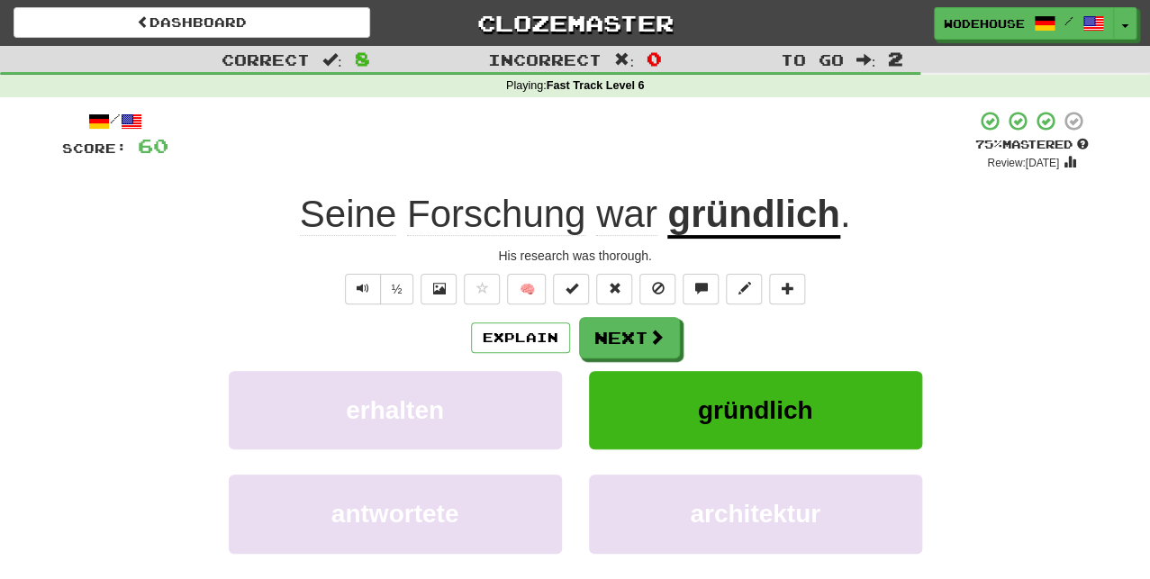
click at [631, 324] on button "Next" at bounding box center [629, 337] width 101 height 41
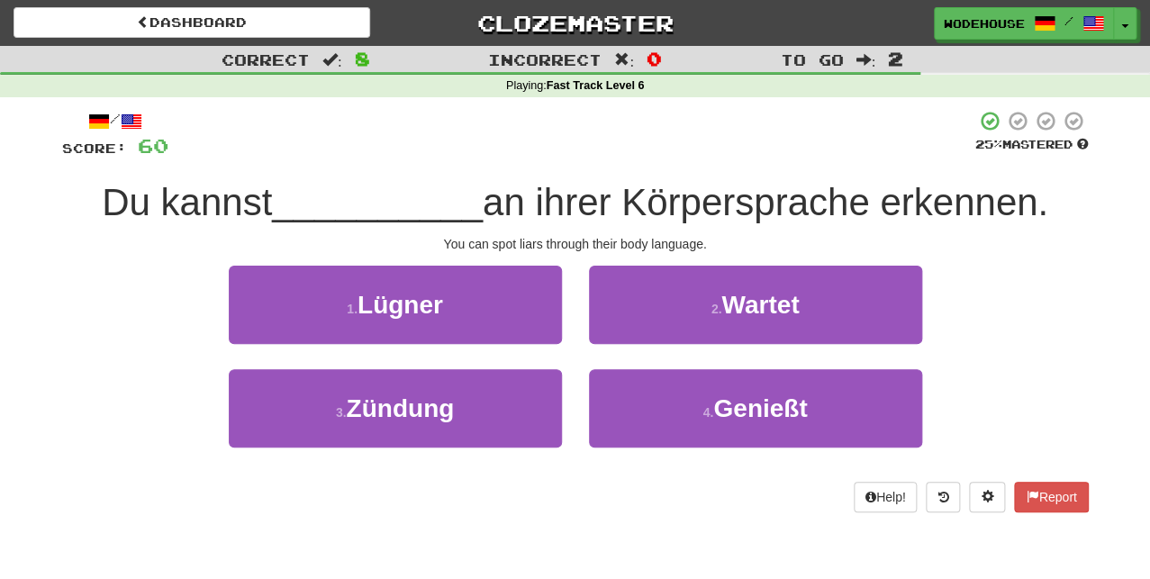
click at [472, 342] on div "1 . Lügner" at bounding box center [395, 318] width 360 height 104
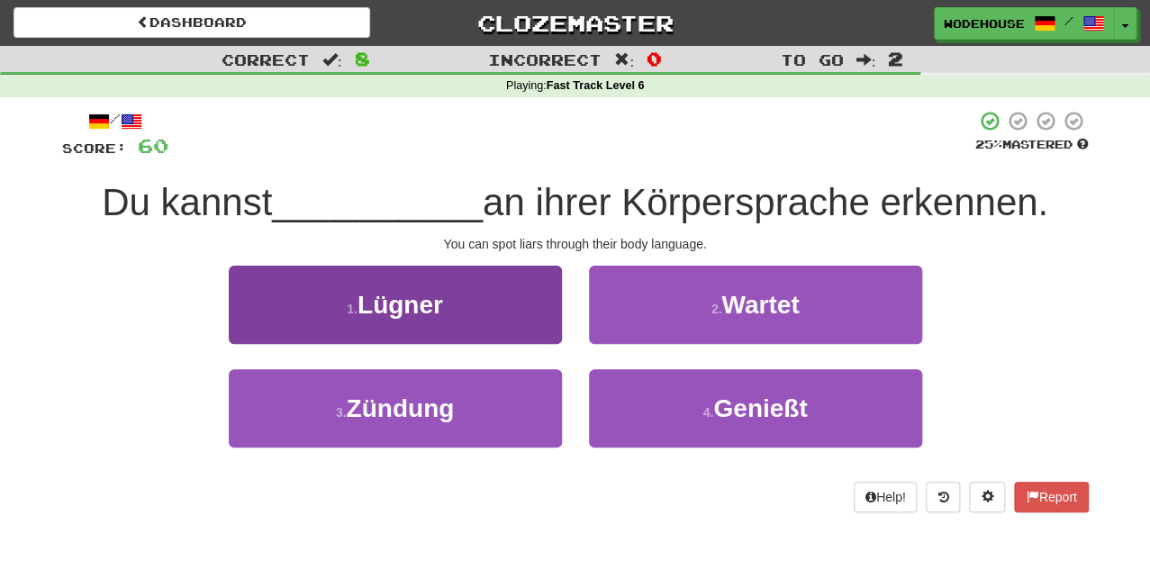
click at [476, 319] on button "1 . Lügner" at bounding box center [395, 305] width 333 height 78
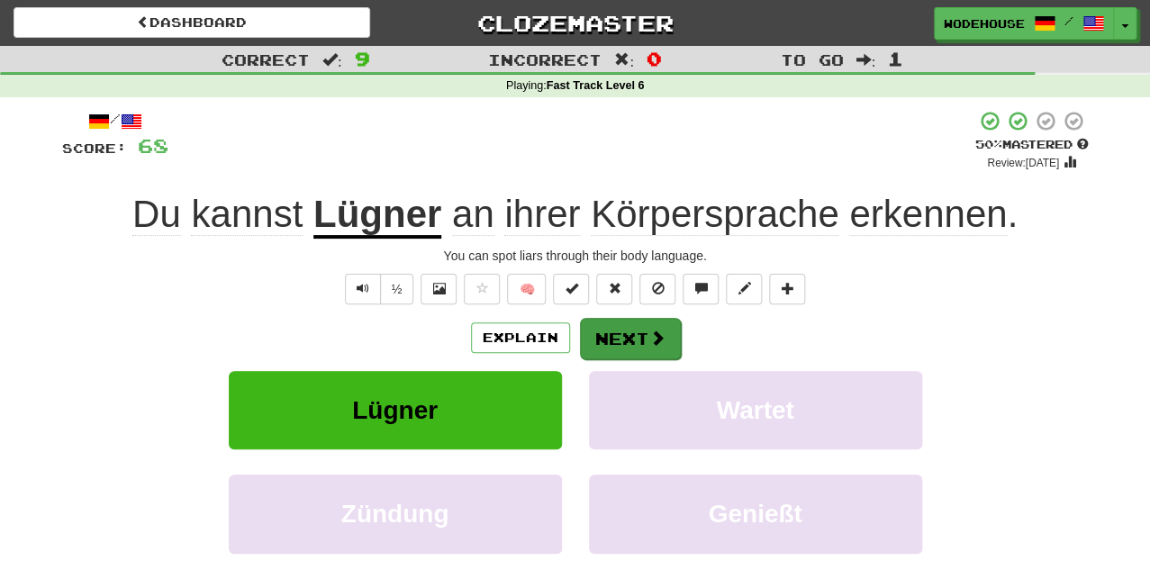
click at [628, 321] on button "Next" at bounding box center [630, 338] width 101 height 41
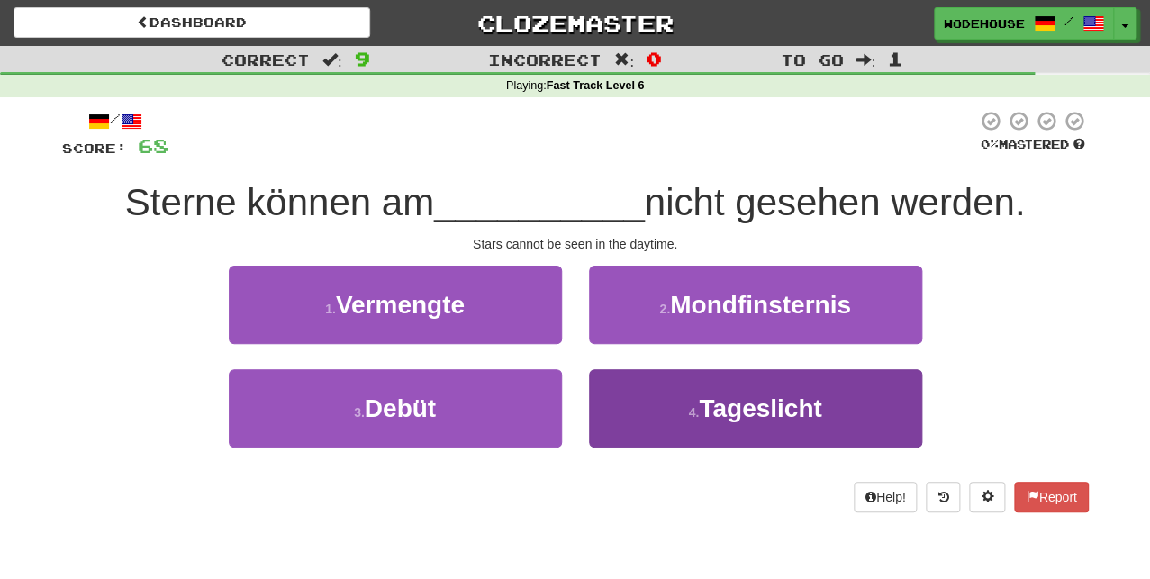
click at [706, 402] on span "Tageslicht" at bounding box center [760, 409] width 123 height 28
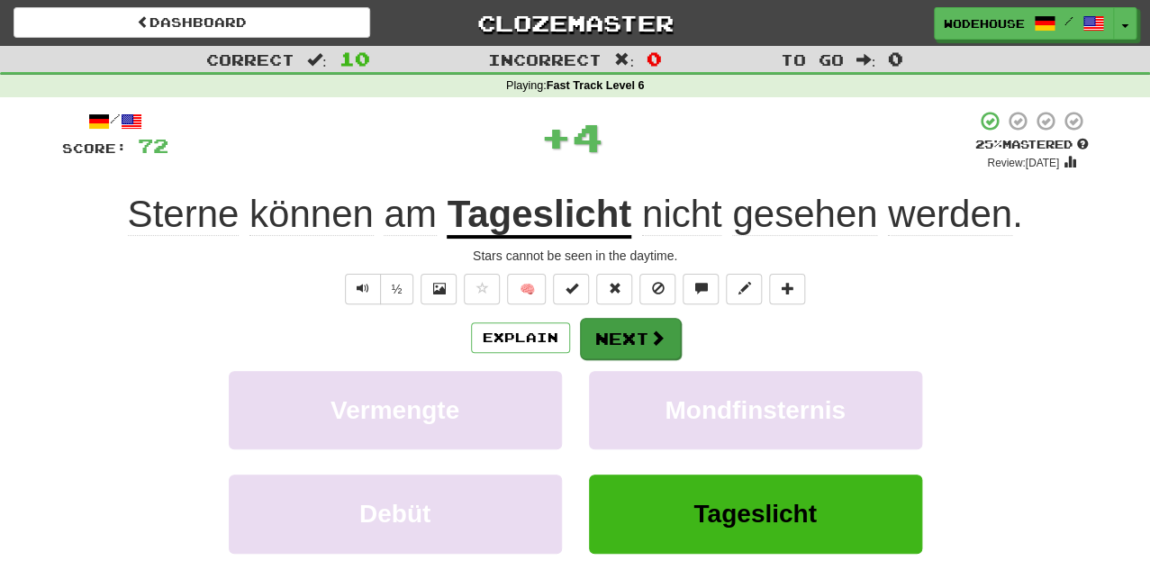
click at [652, 350] on button "Next" at bounding box center [630, 338] width 101 height 41
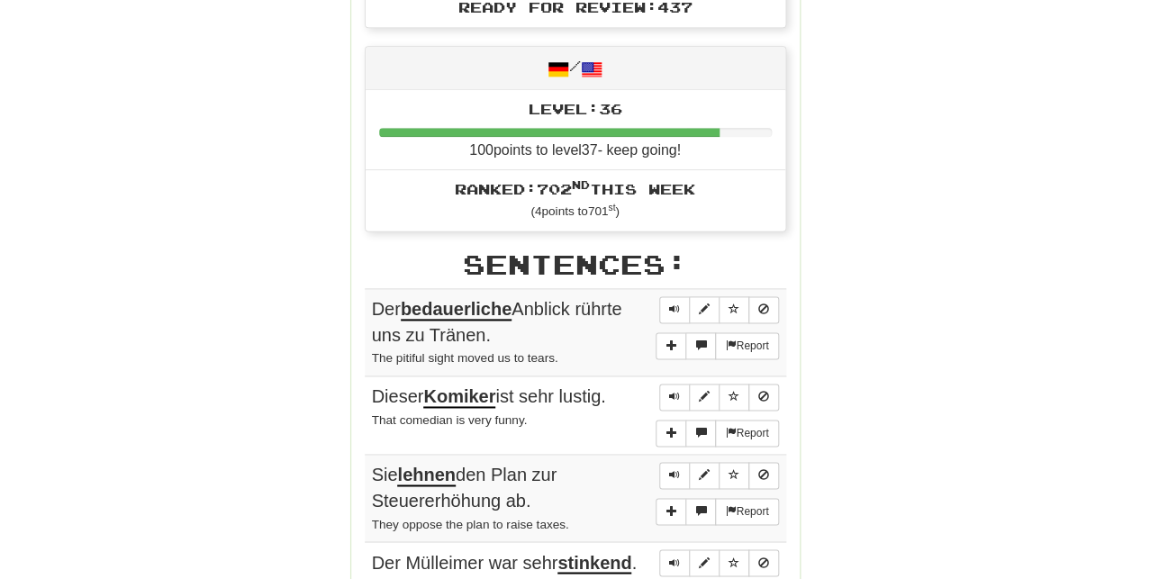
scroll to position [527, 0]
